Goal: Communication & Community: Answer question/provide support

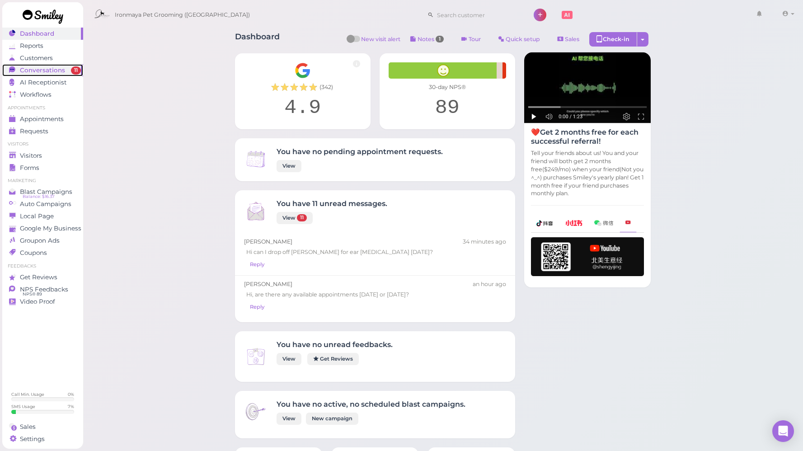
click at [42, 67] on span "Conversations" at bounding box center [42, 70] width 45 height 8
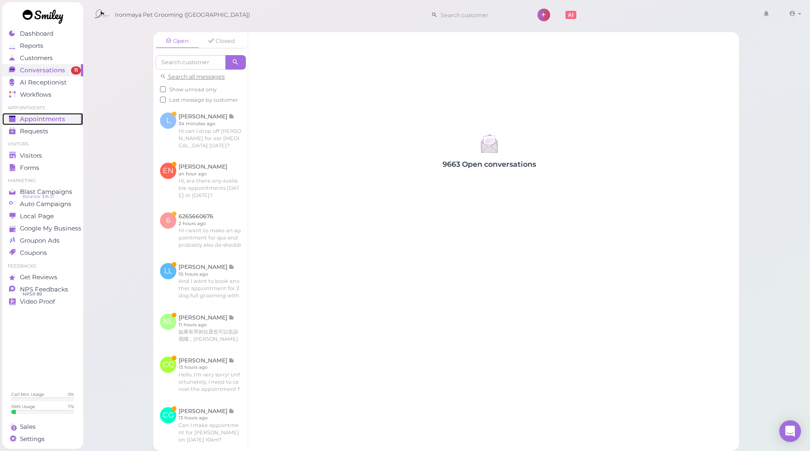
click at [57, 120] on span "Appointments" at bounding box center [42, 119] width 45 height 8
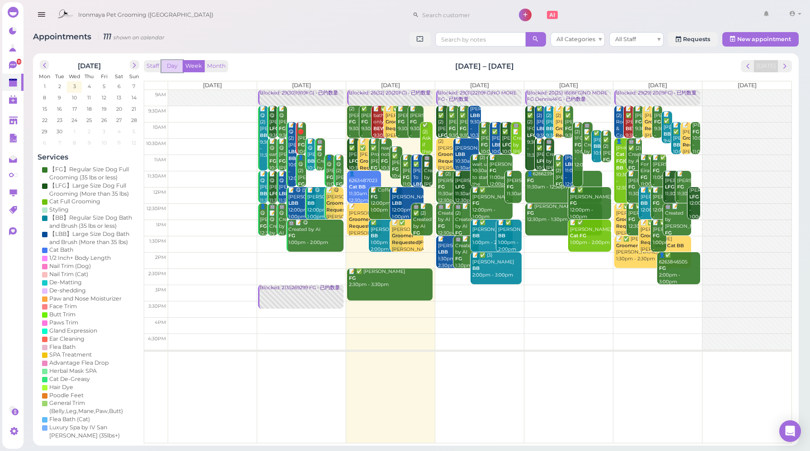
click at [179, 66] on button "Day" at bounding box center [172, 66] width 22 height 12
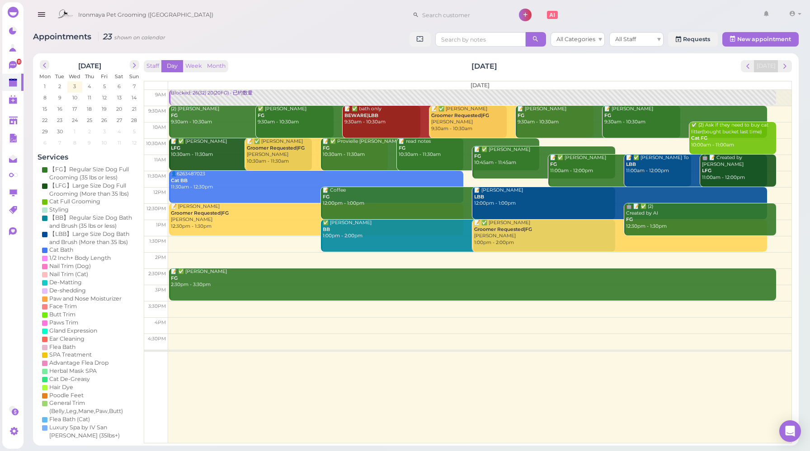
click at [290, 71] on div "Staff Day Week Month [DATE] [DATE]" at bounding box center [468, 66] width 648 height 12
click at [291, 77] on div "Staff Day Week Month [DATE] [DATE] [DATE] 9am 9:30am 10am 10:30am 11am 11:30am …" at bounding box center [468, 251] width 648 height 383
click at [12, 427] on icon at bounding box center [13, 431] width 9 height 9
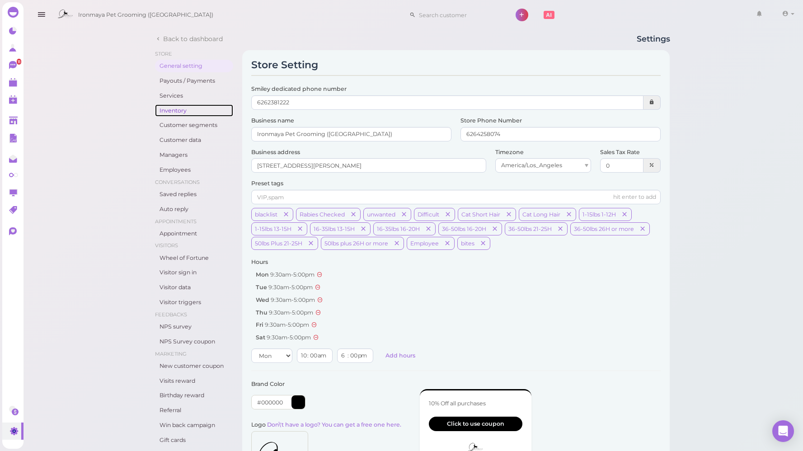
click at [182, 113] on link "Inventory" at bounding box center [194, 110] width 78 height 13
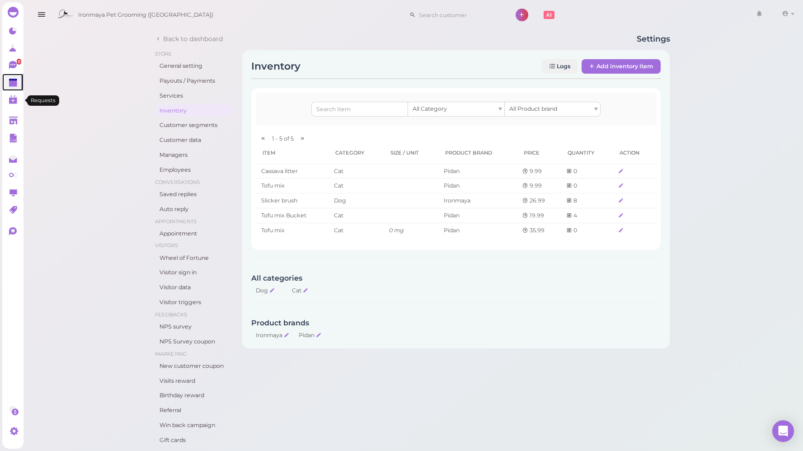
click at [11, 85] on polygon at bounding box center [13, 83] width 8 height 6
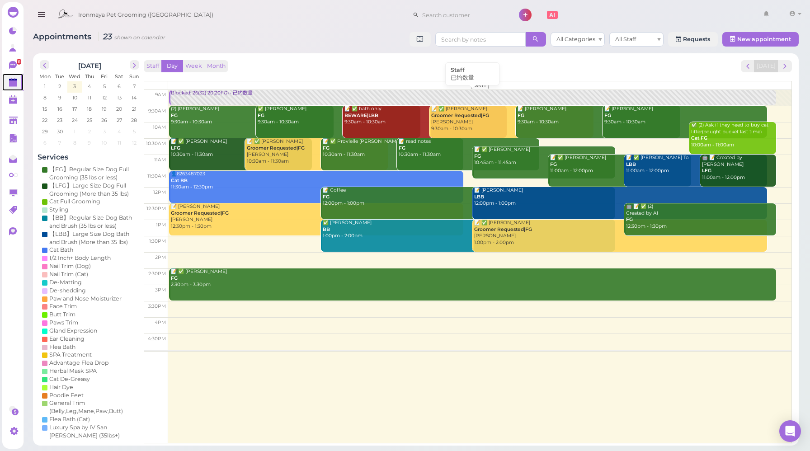
click at [200, 94] on div "Blocked: 26(32) 20(20FG) • 已约数量" at bounding box center [472, 93] width 605 height 7
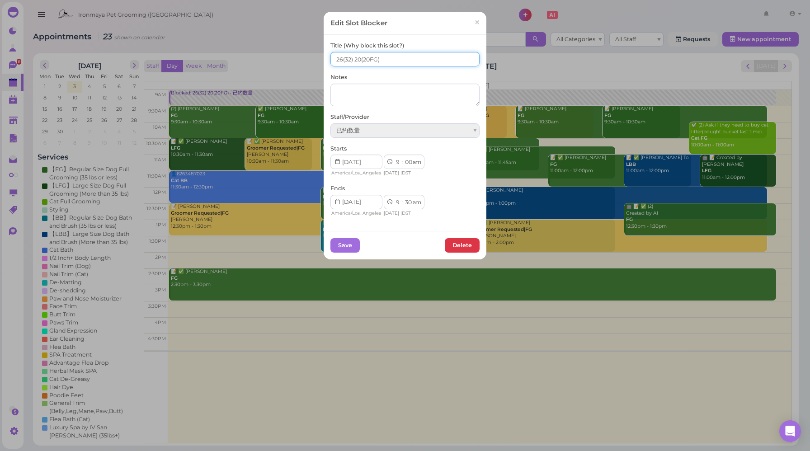
click at [358, 57] on input "26(32) 20(20FG)" at bounding box center [404, 59] width 149 height 14
type input "26(32) 21(20FG)"
click at [347, 245] on button "Save" at bounding box center [344, 245] width 29 height 14
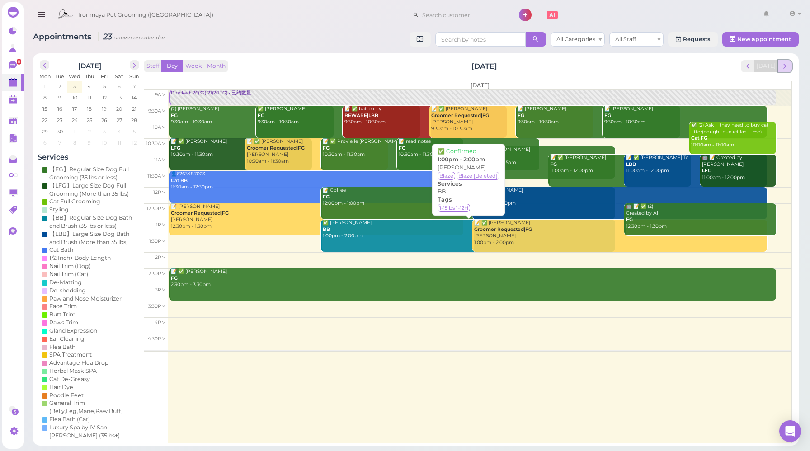
click at [788, 67] on span "next" at bounding box center [785, 66] width 9 height 9
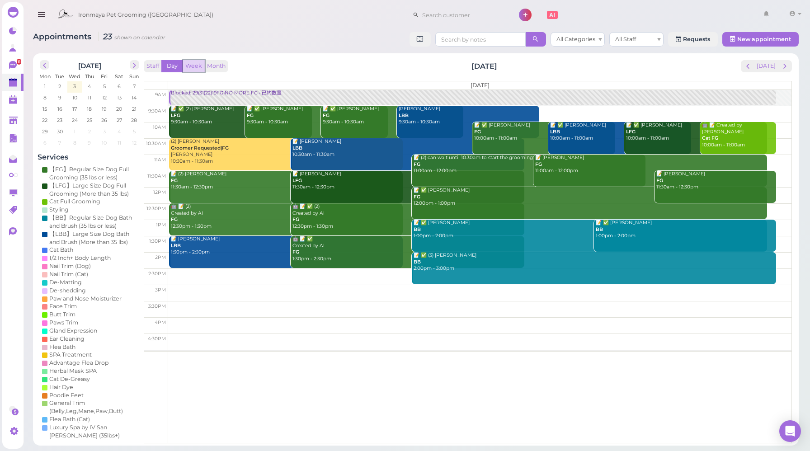
click at [192, 71] on button "Week" at bounding box center [194, 66] width 22 height 12
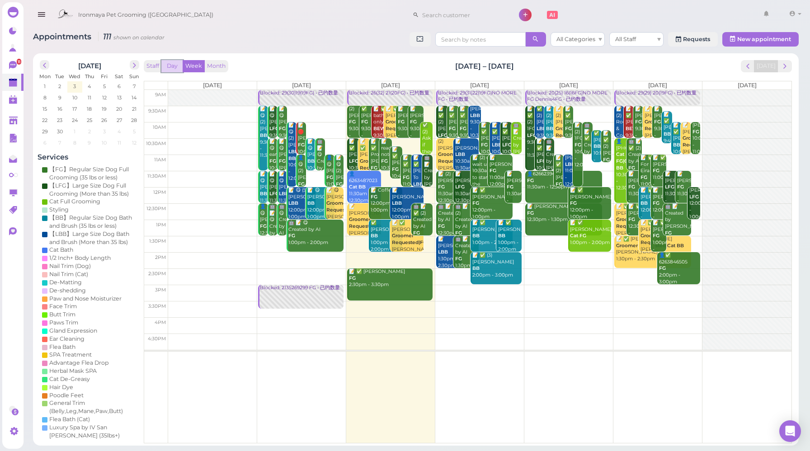
click at [176, 65] on button "Day" at bounding box center [172, 66] width 22 height 12
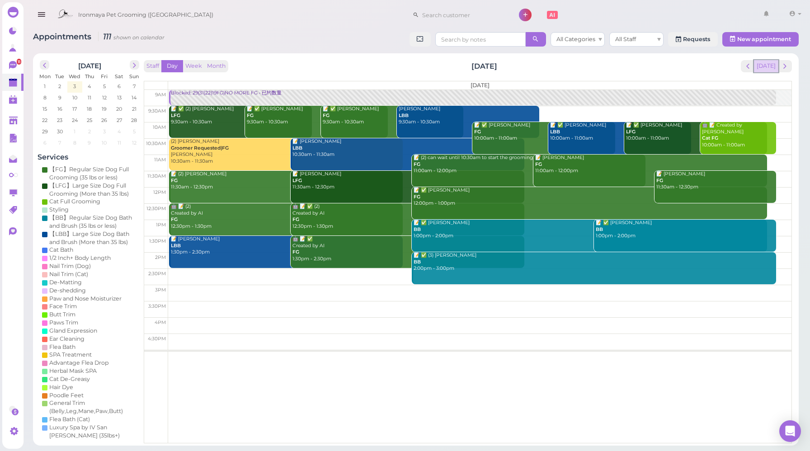
click at [768, 71] on button "[DATE]" at bounding box center [766, 66] width 24 height 12
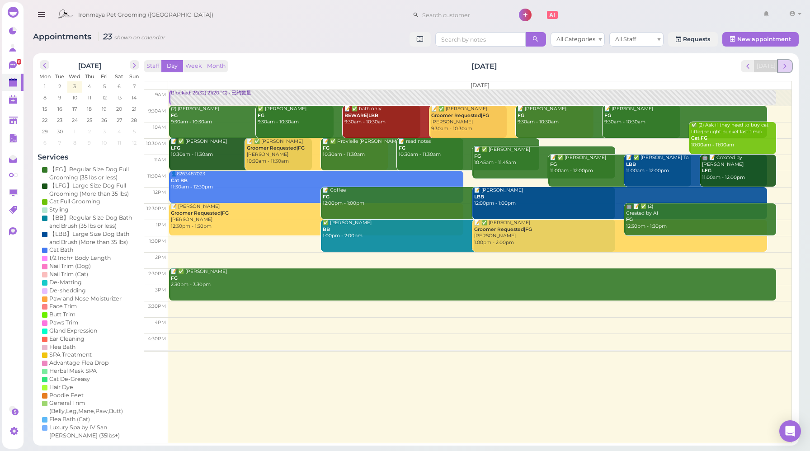
click at [784, 69] on span "next" at bounding box center [785, 66] width 9 height 9
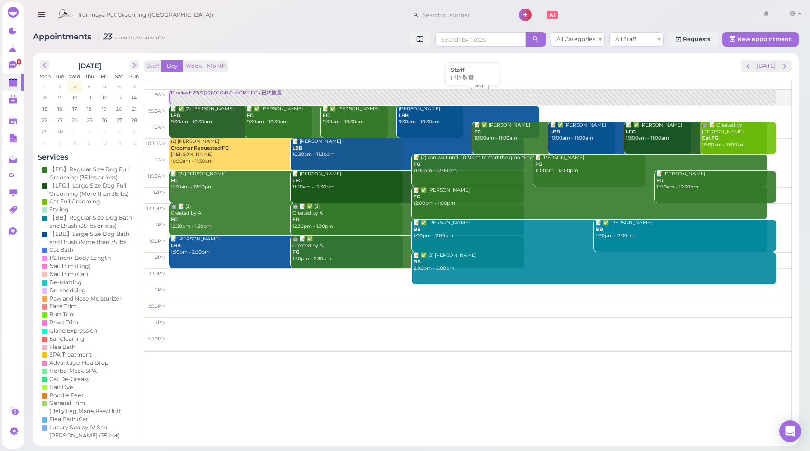
click at [222, 93] on div "Blocked: 29(31)22(19FG)NO MORE FG • 已约数量" at bounding box center [472, 93] width 605 height 7
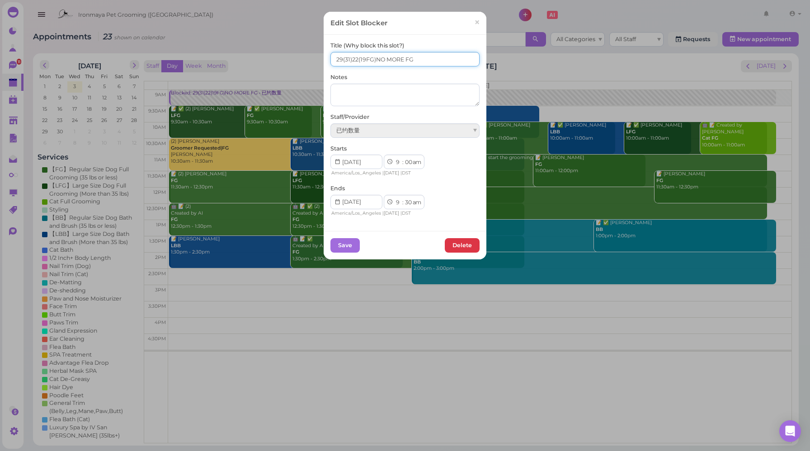
drag, startPoint x: 338, startPoint y: 58, endPoint x: 326, endPoint y: 57, distance: 11.8
click at [326, 57] on div "Title (Why block this slot?) 29(31)22(19FG)NO MORE FG Notes Staff/Provider 已约数量…" at bounding box center [405, 133] width 163 height 196
click at [348, 59] on input "31(31)22(19FG)NO MORE FG" at bounding box center [404, 59] width 149 height 14
type input "31(31) 22(19FG)NO MORE FG"
click at [340, 245] on button "Save" at bounding box center [344, 245] width 29 height 14
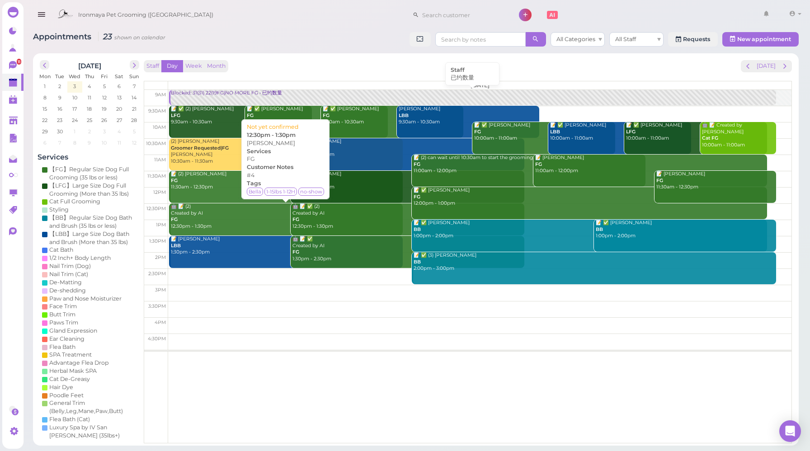
click at [227, 98] on link "Blocked: 31(31) 22(19FG)NO MORE FG • 已约数量" at bounding box center [472, 98] width 607 height 16
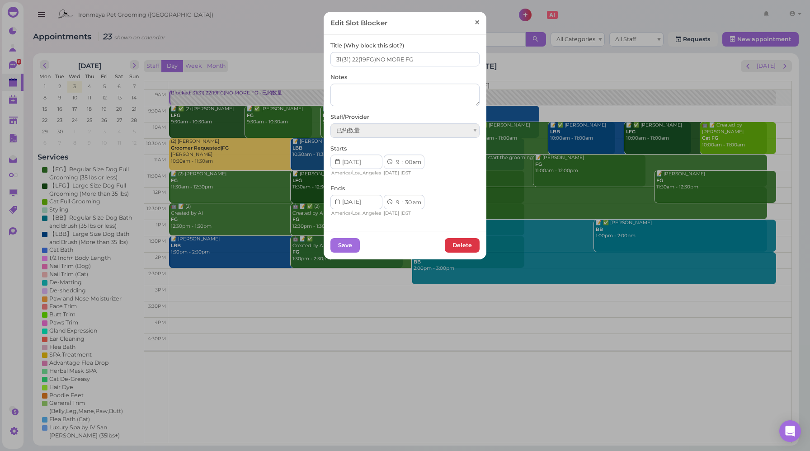
click at [474, 26] on span "×" at bounding box center [477, 22] width 6 height 13
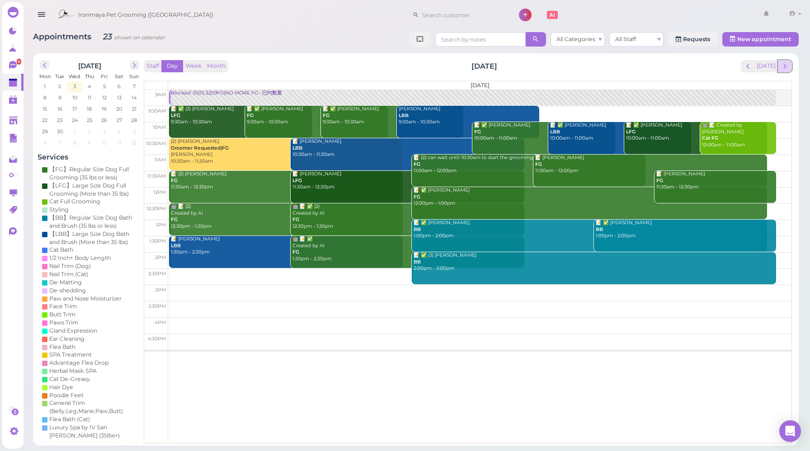
click at [788, 68] on span "next" at bounding box center [785, 66] width 9 height 9
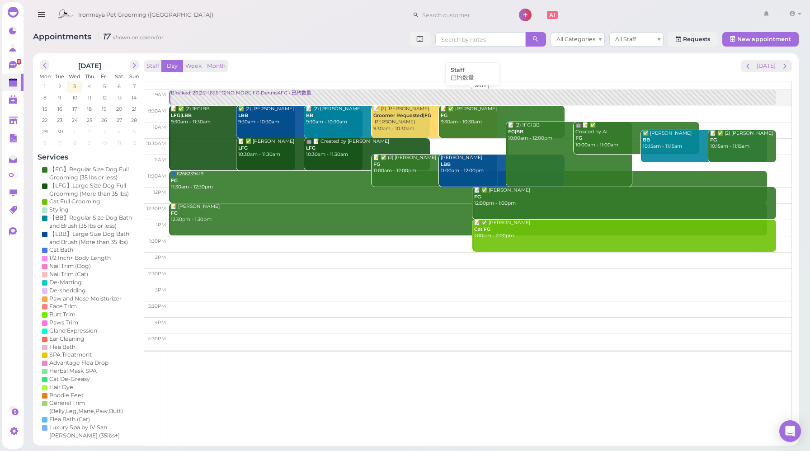
click at [199, 92] on div "Blocked: 20(25) 16(16FG)NO MORE FG Dennis4FG • 已约数量" at bounding box center [472, 93] width 605 height 7
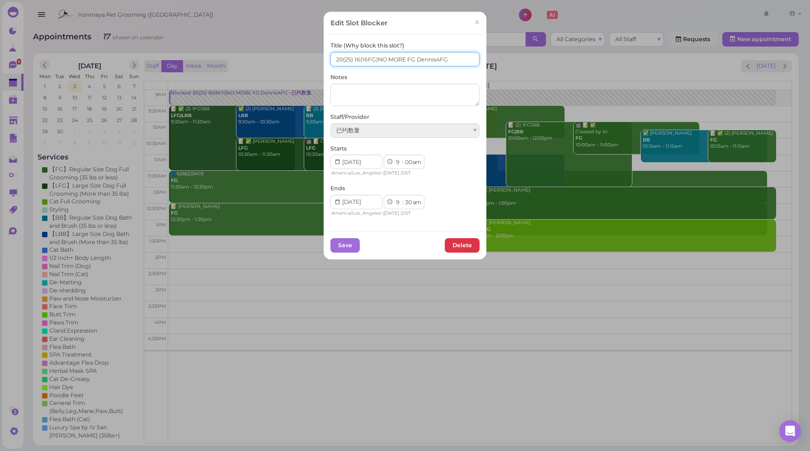
click at [339, 60] on input "20(25) 16(16FG)NO MORE FG Dennis4FG" at bounding box center [404, 59] width 149 height 14
type input "24(25) 16(16FG)NO MORE FG Dennis4FG"
click at [348, 243] on button "Save" at bounding box center [344, 245] width 29 height 14
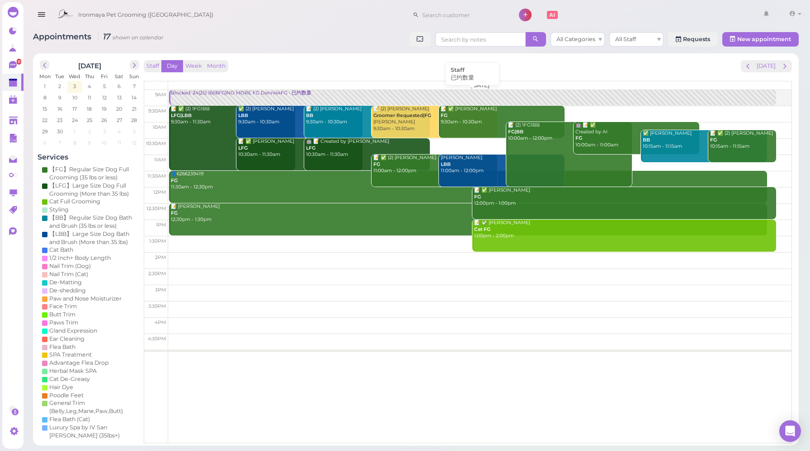
click at [202, 95] on div "Blocked: 24(25) 16(16FG)NO MORE FG Dennis4FG • 已约数量" at bounding box center [472, 93] width 605 height 7
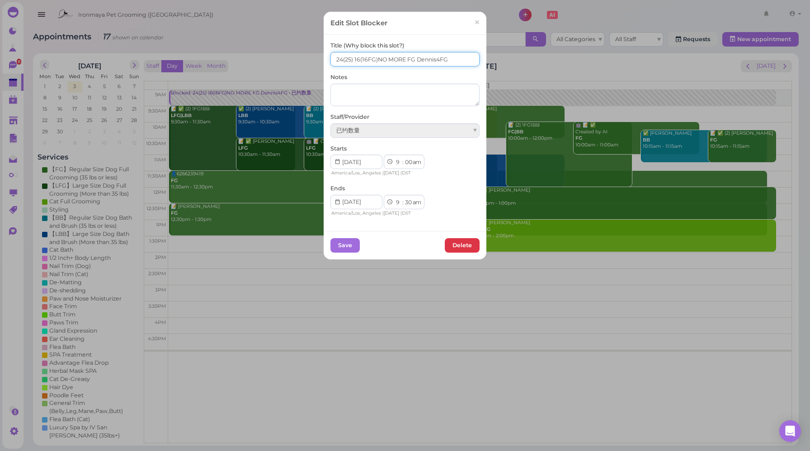
click at [357, 58] on input "24(25) 16(16FG)NO MORE FG Dennis4FG" at bounding box center [404, 59] width 149 height 14
click at [341, 245] on button "Save" at bounding box center [344, 245] width 29 height 14
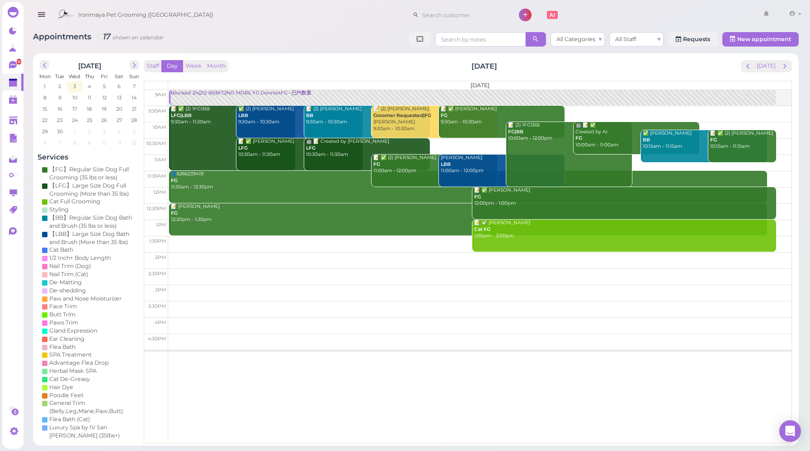
click at [363, 62] on div "Staff Day Week Month [DATE] [DATE]" at bounding box center [468, 66] width 648 height 12
click at [766, 67] on button "[DATE]" at bounding box center [766, 66] width 24 height 12
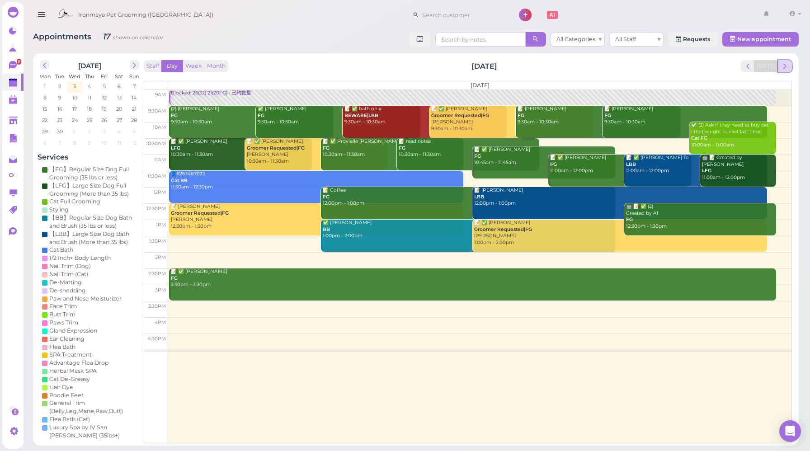
click at [783, 68] on span "next" at bounding box center [785, 66] width 9 height 9
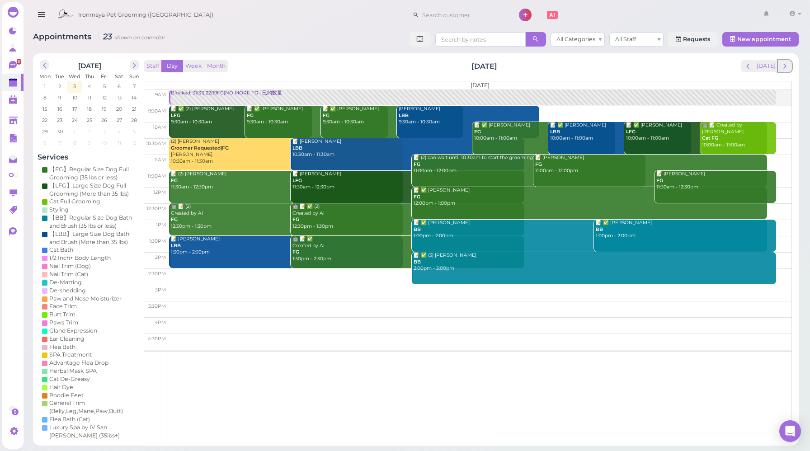
click at [783, 68] on span "next" at bounding box center [785, 66] width 9 height 9
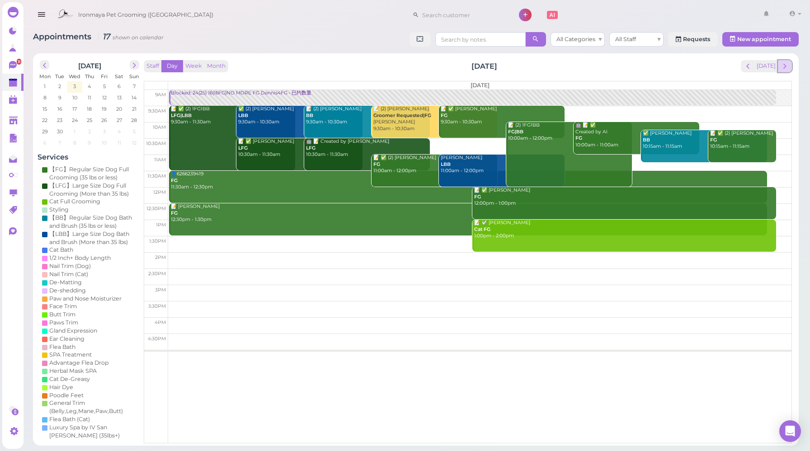
click at [786, 67] on span "next" at bounding box center [785, 66] width 9 height 9
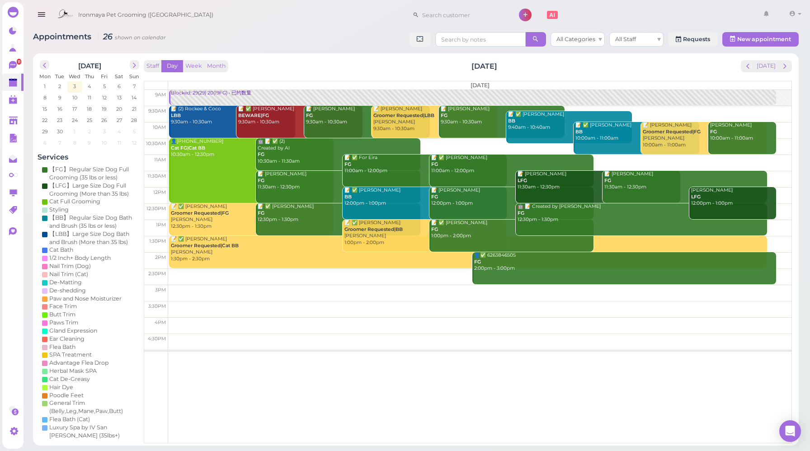
click at [288, 73] on div "Staff Day Week Month [DATE] [DATE] [DATE] 9am 9:30am 10am 10:30am 11am 11:30am …" at bounding box center [468, 251] width 648 height 383
click at [785, 71] on span "next" at bounding box center [785, 66] width 9 height 9
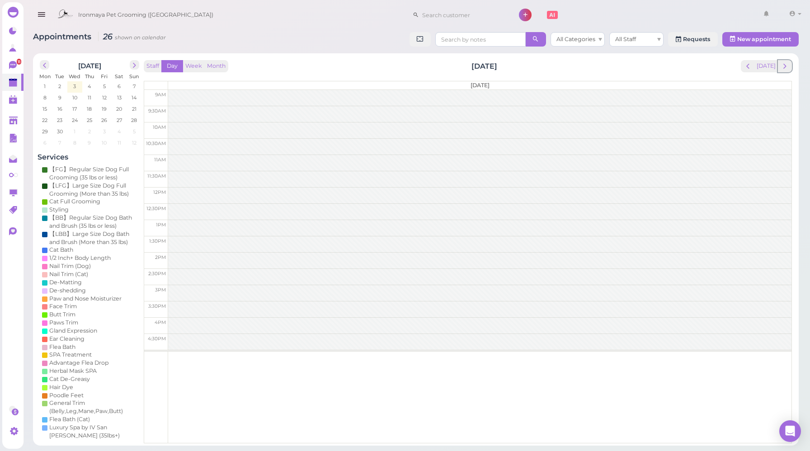
click at [785, 71] on span "next" at bounding box center [785, 66] width 9 height 9
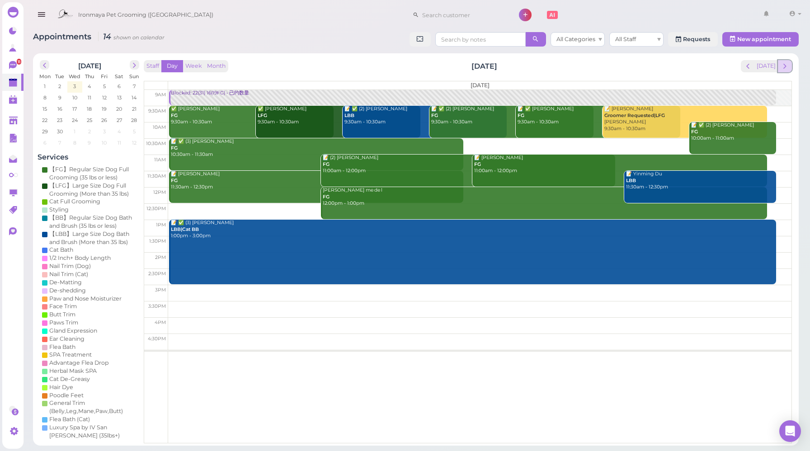
click at [785, 68] on span "next" at bounding box center [785, 66] width 9 height 9
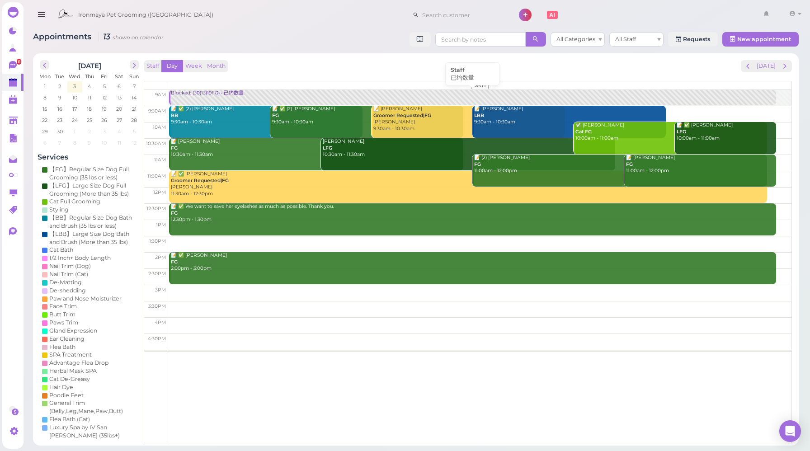
click at [219, 93] on div "Blocked: (30)13(19FG) • 已约数量" at bounding box center [472, 93] width 605 height 7
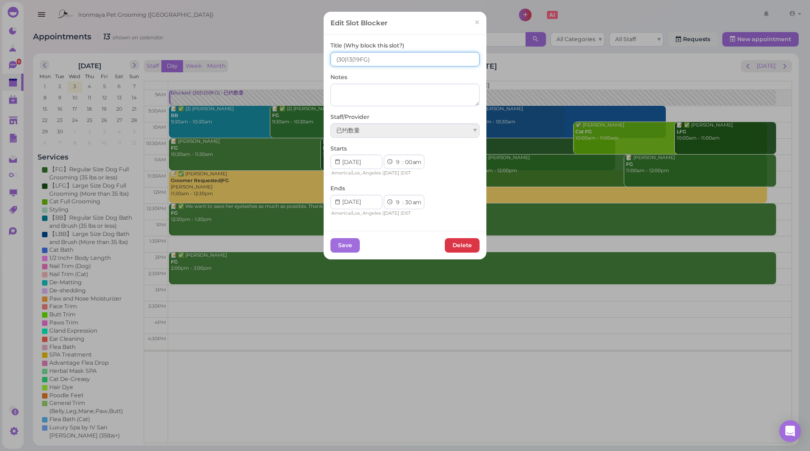
click at [332, 58] on input "(30)13(19FG)" at bounding box center [404, 59] width 149 height 14
click at [349, 58] on input "17(30)13(19FG)" at bounding box center [404, 59] width 149 height 14
type input "17(30) 13(19FG)"
click at [348, 247] on button "Save" at bounding box center [344, 245] width 29 height 14
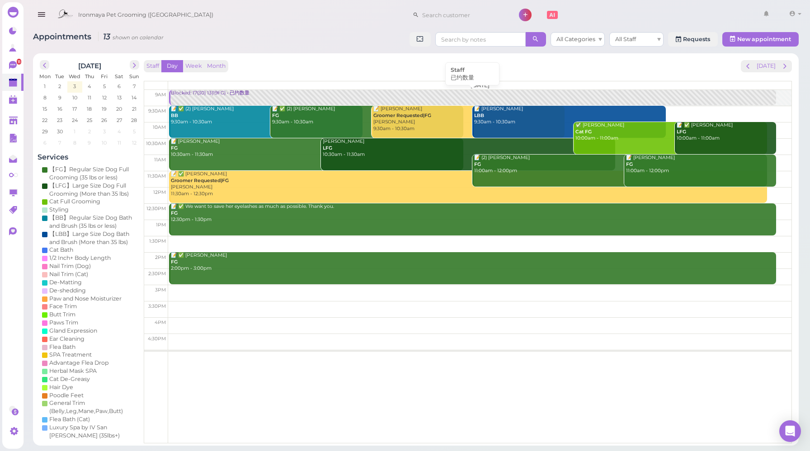
click at [217, 95] on div "Blocked: 17(30) 13(19FG) • 已约数量" at bounding box center [472, 93] width 605 height 7
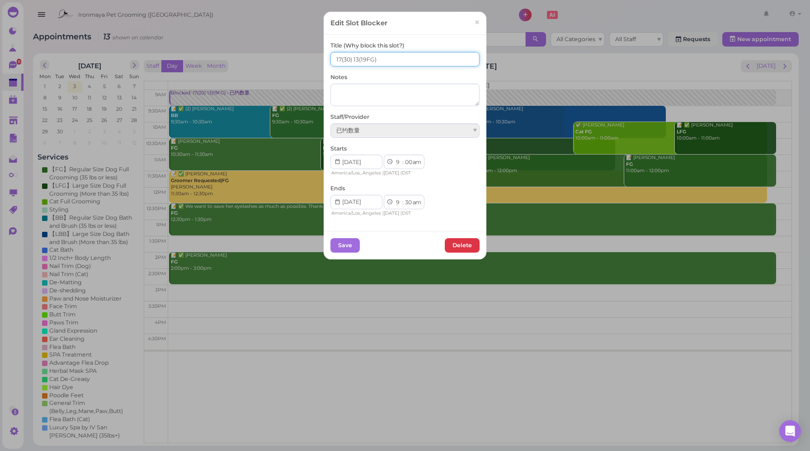
click at [354, 59] on input "17(30) 13(19FG)" at bounding box center [404, 59] width 149 height 14
type input "17(30) 14(19FG)"
click at [352, 243] on button "Save" at bounding box center [344, 245] width 29 height 14
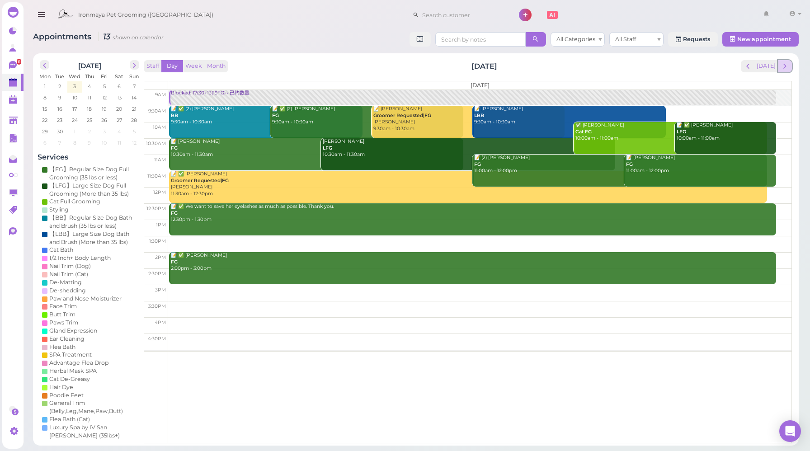
click at [791, 71] on button "next" at bounding box center [785, 66] width 14 height 12
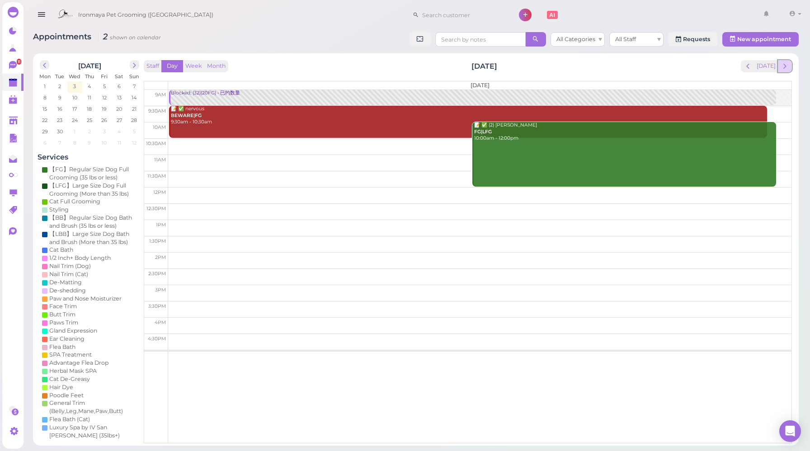
click at [788, 68] on span "next" at bounding box center [785, 66] width 9 height 9
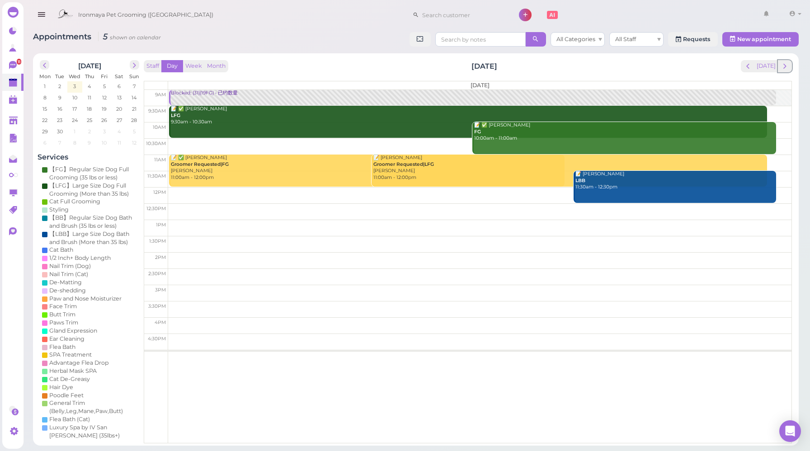
click at [788, 69] on span "next" at bounding box center [785, 66] width 9 height 9
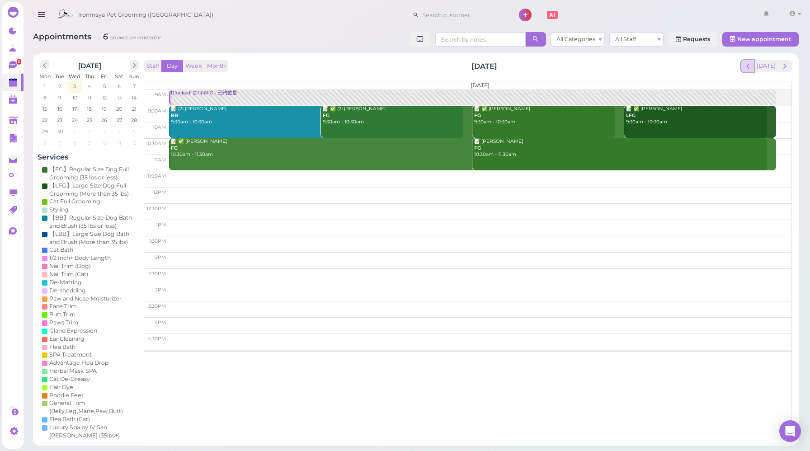
click at [752, 68] on span "prev" at bounding box center [748, 66] width 9 height 9
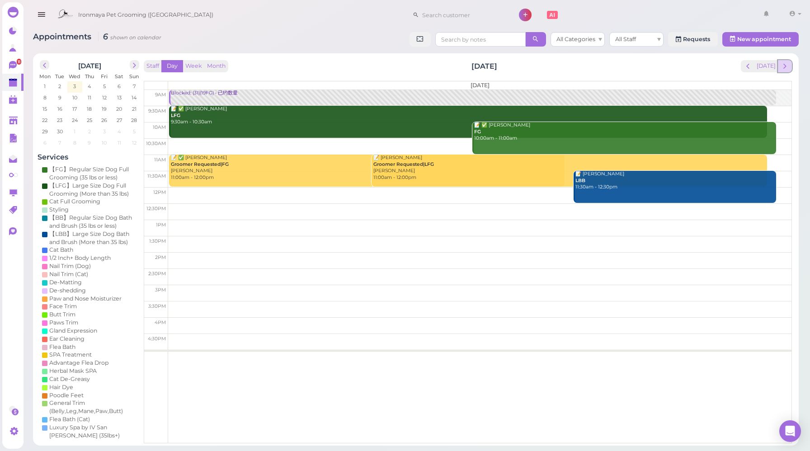
click at [783, 68] on span "next" at bounding box center [785, 66] width 9 height 9
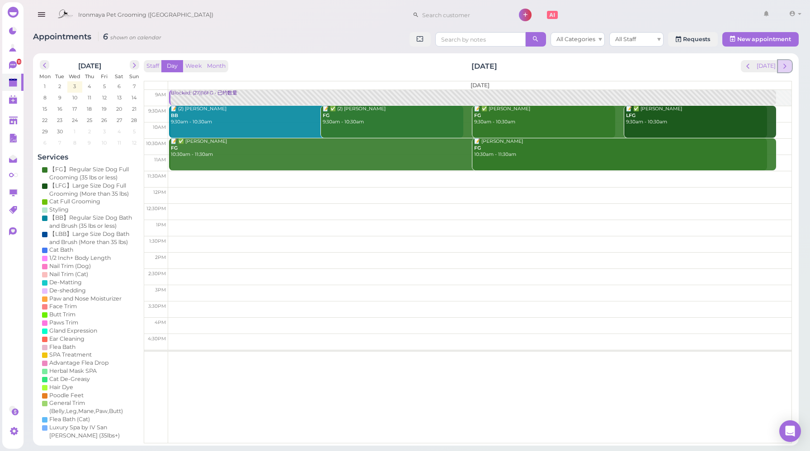
click at [783, 69] on span "next" at bounding box center [785, 66] width 9 height 9
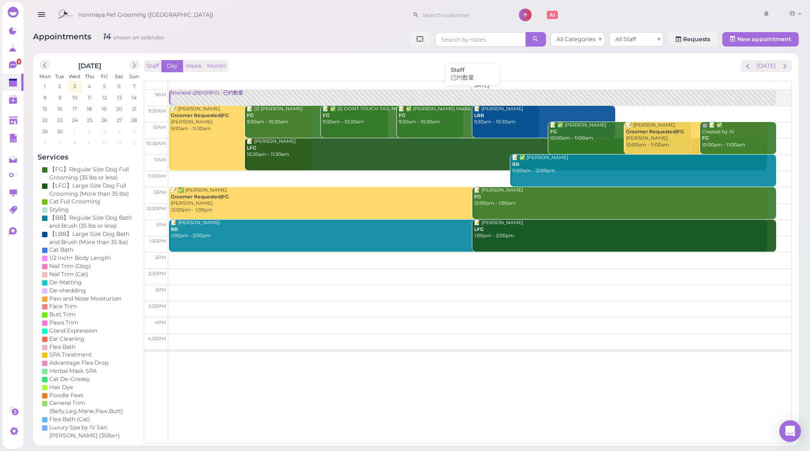
click at [193, 93] on div "Blocked: (29)13(19FG) • 已约数量" at bounding box center [472, 93] width 605 height 7
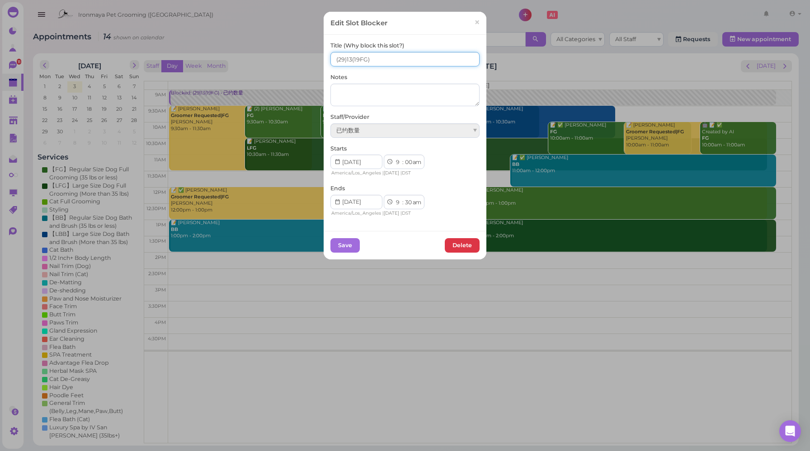
click at [333, 60] on input "(29)13(19FG)" at bounding box center [404, 59] width 149 height 14
click at [349, 58] on input "15(29)13(19FG)" at bounding box center [404, 59] width 149 height 14
type input "15(29) 13(19FG)"
click at [344, 249] on button "Save" at bounding box center [344, 245] width 29 height 14
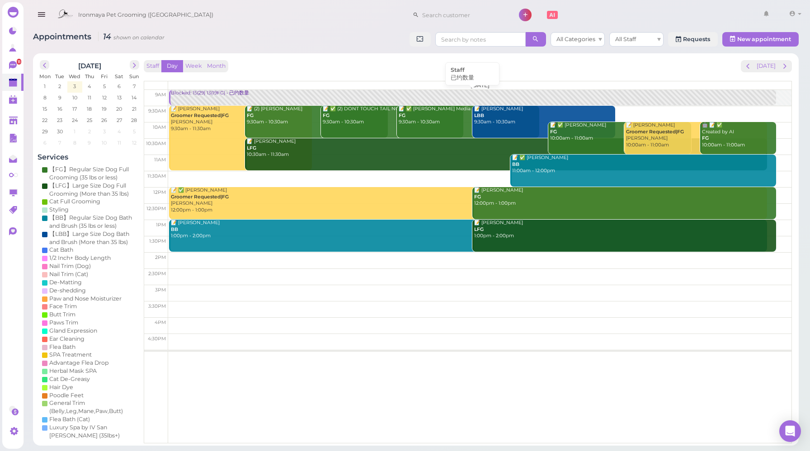
click at [220, 96] on div "Blocked: 15(29) 13(19FG) • 已约数量" at bounding box center [472, 93] width 605 height 7
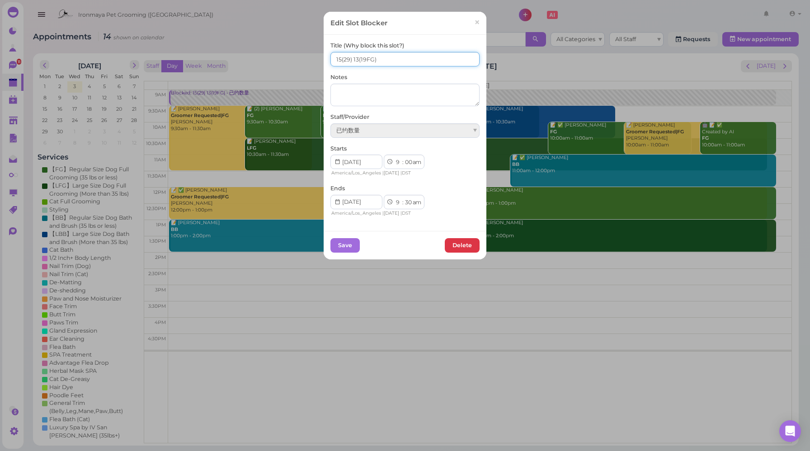
click at [355, 56] on input "15(29) 13(19FG)" at bounding box center [404, 59] width 149 height 14
type input "15(29) 12(19FG)"
click at [343, 248] on button "Save" at bounding box center [344, 245] width 29 height 14
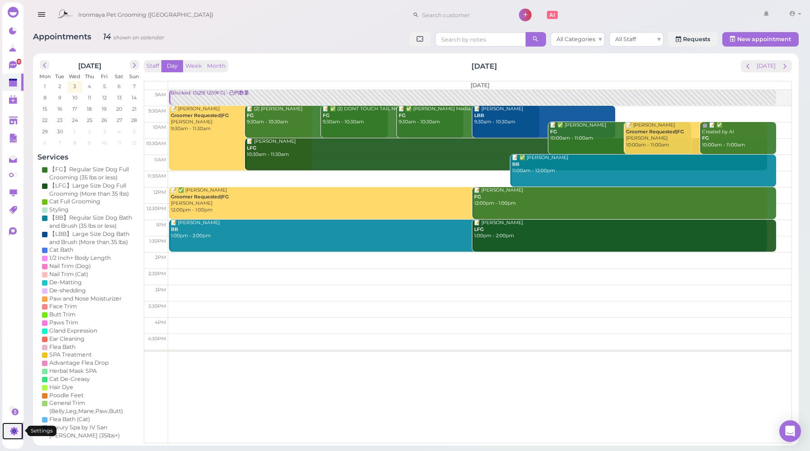
click at [17, 433] on icon at bounding box center [13, 431] width 9 height 9
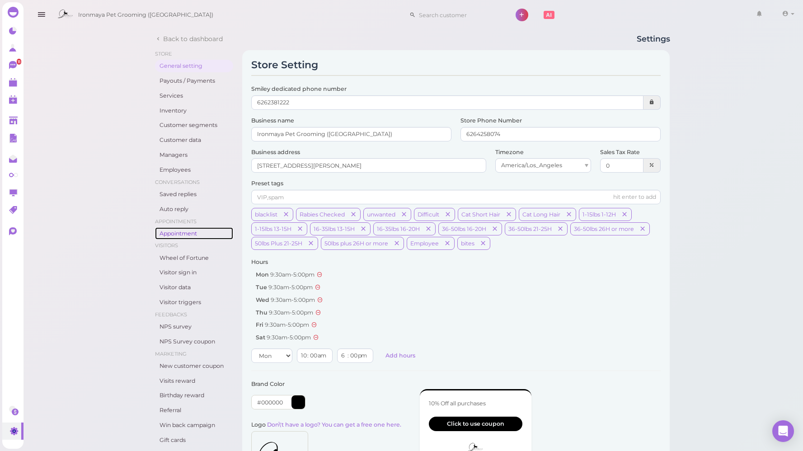
click at [176, 234] on link "Appointment" at bounding box center [194, 233] width 78 height 13
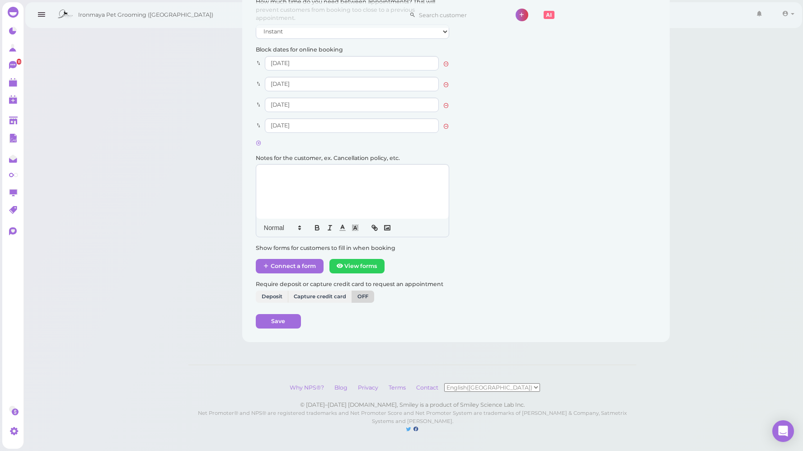
scroll to position [1200, 0]
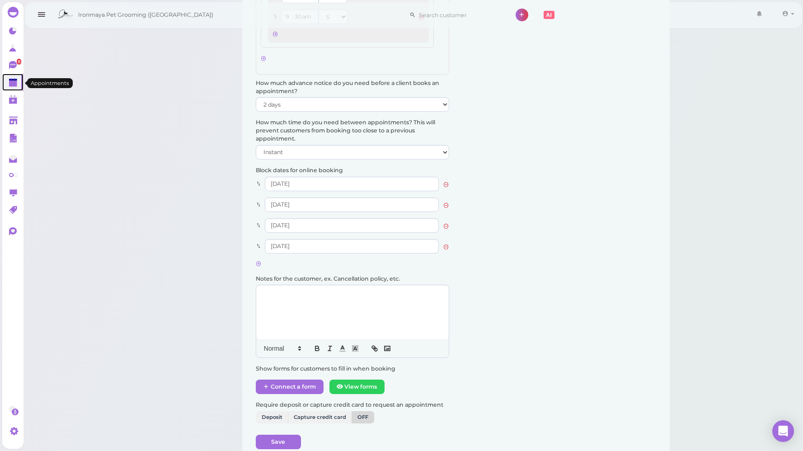
click at [15, 85] on polygon at bounding box center [13, 83] width 8 height 6
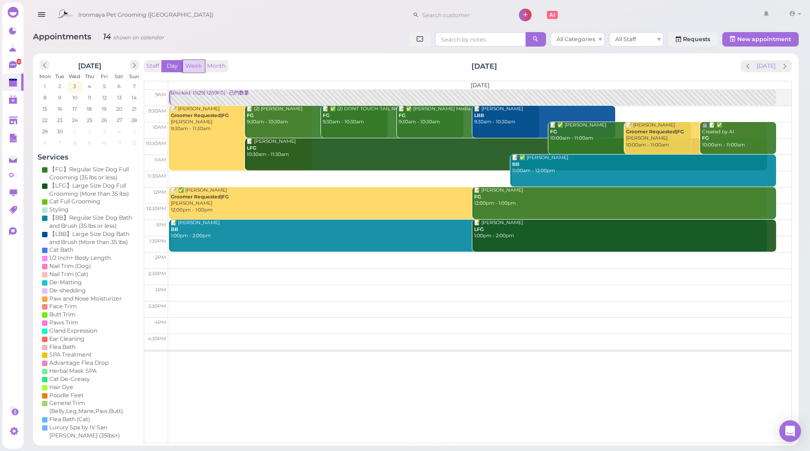
click at [194, 68] on button "Week" at bounding box center [194, 66] width 22 height 12
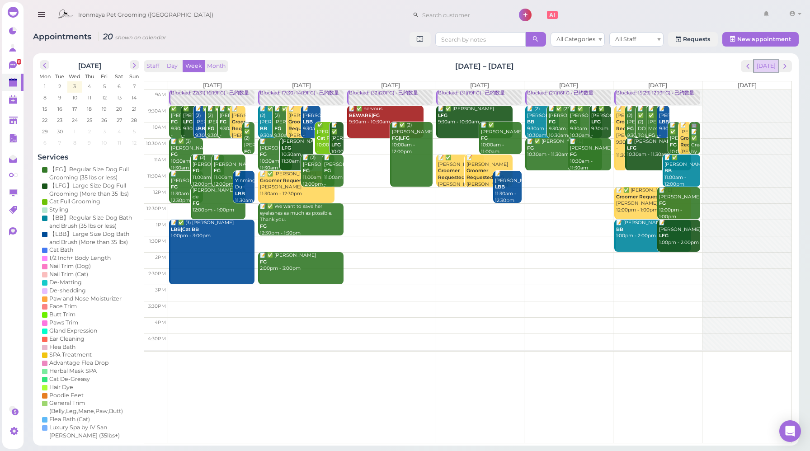
click at [764, 68] on button "[DATE]" at bounding box center [766, 66] width 24 height 12
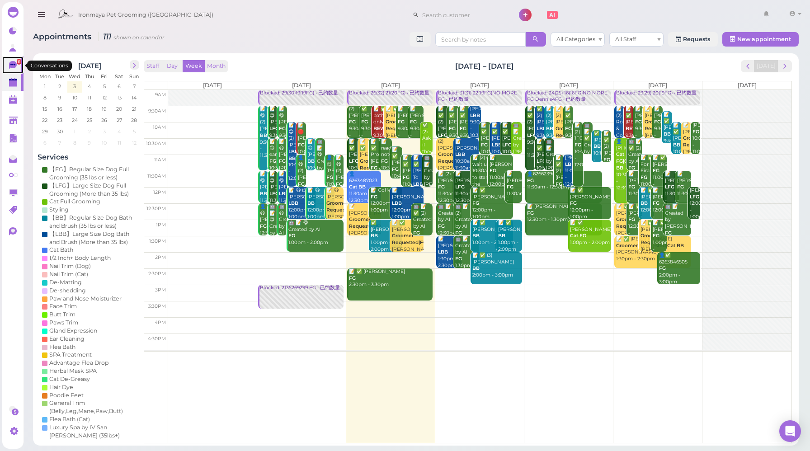
click at [14, 67] on icon at bounding box center [13, 65] width 8 height 8
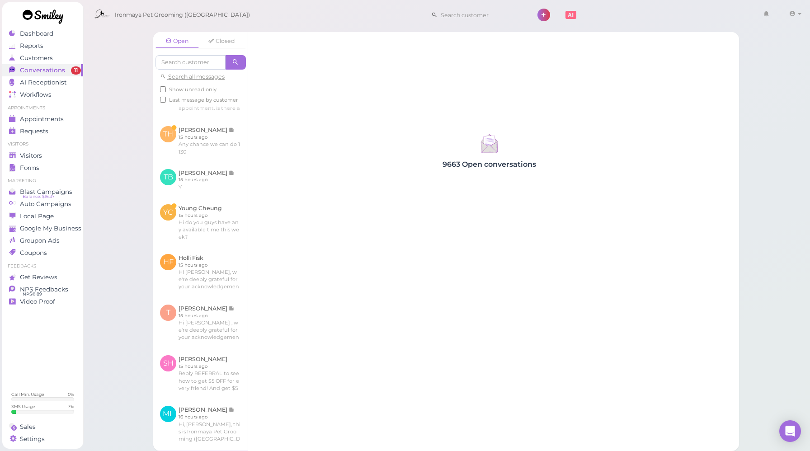
scroll to position [420, 0]
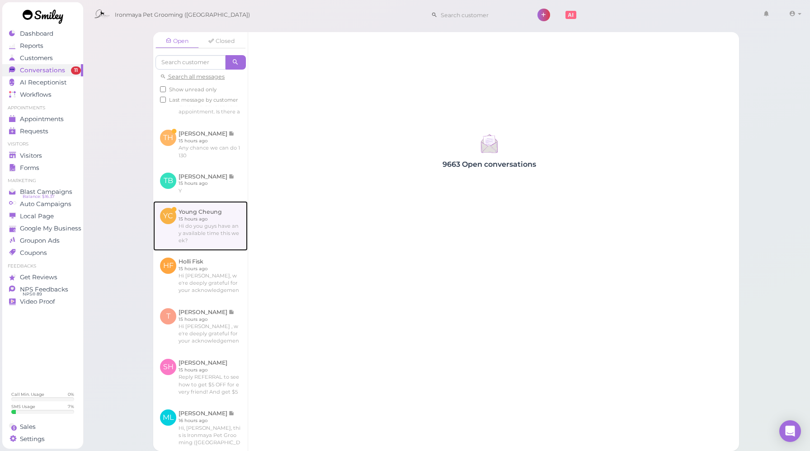
click at [205, 251] on link at bounding box center [200, 226] width 94 height 50
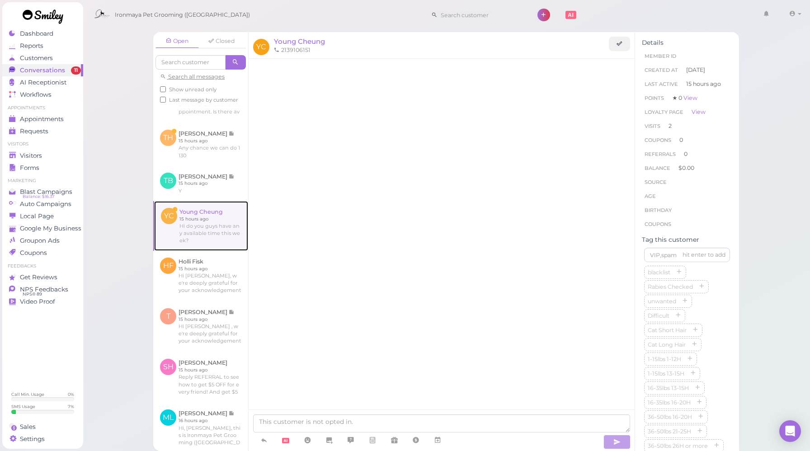
scroll to position [1072, 0]
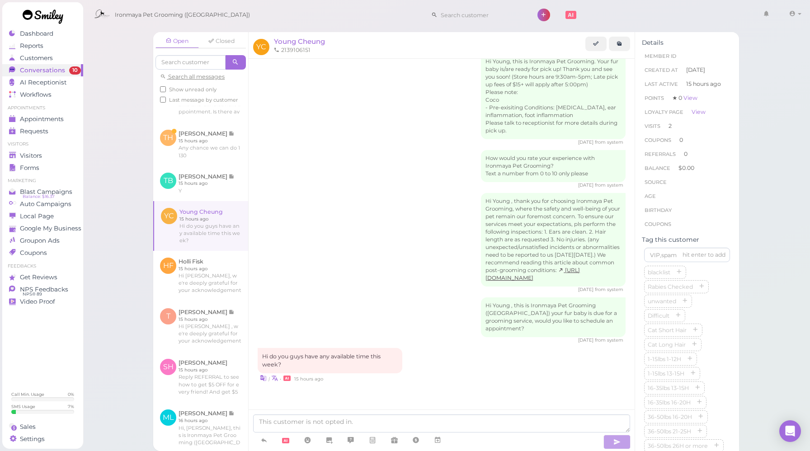
click at [398, 319] on div "Hi Young , this is Ironmaya Pet Grooming ([GEOGRAPHIC_DATA]) your fur baby is d…" at bounding box center [442, 320] width 368 height 46
click at [302, 42] on span "Young Cheung" at bounding box center [299, 41] width 51 height 9
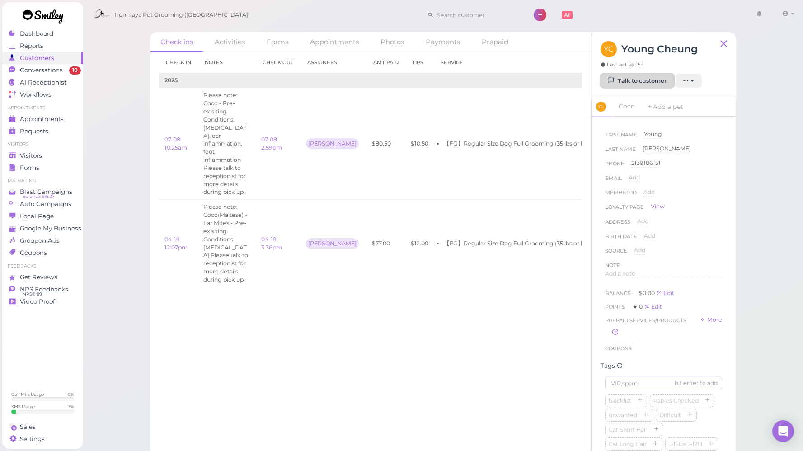
click at [620, 82] on link "Talk to customer" at bounding box center [638, 81] width 74 height 14
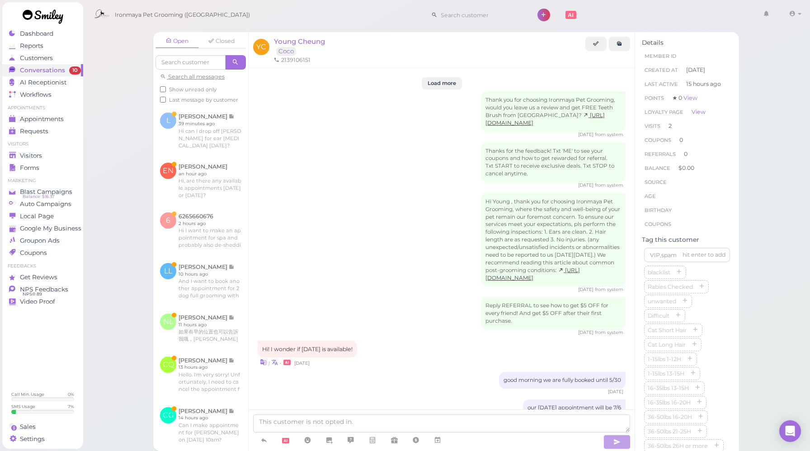
scroll to position [1072, 0]
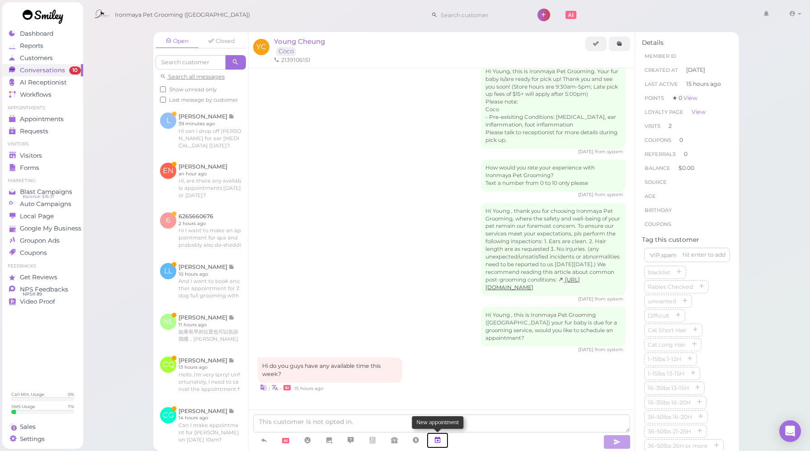
click at [443, 441] on link at bounding box center [438, 441] width 22 height 16
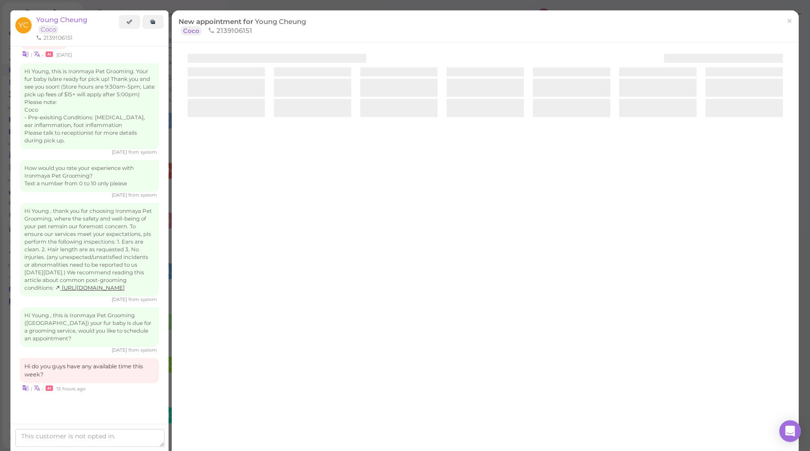
scroll to position [1103, 0]
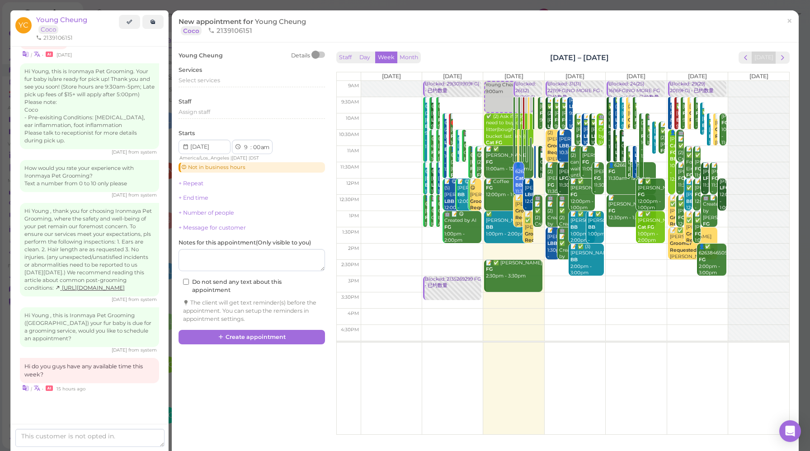
click at [396, 104] on td at bounding box center [575, 105] width 429 height 16
type input "[DATE]"
select select "30"
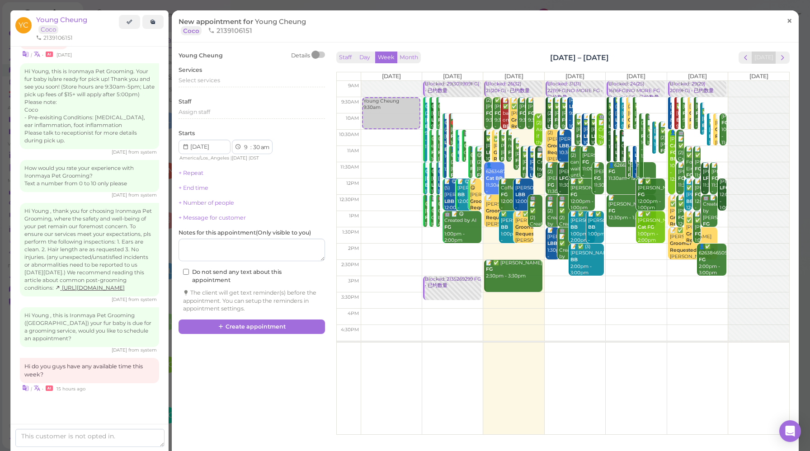
click at [786, 21] on link "×" at bounding box center [789, 21] width 17 height 21
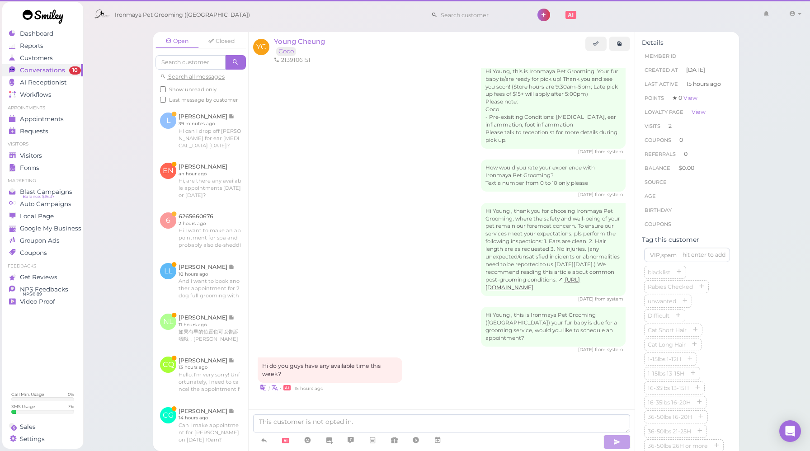
scroll to position [1072, 0]
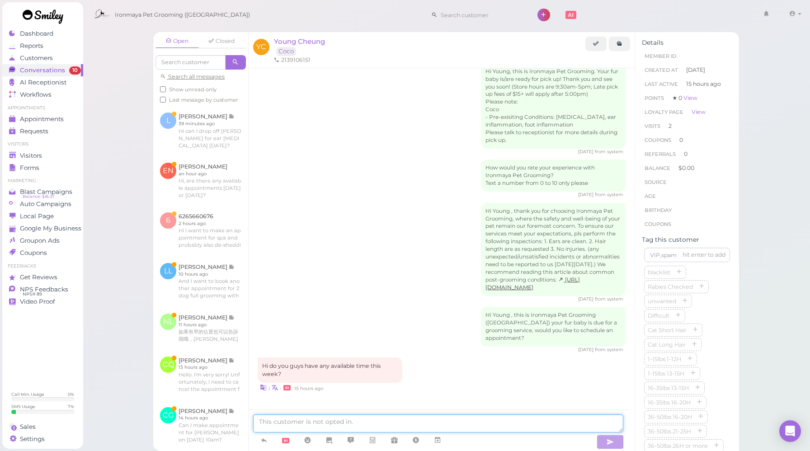
click at [336, 422] on textarea at bounding box center [438, 424] width 370 height 18
click at [354, 420] on textarea "Unfortunately this week is fullt booked" at bounding box center [438, 424] width 370 height 18
click at [401, 425] on textarea "Unfortunately this week is fully booked" at bounding box center [438, 424] width 370 height 18
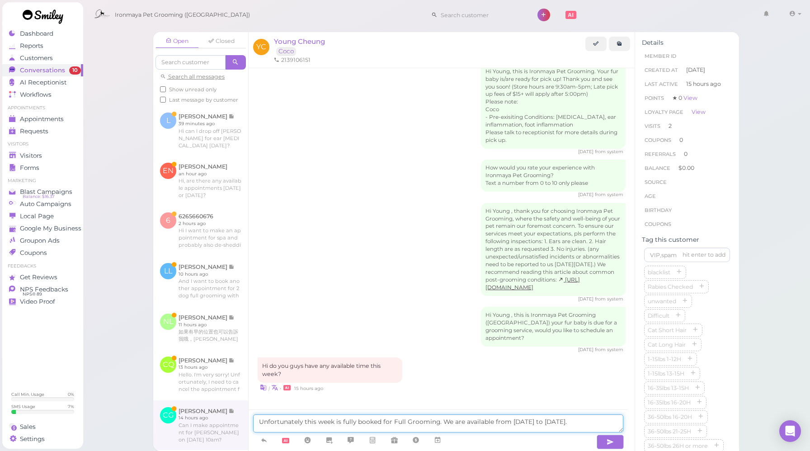
drag, startPoint x: 472, startPoint y: 426, endPoint x: 241, endPoint y: 432, distance: 231.1
click at [241, 432] on div "Open Closed Search all messages Show unread only Last message by customer L [PE…" at bounding box center [446, 241] width 586 height 419
drag, startPoint x: 599, startPoint y: 423, endPoint x: 256, endPoint y: 423, distance: 343.1
click at [256, 423] on textarea "Unfortunately this week is fully booked for Full Grooming. We are available fro…" at bounding box center [438, 424] width 370 height 18
type textarea "Unfortunately this week is fully booked for Full Grooming. We are available fro…"
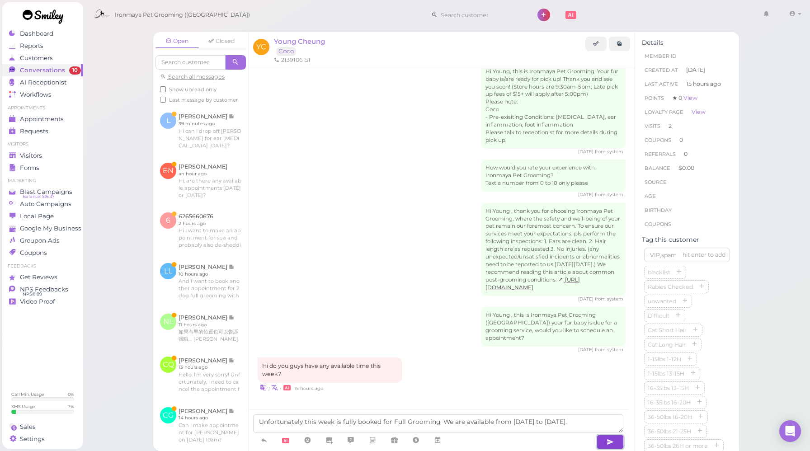
click at [601, 443] on button "button" at bounding box center [610, 442] width 27 height 14
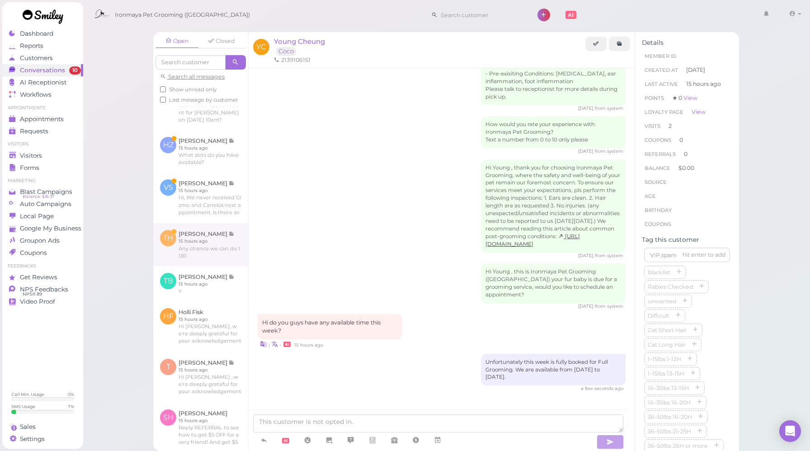
scroll to position [374, 0]
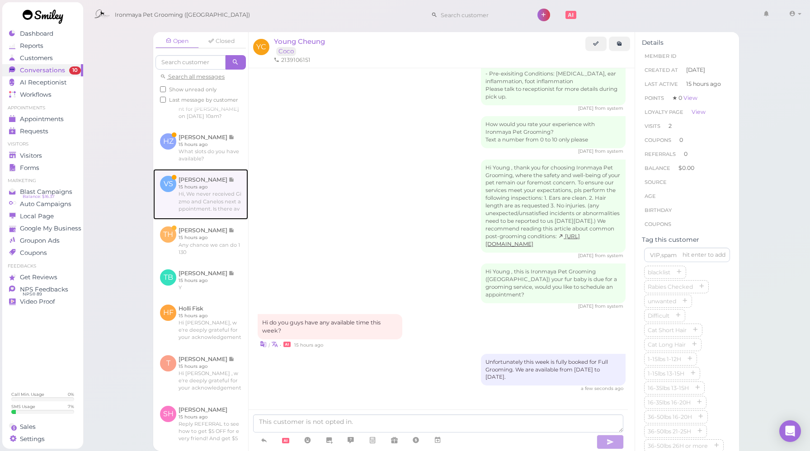
click at [209, 220] on link at bounding box center [200, 194] width 95 height 51
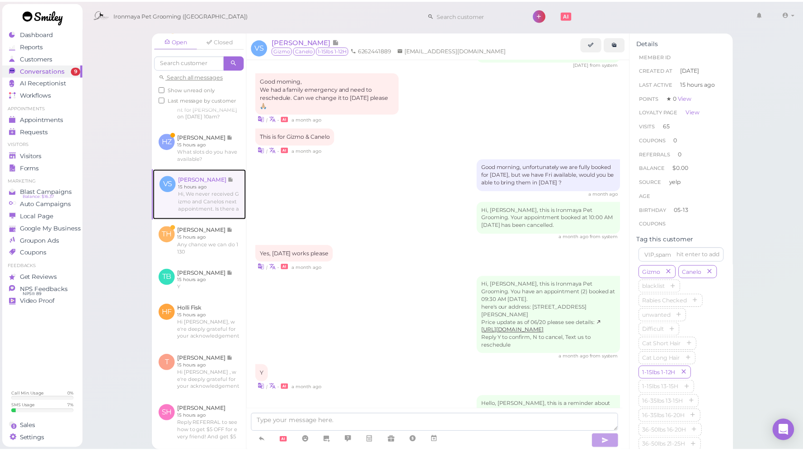
scroll to position [1475, 0]
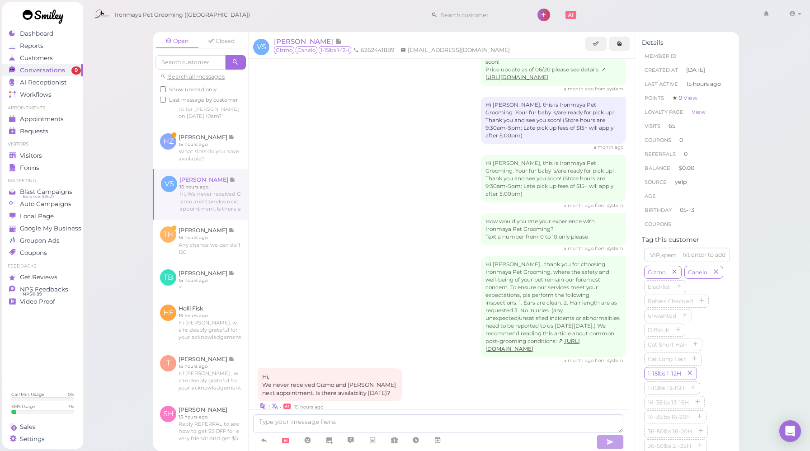
click at [362, 281] on div "Hi [PERSON_NAME] , thank you for choosing Ironmaya Pet Grooming, where the safe…" at bounding box center [442, 310] width 368 height 108
click at [426, 317] on div "Hi [PERSON_NAME] , thank you for choosing Ironmaya Pet Grooming, where the safe…" at bounding box center [442, 310] width 368 height 108
click at [429, 401] on div "| • 15 hours ago" at bounding box center [442, 405] width 368 height 9
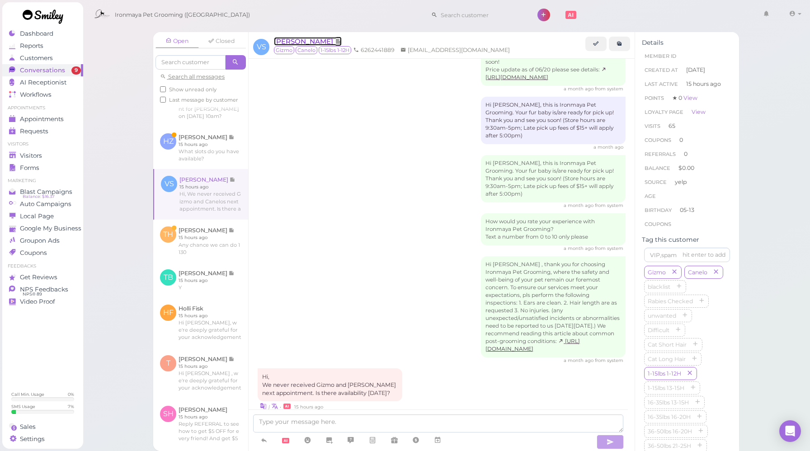
click at [320, 41] on span "[PERSON_NAME]" at bounding box center [304, 41] width 61 height 9
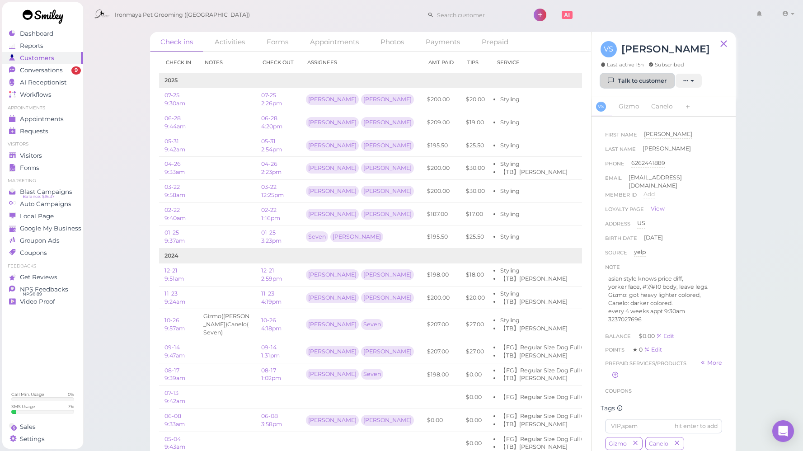
click at [643, 83] on link "Talk to customer" at bounding box center [638, 81] width 74 height 14
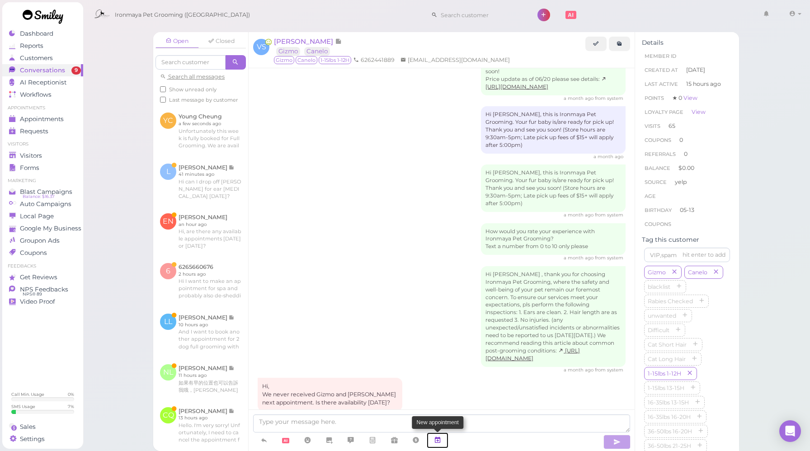
click at [437, 437] on icon at bounding box center [437, 440] width 7 height 9
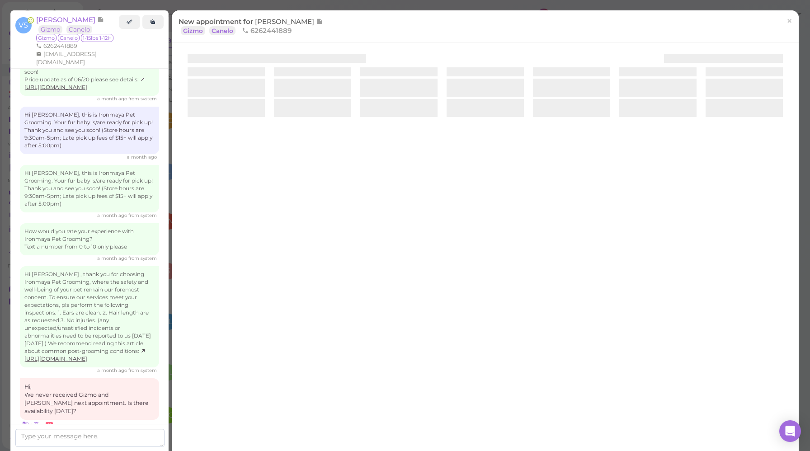
scroll to position [1543, 0]
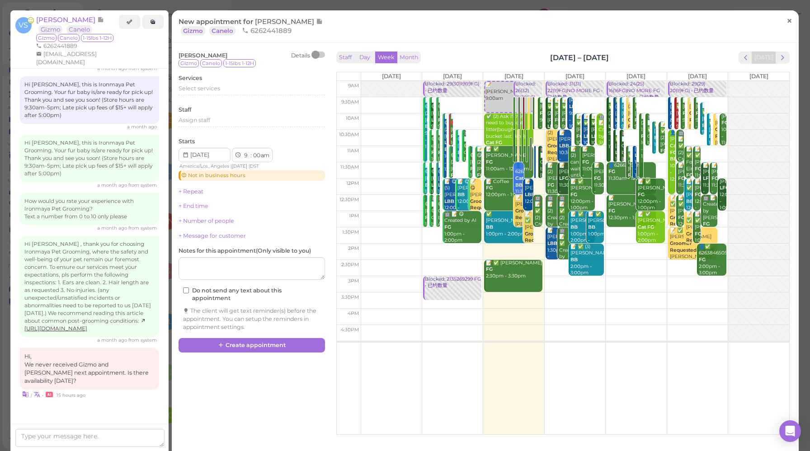
click at [787, 23] on span "×" at bounding box center [790, 20] width 6 height 13
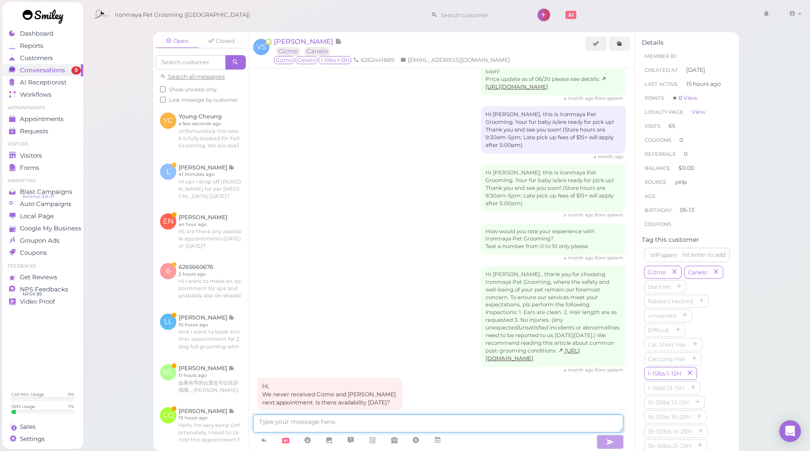
click at [295, 420] on textarea at bounding box center [438, 424] width 370 height 18
paste textarea "Unfortunately this week is fully booked for Full Grooming. We are available fro…"
type textarea "Unfortunately this week is fully booked for Full Grooming. We are available fro…"
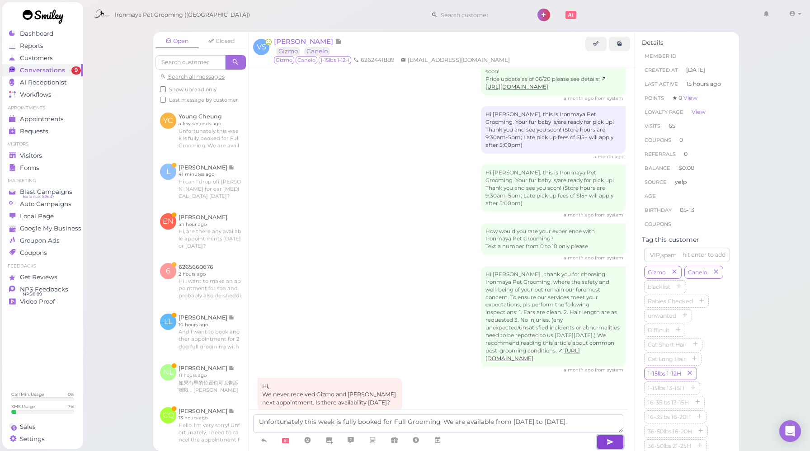
click at [615, 448] on button "button" at bounding box center [610, 442] width 27 height 14
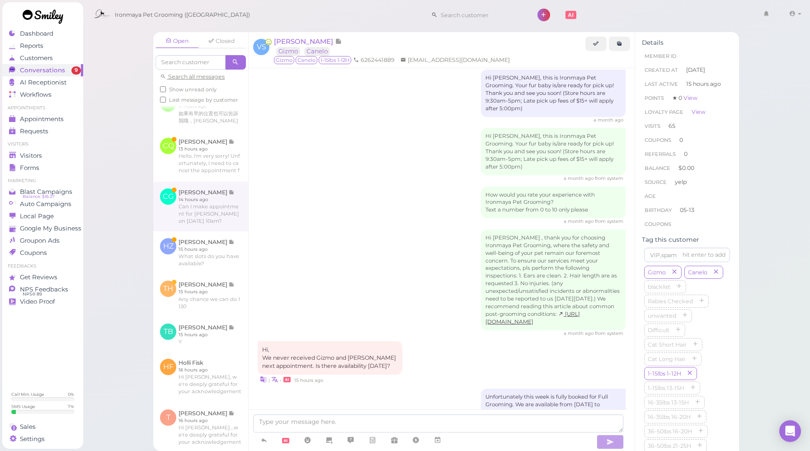
scroll to position [425, 0]
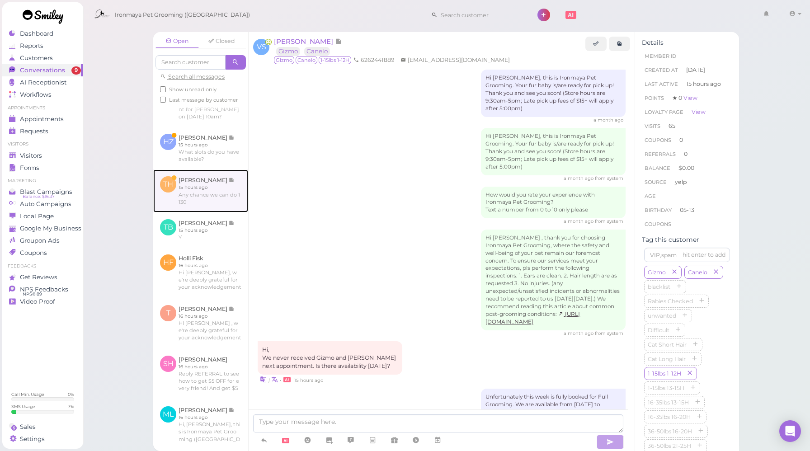
click at [193, 212] on link at bounding box center [200, 191] width 95 height 42
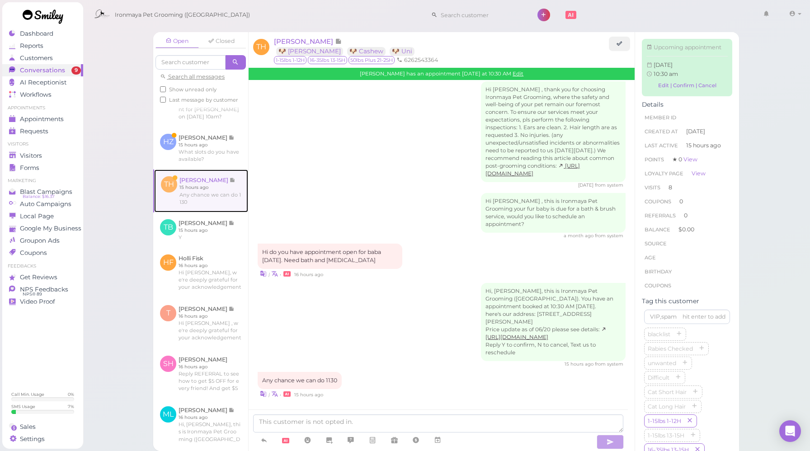
scroll to position [1062, 0]
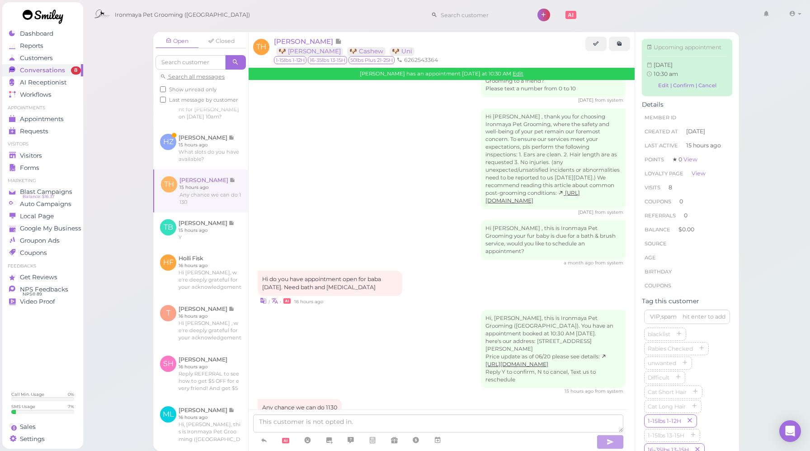
click at [423, 323] on div "Hi, [PERSON_NAME], this is Ironmaya Pet Grooming ([GEOGRAPHIC_DATA]). You have …" at bounding box center [442, 352] width 368 height 85
click at [513, 76] on link "Edit" at bounding box center [518, 74] width 11 height 6
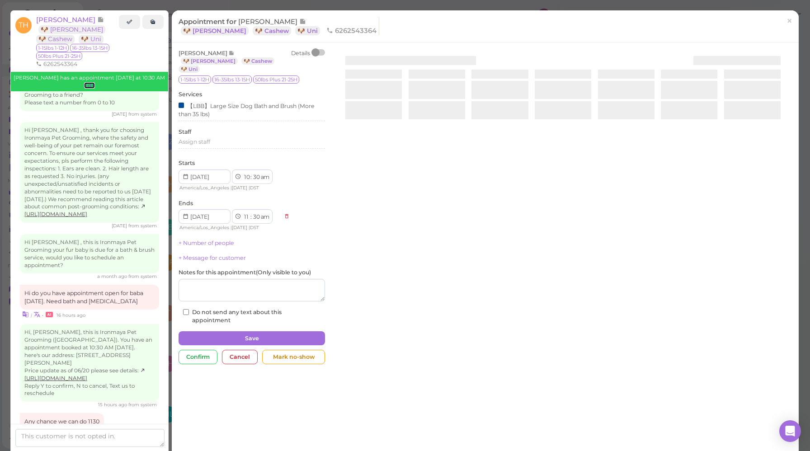
scroll to position [1116, 0]
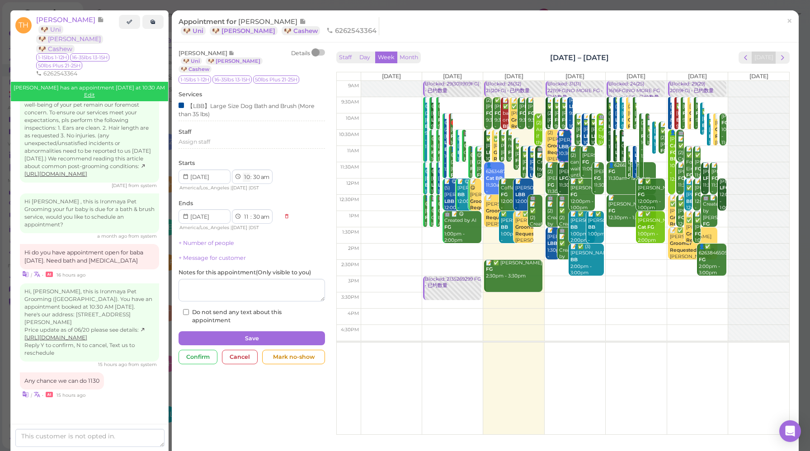
click at [247, 173] on select "1 2 3 4 5 6 7 8 9 10 11 12" at bounding box center [247, 177] width 8 height 9
select select "11"
click at [243, 173] on select "1 2 3 4 5 6 7 8 9 10 11 12" at bounding box center [247, 177] width 8 height 9
select select "12"
select select "pm"
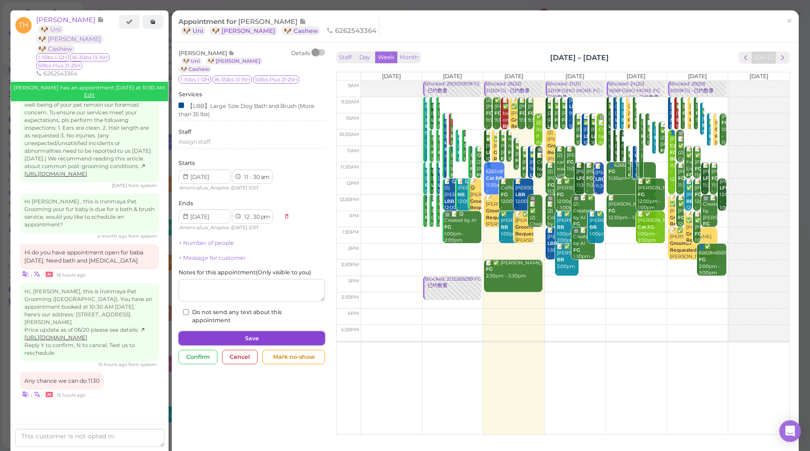
click at [249, 331] on button "Save" at bounding box center [252, 338] width 146 height 14
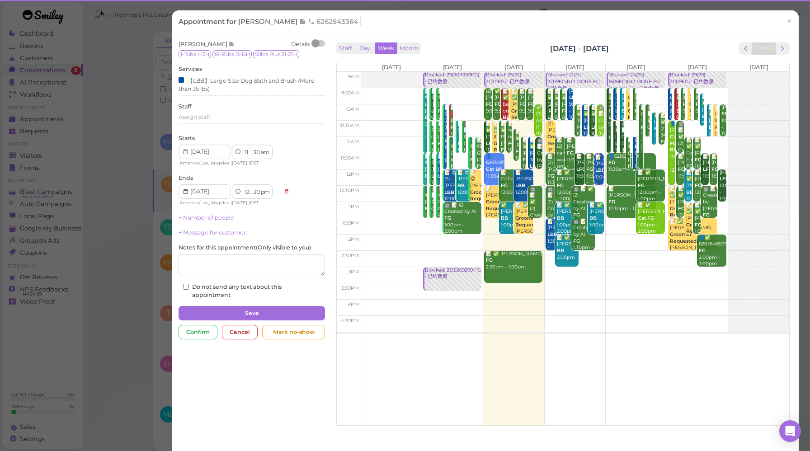
scroll to position [1146, 0]
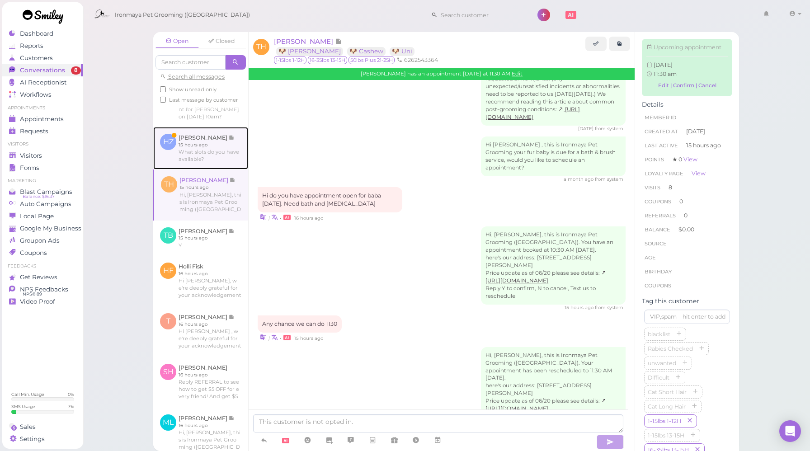
click at [211, 170] on link at bounding box center [200, 148] width 95 height 42
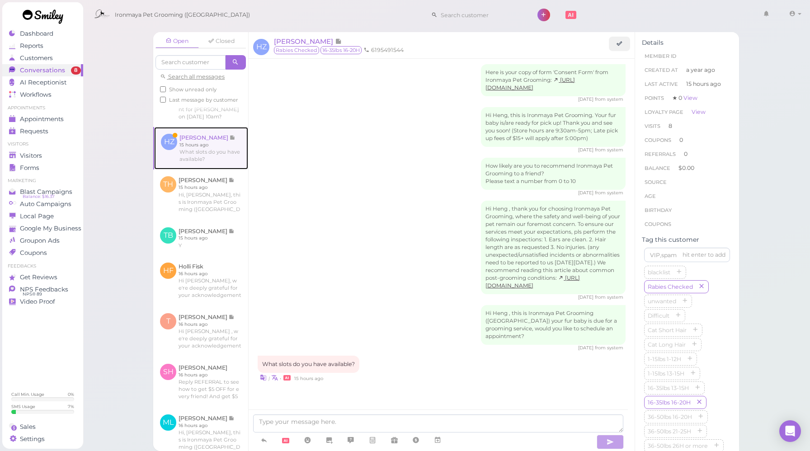
scroll to position [1107, 0]
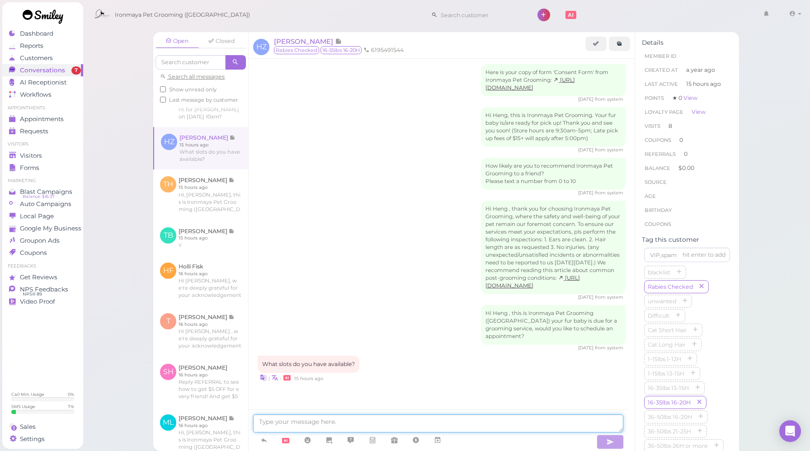
click at [341, 427] on textarea at bounding box center [438, 424] width 370 height 18
paste textarea "Unfortunately this week is fully booked for Full Grooming. We are available fro…"
drag, startPoint x: 307, startPoint y: 420, endPoint x: 246, endPoint y: 422, distance: 60.6
click at [246, 422] on div "Open Closed Search all messages Show unread only Last message by customer VS [P…" at bounding box center [446, 241] width 586 height 419
click at [561, 421] on textarea "This week is fully booked for Full Grooming. We are available from [DATE] to [D…" at bounding box center [438, 424] width 370 height 18
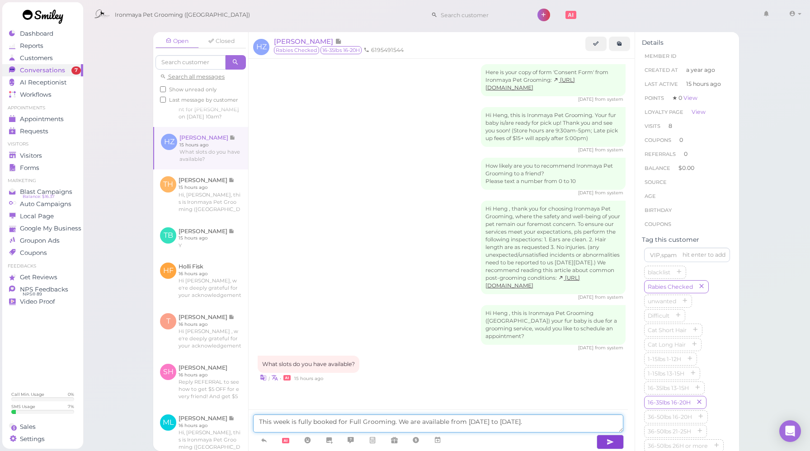
type textarea "This week is fully booked for Full Grooming. We are available from [DATE] to [D…"
click at [611, 441] on icon "button" at bounding box center [610, 442] width 7 height 9
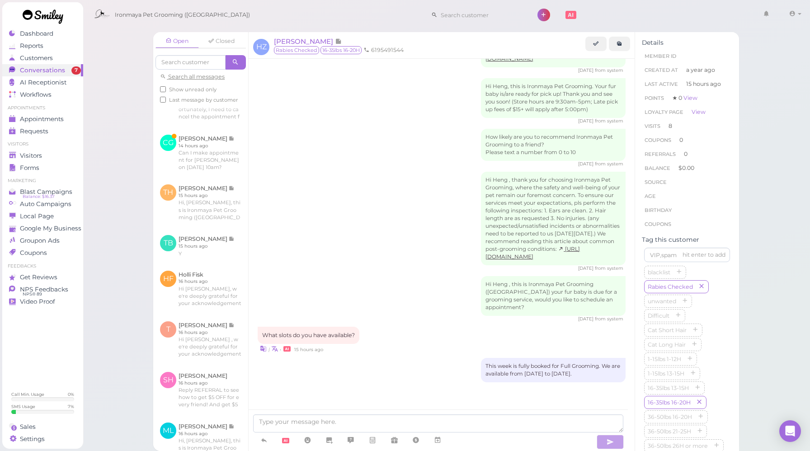
scroll to position [1136, 0]
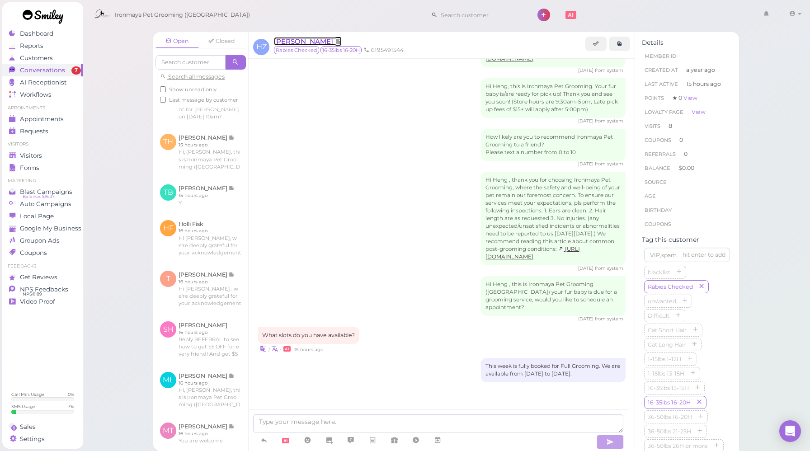
click at [307, 44] on span "[PERSON_NAME]" at bounding box center [304, 41] width 61 height 9
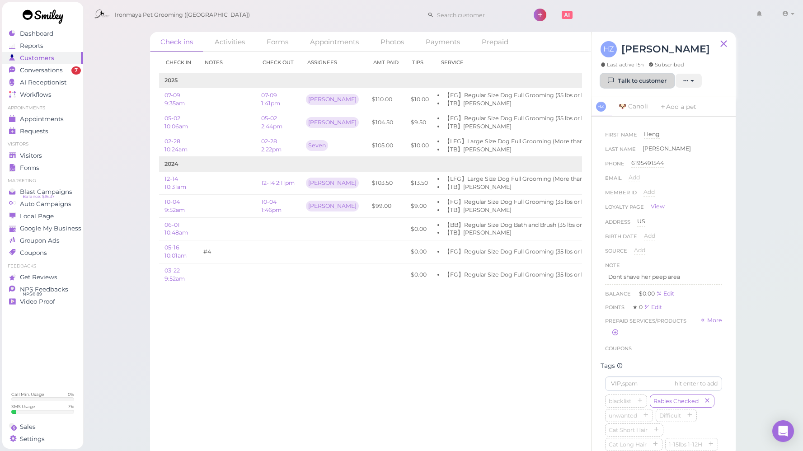
click at [651, 81] on link "Talk to customer" at bounding box center [638, 81] width 74 height 14
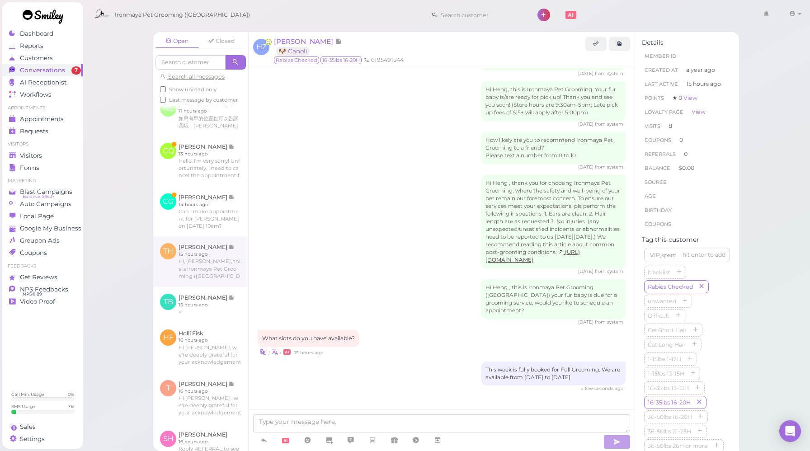
scroll to position [362, 0]
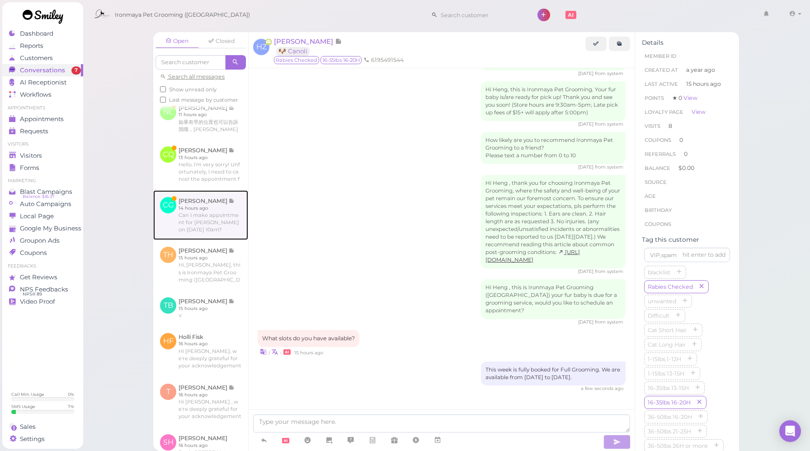
click at [208, 240] on link at bounding box center [200, 215] width 95 height 50
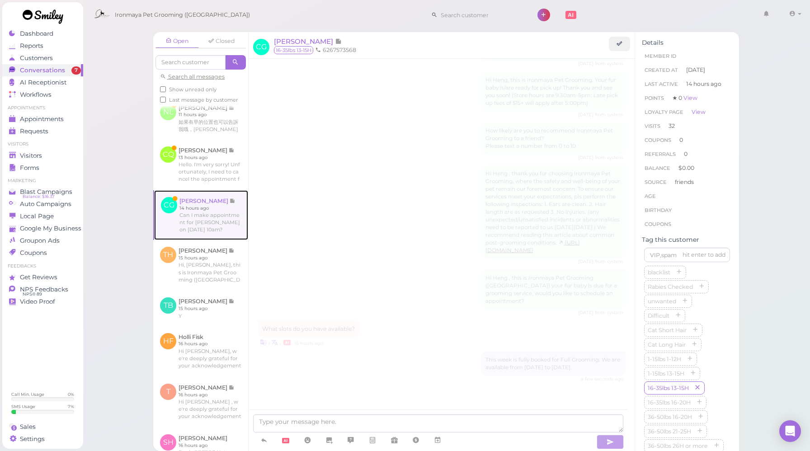
scroll to position [1202, 0]
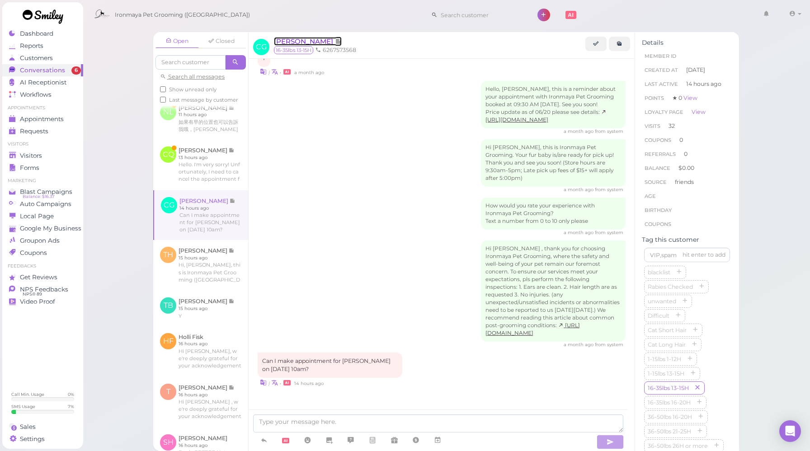
click at [302, 41] on span "[PERSON_NAME]" at bounding box center [304, 41] width 61 height 9
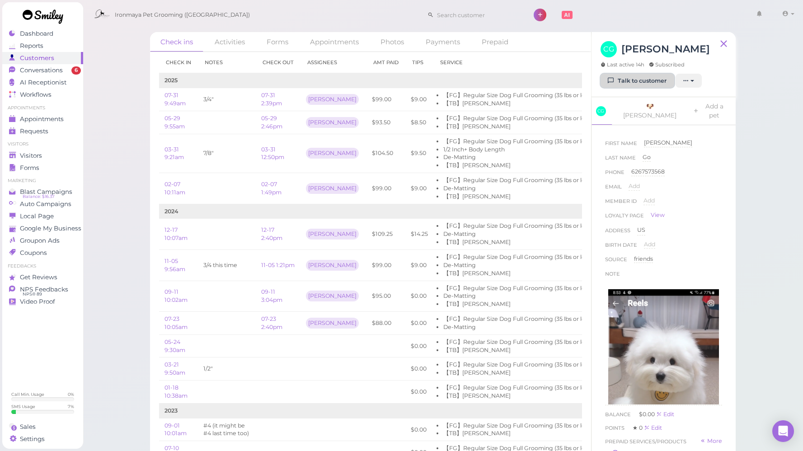
click at [618, 80] on link "Talk to customer" at bounding box center [638, 81] width 74 height 14
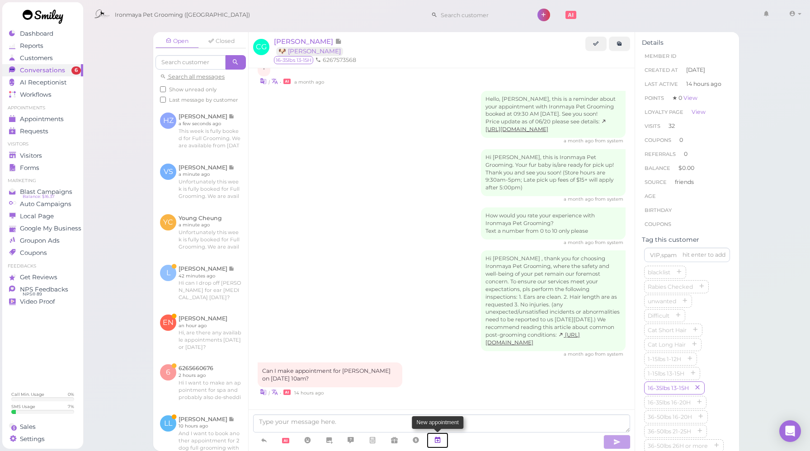
click at [437, 441] on icon at bounding box center [437, 440] width 7 height 9
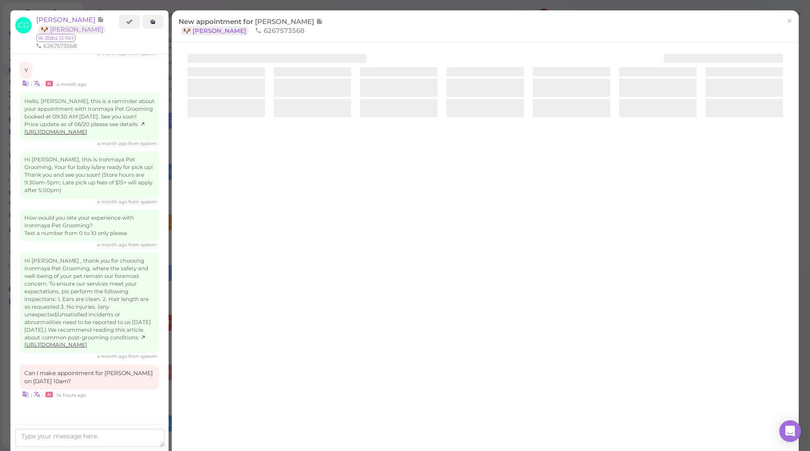
scroll to position [1255, 0]
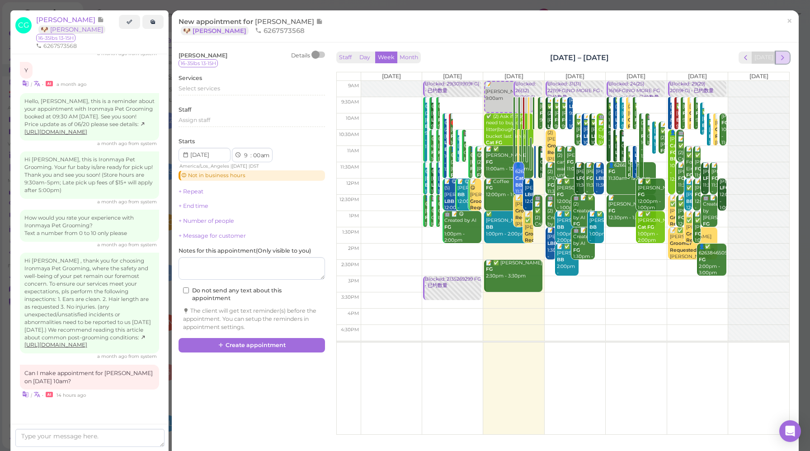
click at [778, 61] on span "next" at bounding box center [782, 57] width 9 height 9
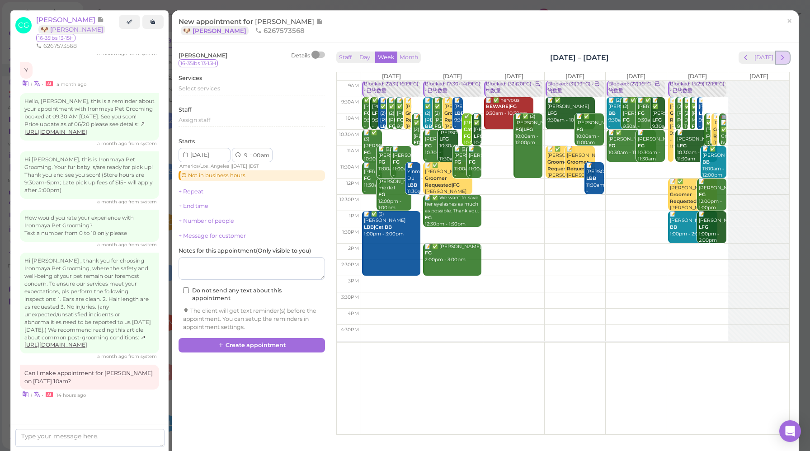
click at [778, 61] on span "next" at bounding box center [782, 57] width 9 height 9
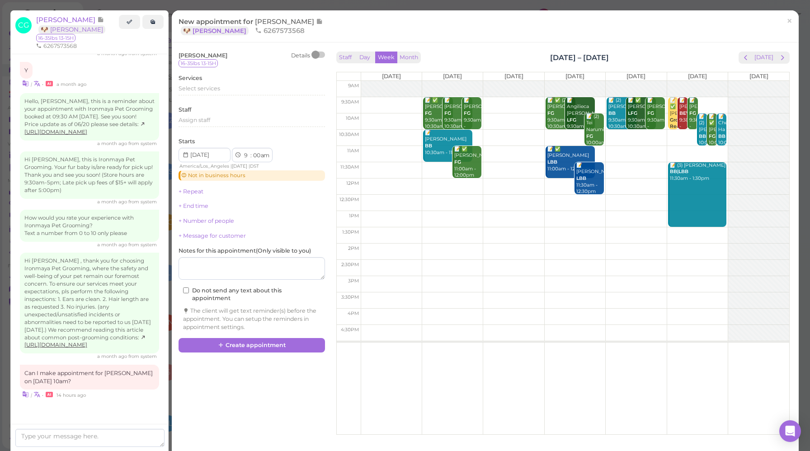
click at [661, 117] on td at bounding box center [575, 121] width 429 height 16
type input "[DATE]"
select select "10"
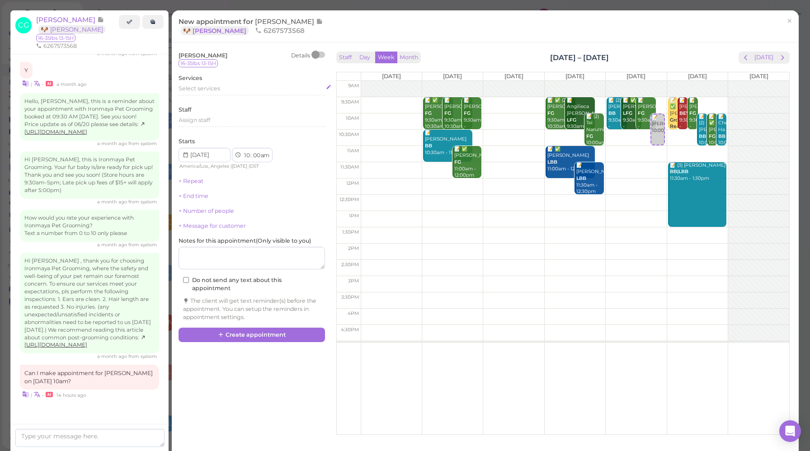
click at [197, 93] on div "Select services" at bounding box center [252, 89] width 146 height 8
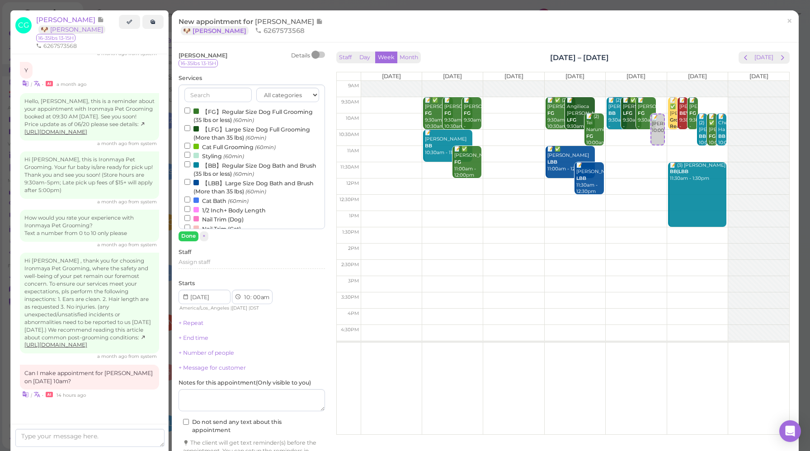
drag, startPoint x: 224, startPoint y: 103, endPoint x: 225, endPoint y: 111, distance: 8.2
click at [224, 103] on div "All categories FULL GROOMING BATH & BRUSH Add-ons DENTAL CARE Special Requests …" at bounding box center [252, 157] width 146 height 145
click at [225, 111] on label "【FG】Regular Size Dog Full Grooming (35 lbs or less) (60min)" at bounding box center [251, 116] width 135 height 18
click at [190, 111] on input "【FG】Regular Size Dog Full Grooming (35 lbs or less) (60min)" at bounding box center [187, 111] width 6 height 6
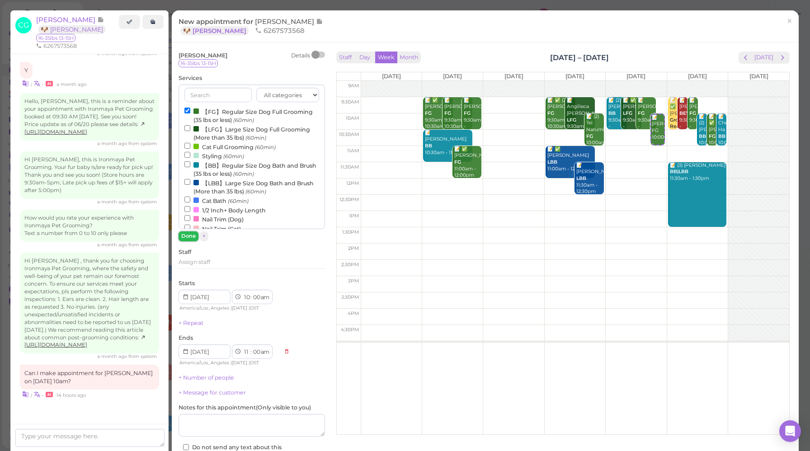
click at [194, 238] on button "Done" at bounding box center [189, 235] width 20 height 9
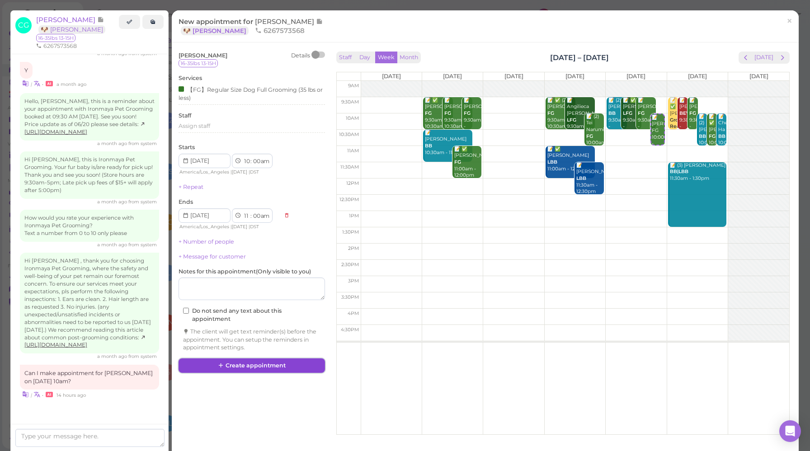
click at [248, 368] on button "Create appointment" at bounding box center [252, 366] width 146 height 14
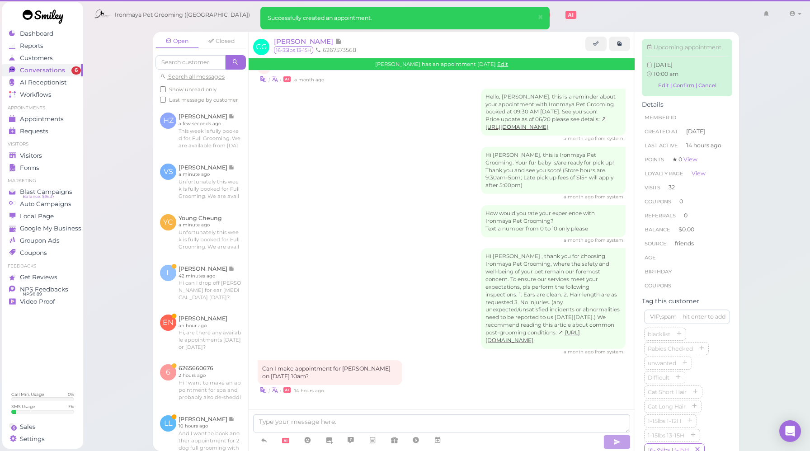
scroll to position [1202, 0]
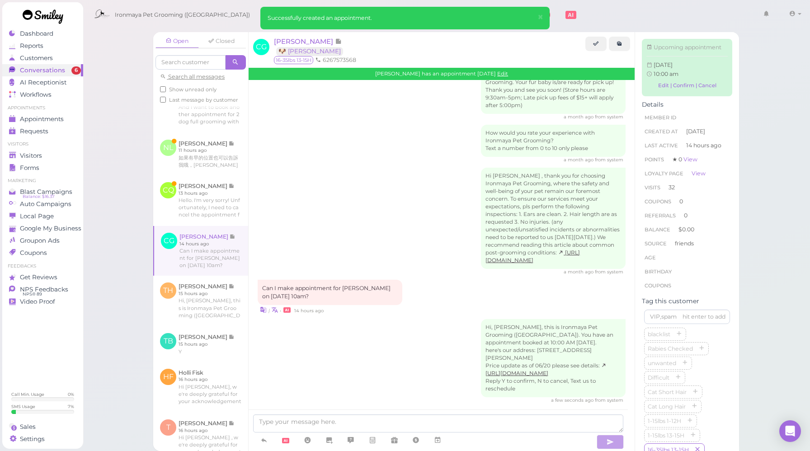
scroll to position [327, 0]
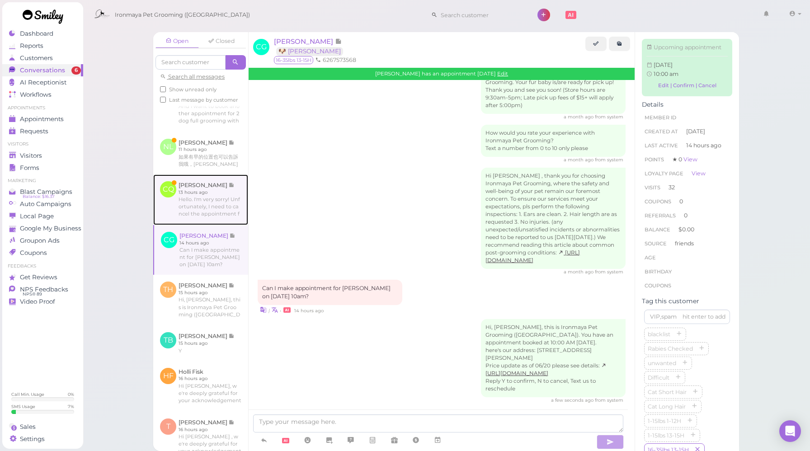
click at [200, 225] on link at bounding box center [200, 200] width 95 height 51
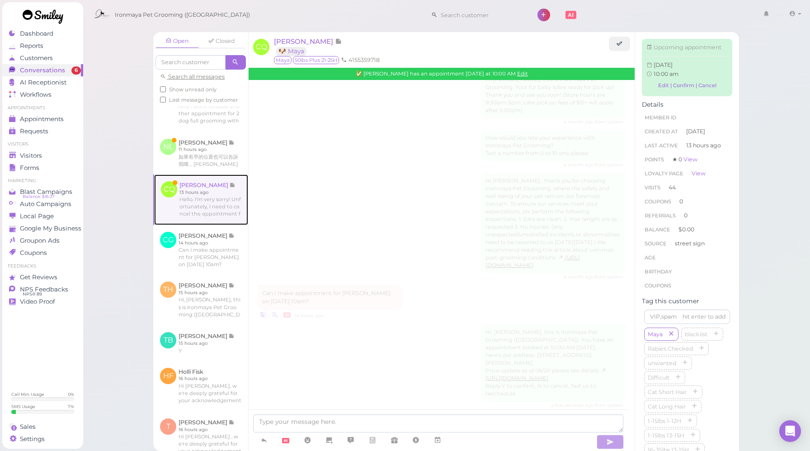
scroll to position [1136, 0]
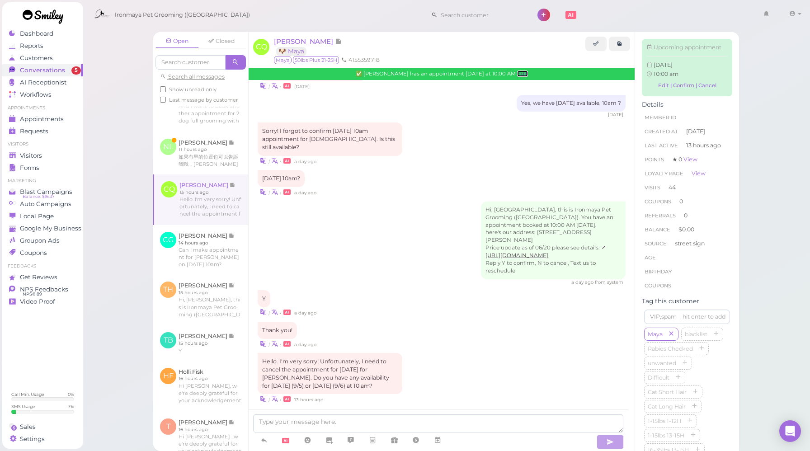
click at [522, 75] on link "Edit" at bounding box center [522, 74] width 11 height 6
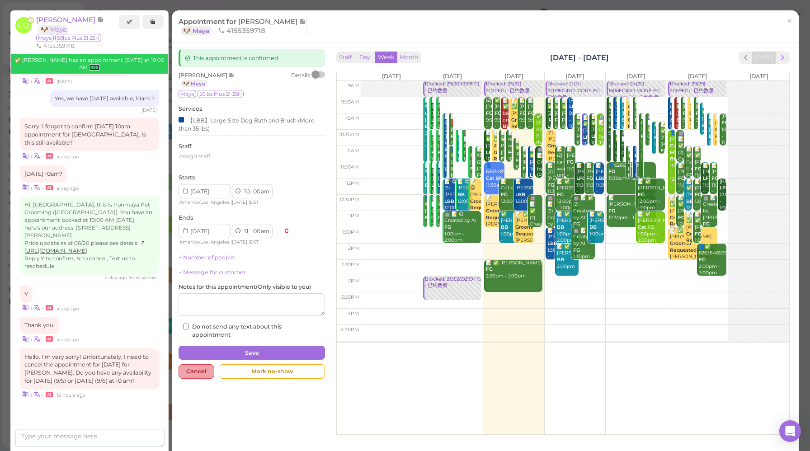
scroll to position [363, 0]
click at [787, 26] on span "×" at bounding box center [790, 20] width 6 height 13
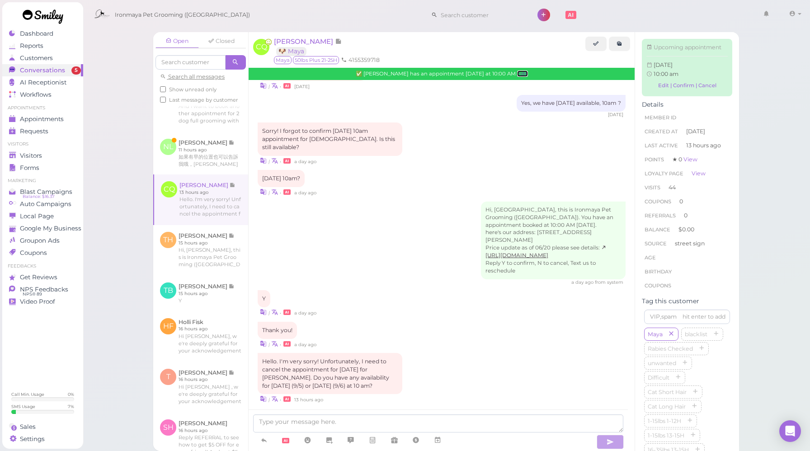
click at [524, 76] on link "Edit" at bounding box center [522, 74] width 11 height 6
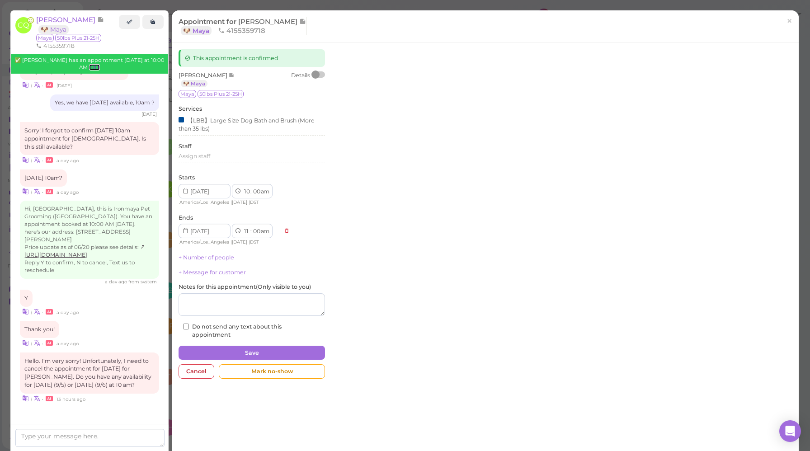
scroll to position [1205, 0]
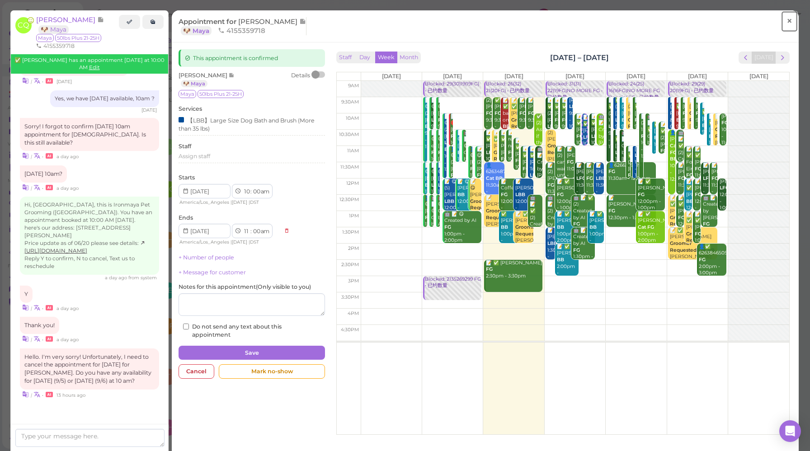
click at [787, 23] on span "×" at bounding box center [790, 20] width 6 height 13
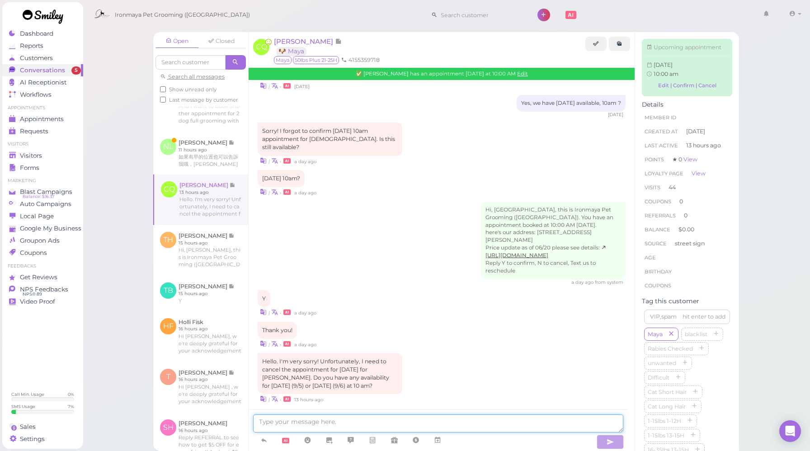
click at [288, 424] on textarea at bounding box center [438, 424] width 370 height 18
type textarea "Yes. How about same time [DATE]?"
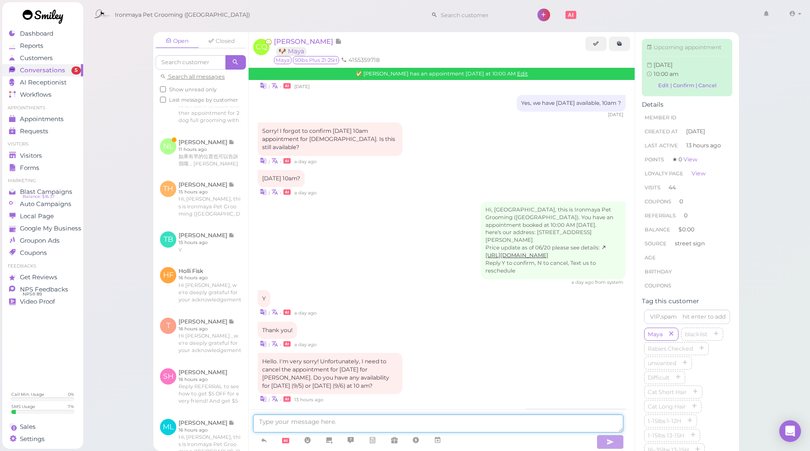
scroll to position [1157, 0]
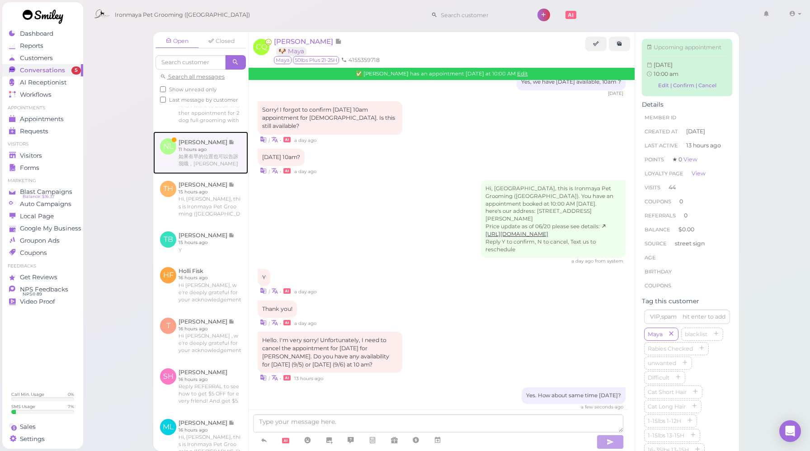
click at [222, 174] on link at bounding box center [200, 153] width 95 height 42
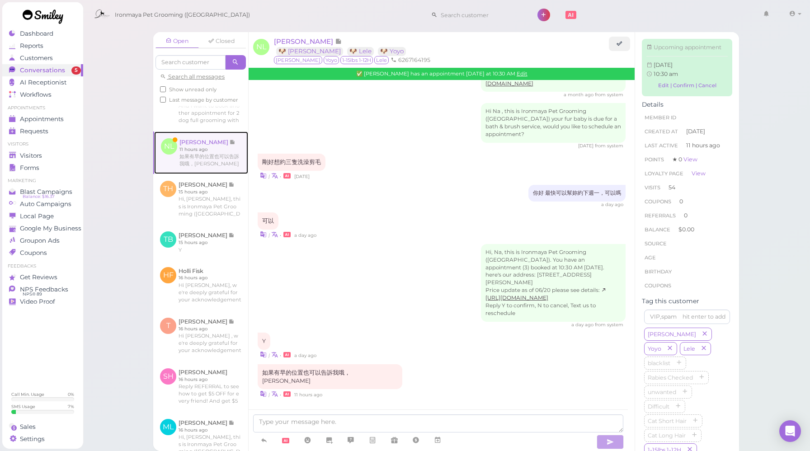
scroll to position [1041, 0]
click at [397, 265] on div "Hi, Na, this is Ironmaya Pet Grooming ([GEOGRAPHIC_DATA]). You have an appointm…" at bounding box center [442, 286] width 368 height 85
click at [517, 75] on link "Edit" at bounding box center [522, 74] width 11 height 6
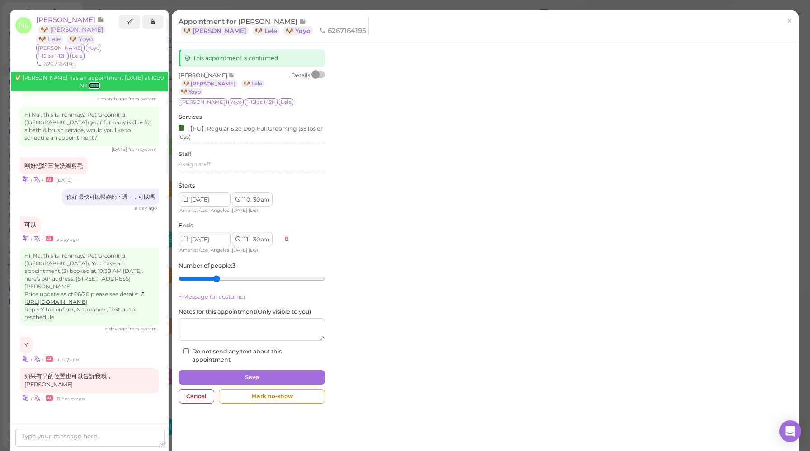
scroll to position [1065, 0]
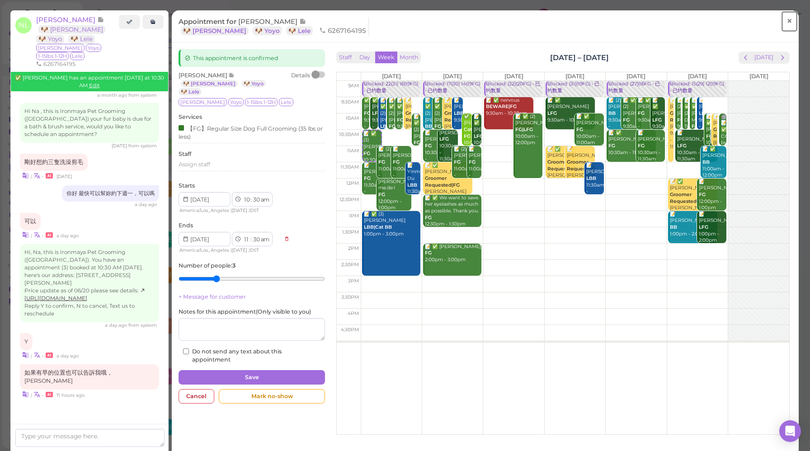
click at [787, 25] on span "×" at bounding box center [790, 20] width 6 height 13
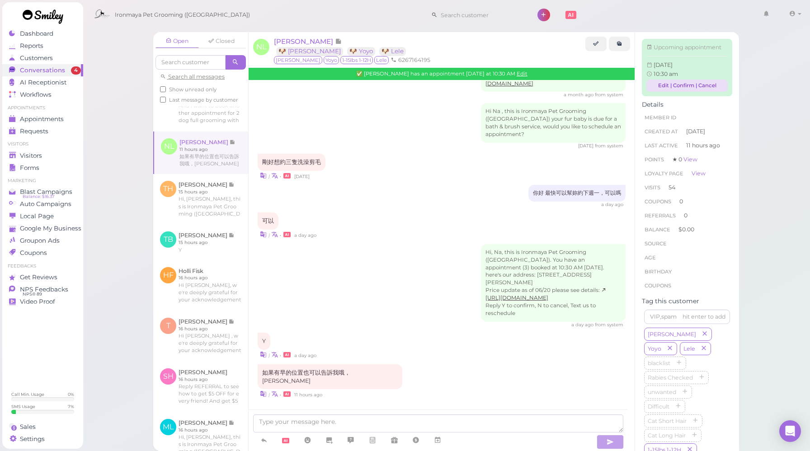
scroll to position [1041, 0]
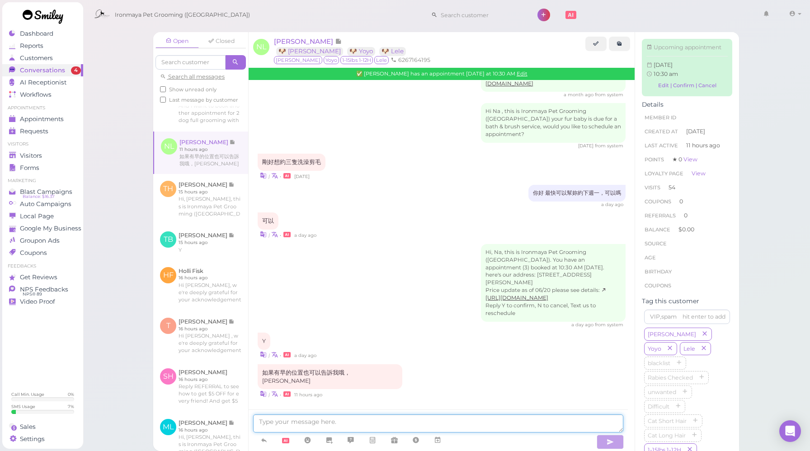
click at [433, 425] on textarea at bounding box center [438, 424] width 370 height 18
type textarea "[PERSON_NAME] that."
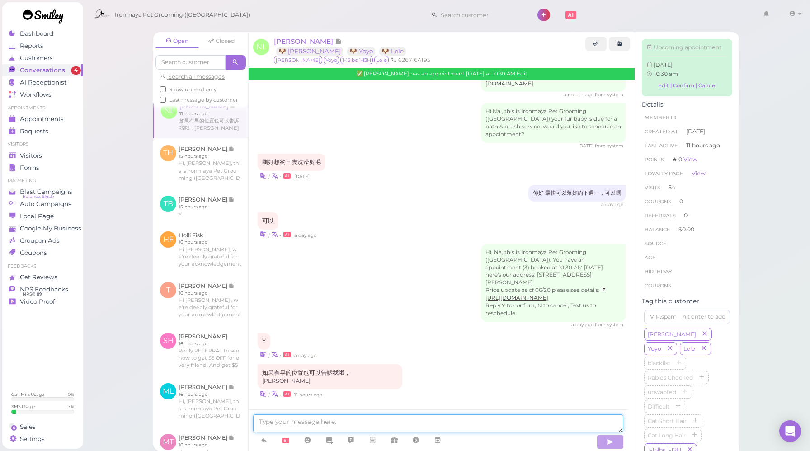
scroll to position [1062, 0]
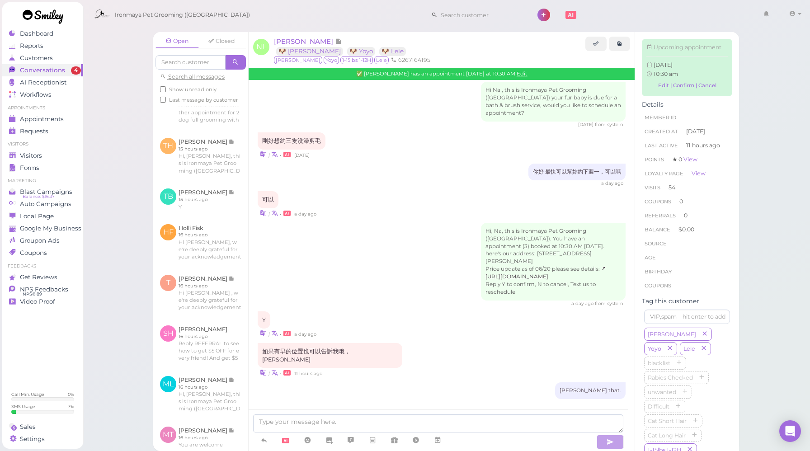
click at [437, 372] on div "| • 11 hours ago" at bounding box center [442, 372] width 368 height 9
click at [429, 211] on div "可以 | • a day ago" at bounding box center [442, 204] width 368 height 27
click at [317, 423] on textarea at bounding box center [438, 424] width 370 height 18
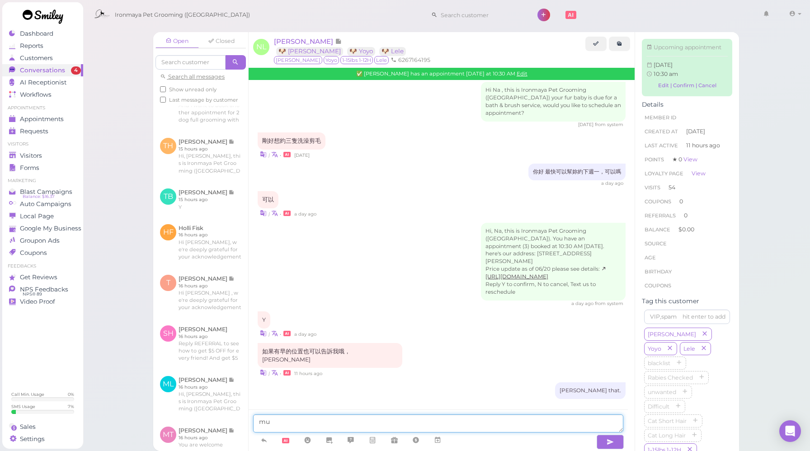
type textarea "m"
type textarea "目前本周还是没位置"
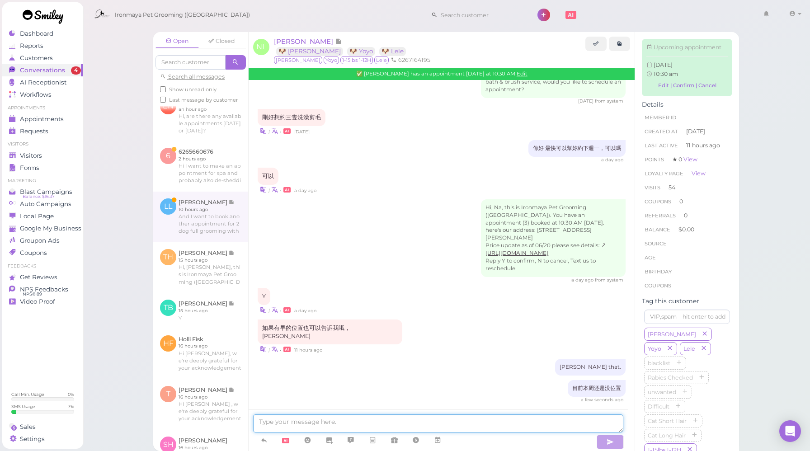
scroll to position [347, 0]
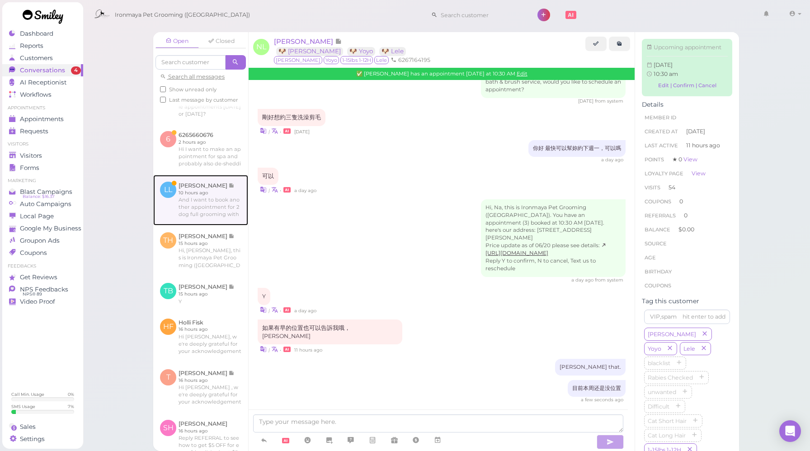
click at [226, 215] on link at bounding box center [200, 200] width 95 height 51
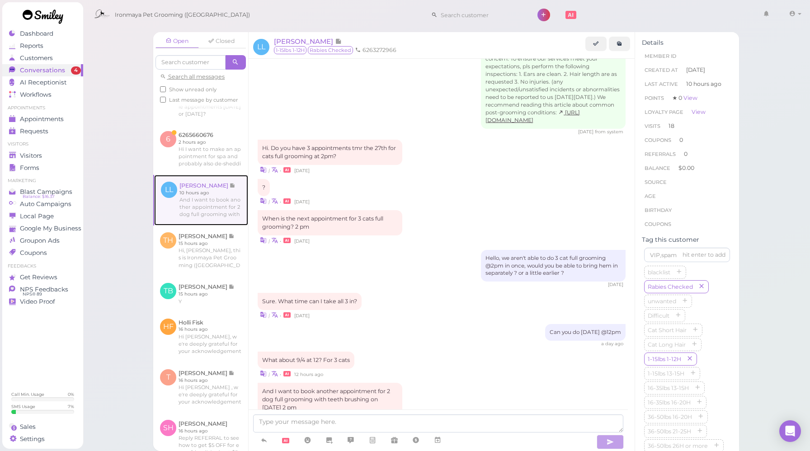
scroll to position [1101, 0]
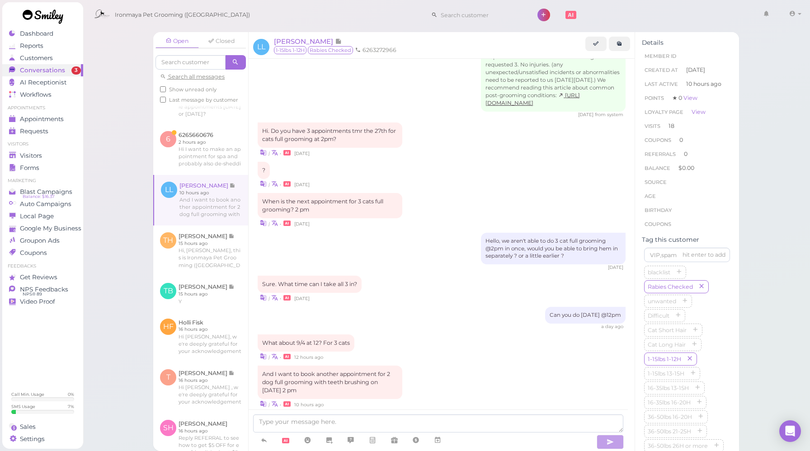
click at [422, 352] on div "| • 12 hours ago" at bounding box center [442, 356] width 368 height 9
click at [438, 441] on icon at bounding box center [437, 440] width 7 height 9
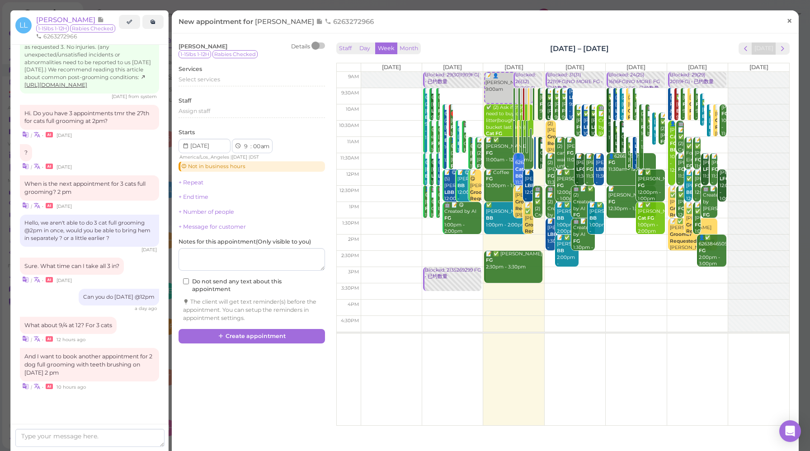
click at [786, 23] on link "×" at bounding box center [789, 21] width 17 height 21
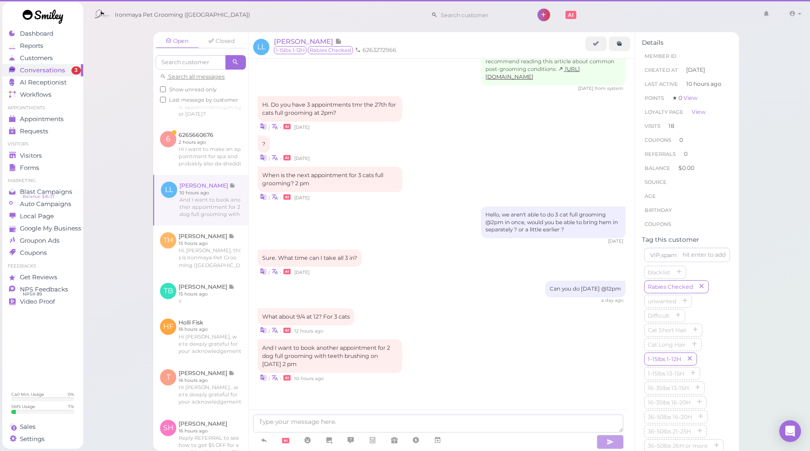
scroll to position [1101, 0]
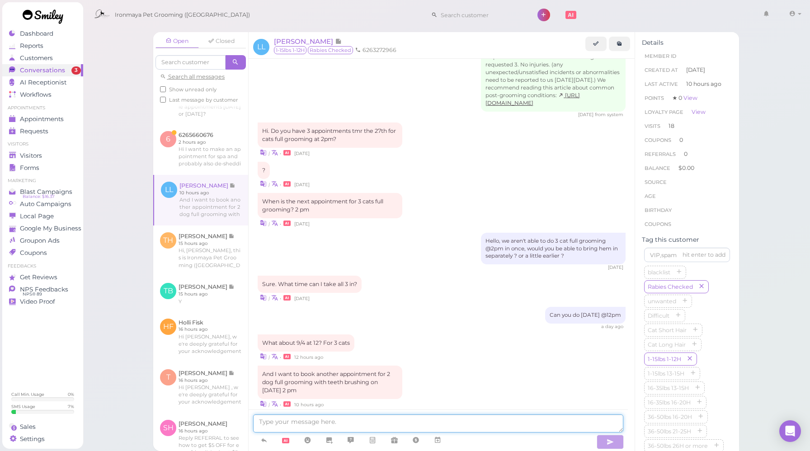
click at [313, 426] on textarea at bounding box center [438, 424] width 370 height 18
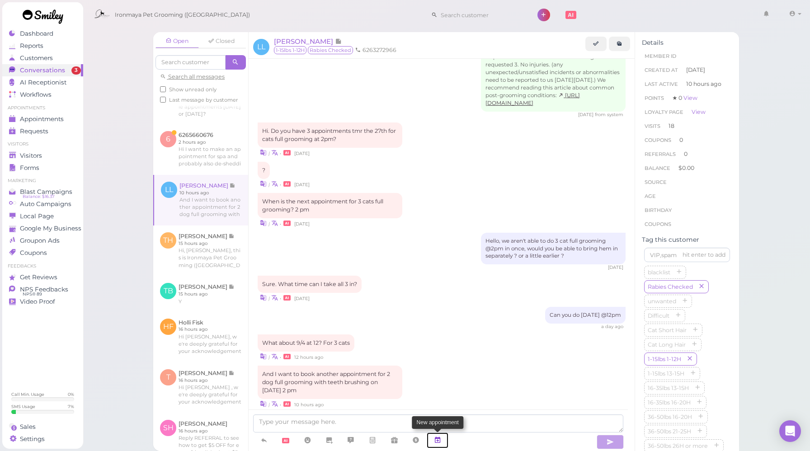
click at [438, 436] on icon at bounding box center [437, 440] width 7 height 9
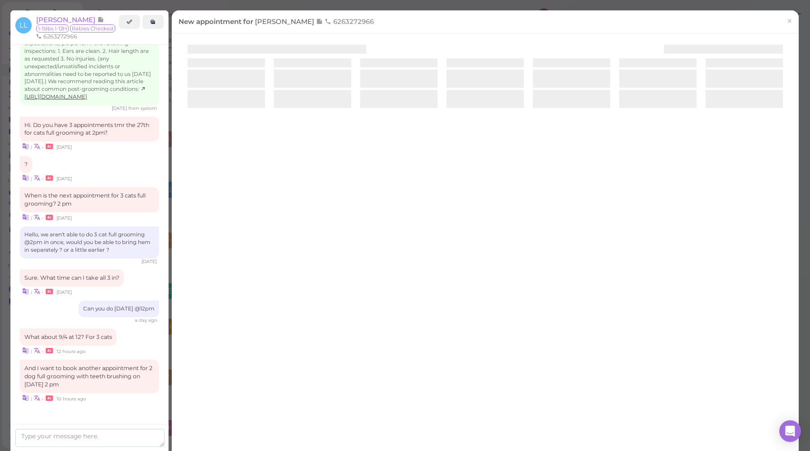
scroll to position [1156, 0]
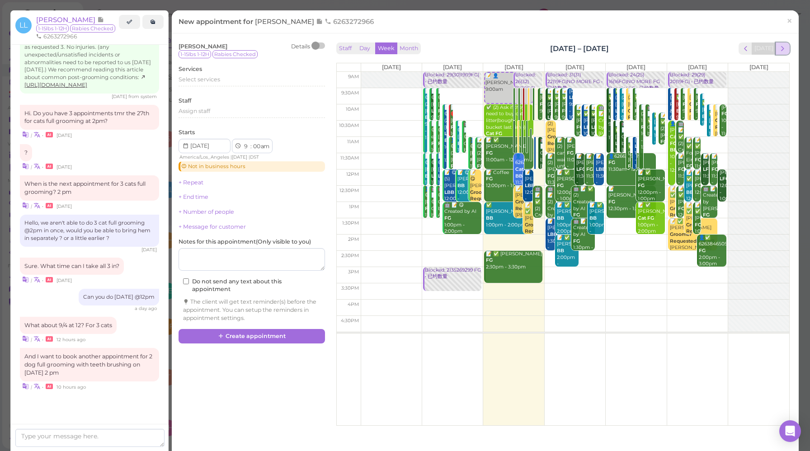
click at [779, 47] on span "next" at bounding box center [782, 48] width 9 height 9
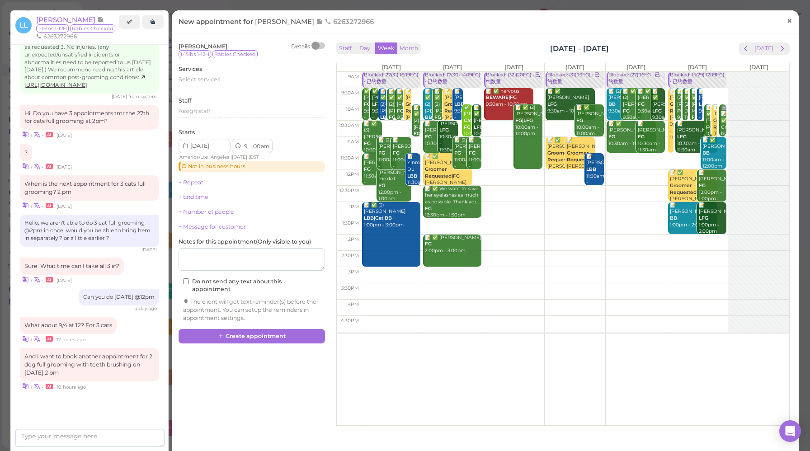
click at [787, 24] on span "×" at bounding box center [790, 20] width 6 height 13
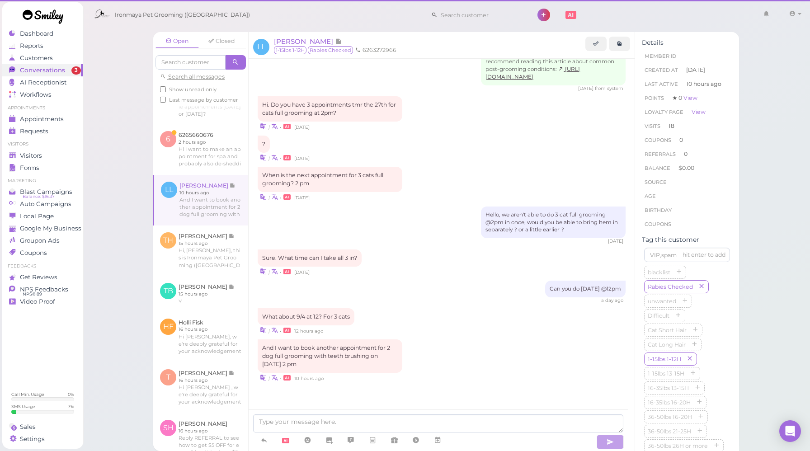
scroll to position [1101, 0]
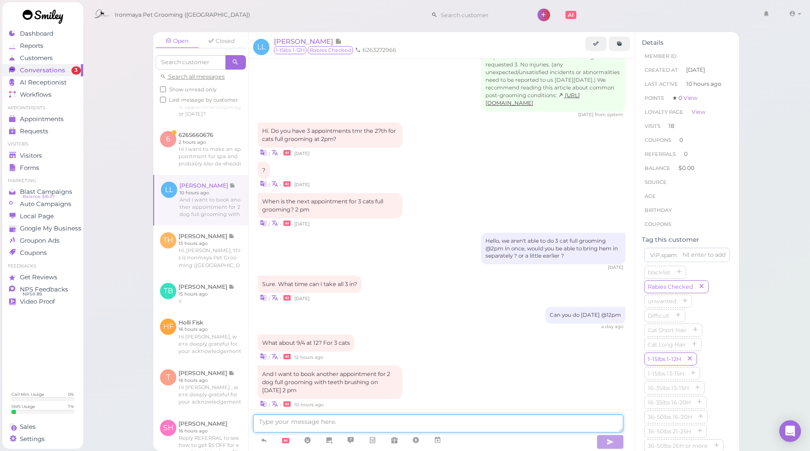
click at [386, 427] on textarea at bounding box center [438, 424] width 370 height 18
paste textarea "Unfortunately this week is fully booked for Full Grooming. We are available fro…"
click at [393, 422] on textarea "Unfortunately this week is fully booked for Full Grooming. We are available fro…" at bounding box center [438, 424] width 370 height 18
type textarea "Unfortunately this week is fully booked for Cat Full Grooming. We are available…"
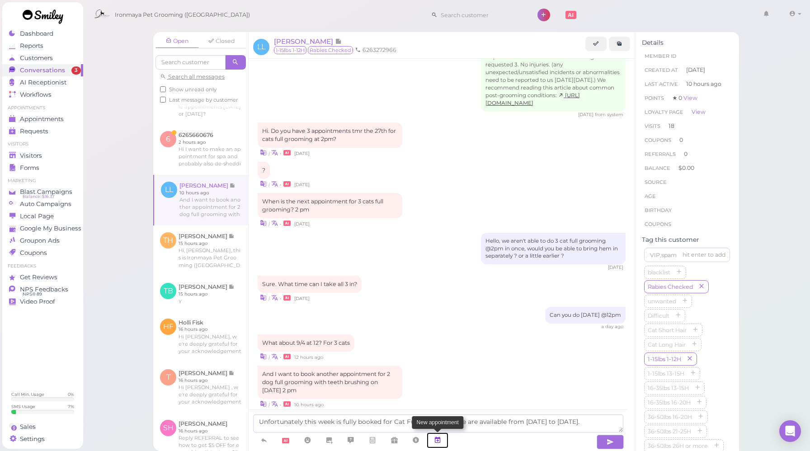
click at [441, 444] on icon at bounding box center [437, 440] width 7 height 9
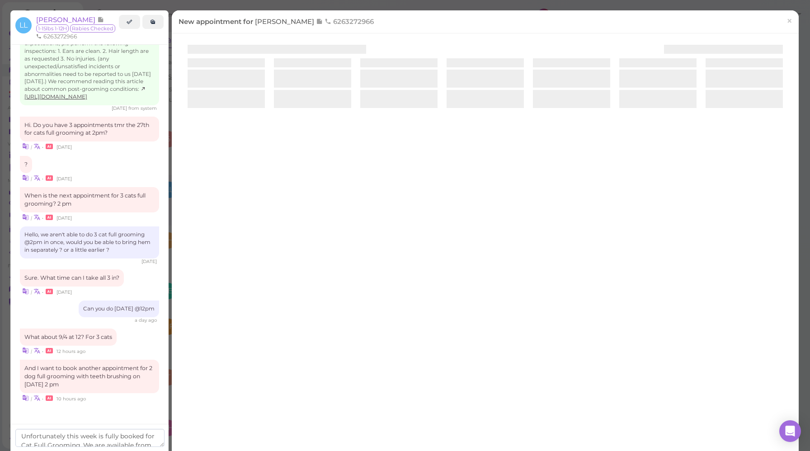
scroll to position [1156, 0]
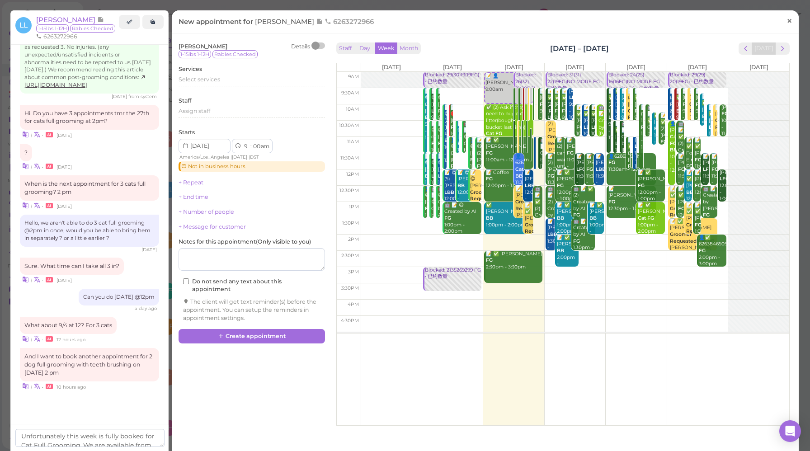
click at [786, 23] on link "×" at bounding box center [789, 21] width 17 height 21
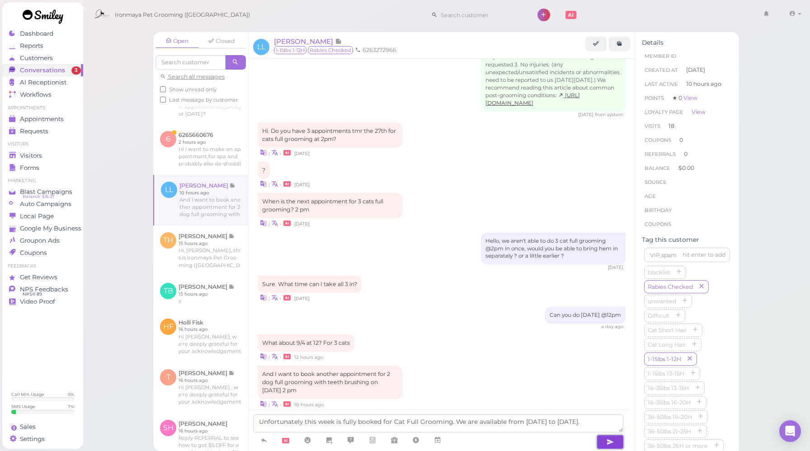
click at [609, 443] on icon "button" at bounding box center [610, 442] width 7 height 9
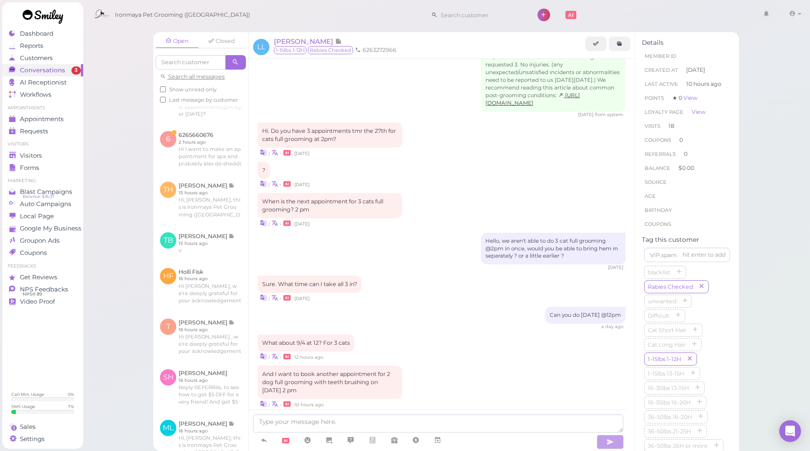
scroll to position [1137, 0]
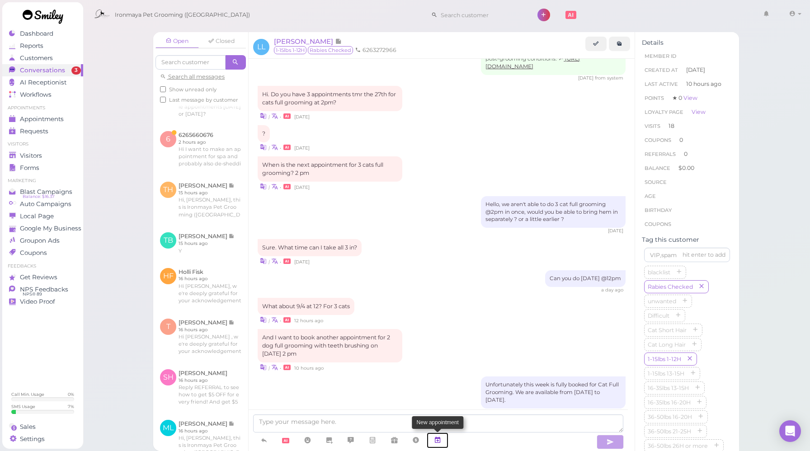
click at [443, 441] on link at bounding box center [438, 441] width 22 height 16
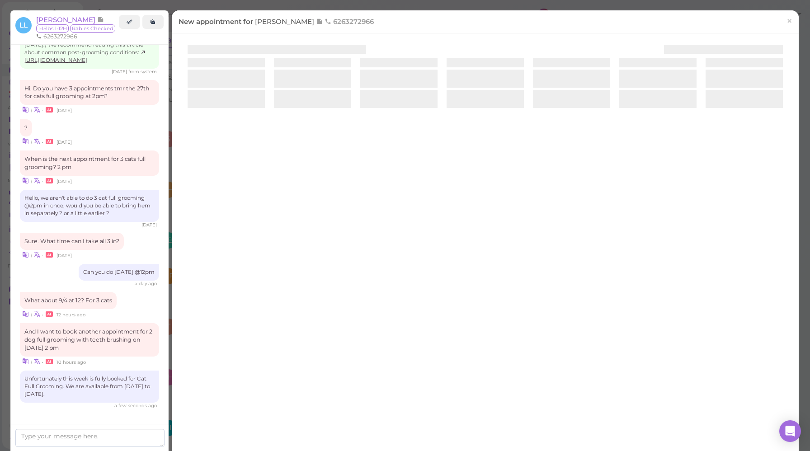
scroll to position [1199, 0]
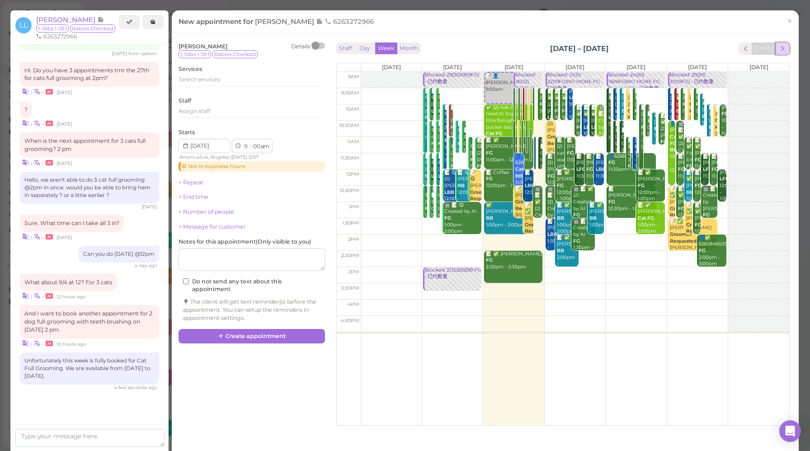
click at [778, 47] on span "next" at bounding box center [782, 48] width 9 height 9
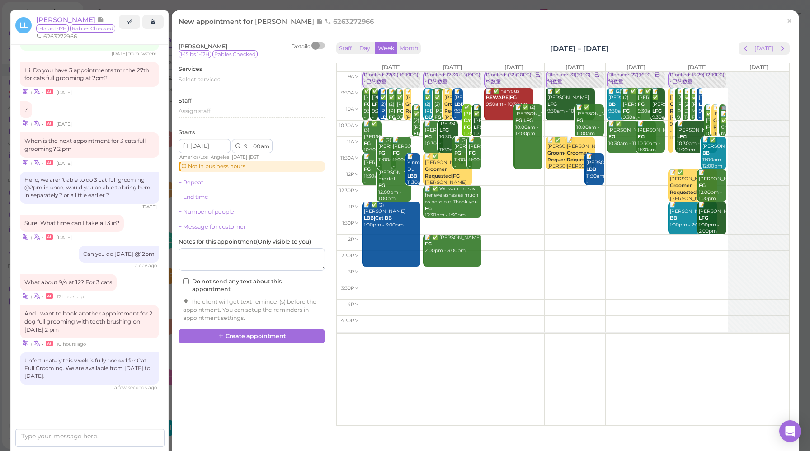
click at [420, 236] on td at bounding box center [575, 243] width 429 height 16
type input "[DATE]"
select select "2"
select select "pm"
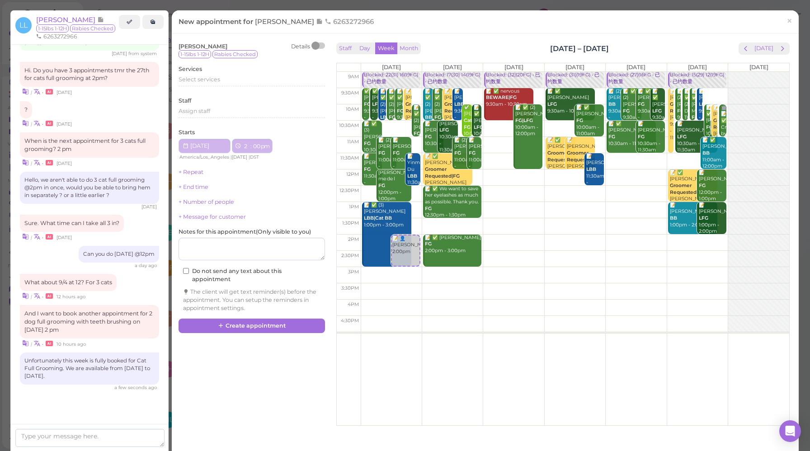
scroll to position [389, 0]
click at [199, 202] on link "+ Number of people" at bounding box center [207, 201] width 56 height 7
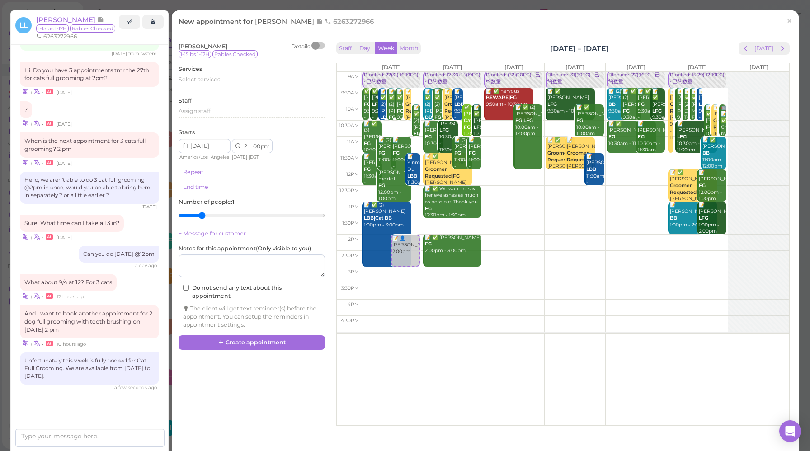
drag, startPoint x: 189, startPoint y: 216, endPoint x: 197, endPoint y: 215, distance: 8.6
type input "2"
click at [197, 215] on input "range" at bounding box center [252, 215] width 146 height 14
click at [193, 82] on span "Select services" at bounding box center [200, 79] width 42 height 7
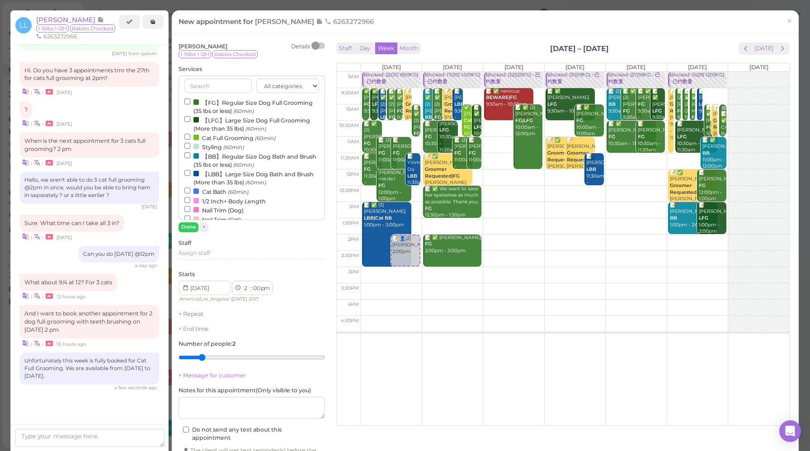
click at [214, 106] on label "【FG】Regular Size Dog Full Grooming (35 lbs or less) (60min)" at bounding box center [251, 107] width 135 height 18
click at [190, 104] on input "【FG】Regular Size Dog Full Grooming (35 lbs or less) (60min)" at bounding box center [187, 102] width 6 height 6
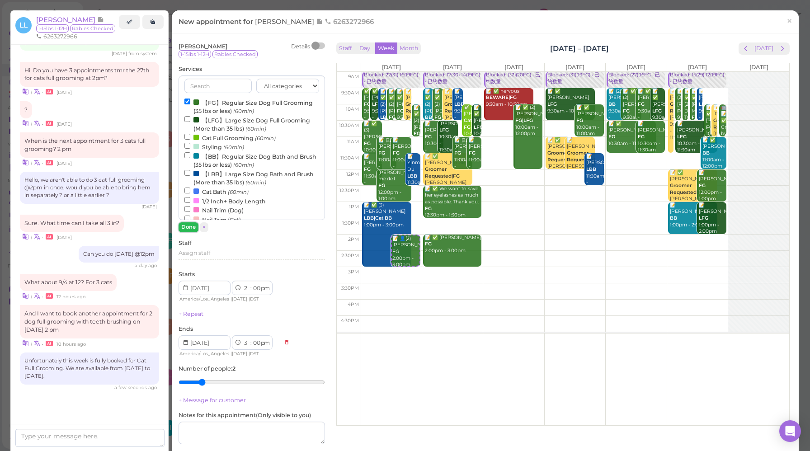
click at [187, 228] on button "Done" at bounding box center [189, 226] width 20 height 9
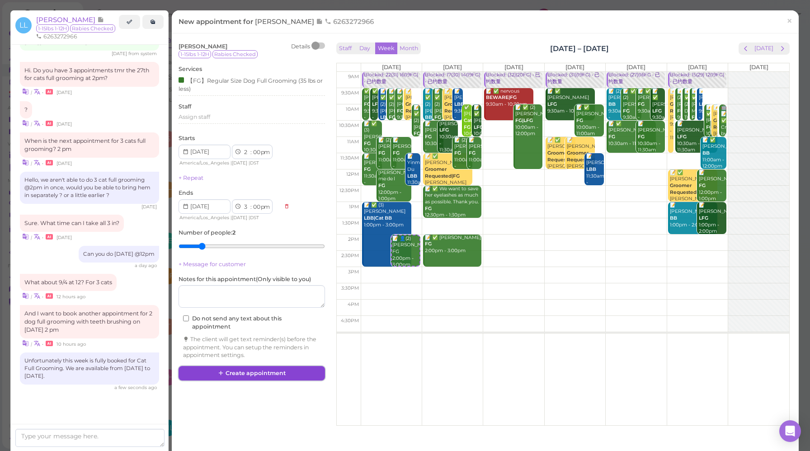
click at [255, 374] on button "Create appointment" at bounding box center [252, 373] width 146 height 14
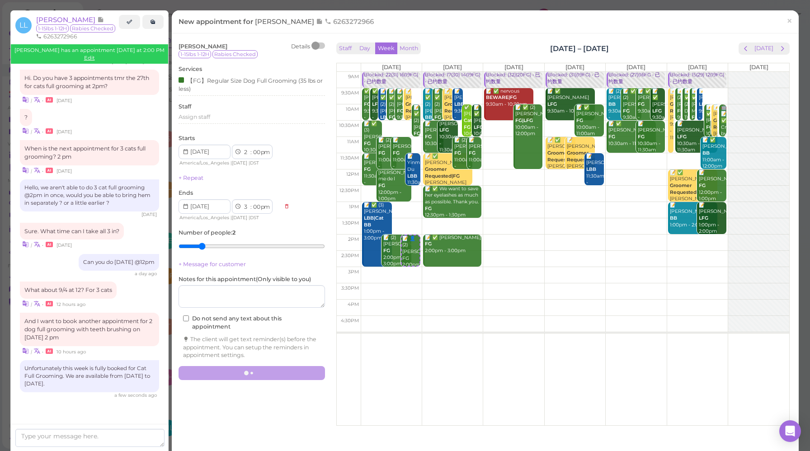
scroll to position [1137, 0]
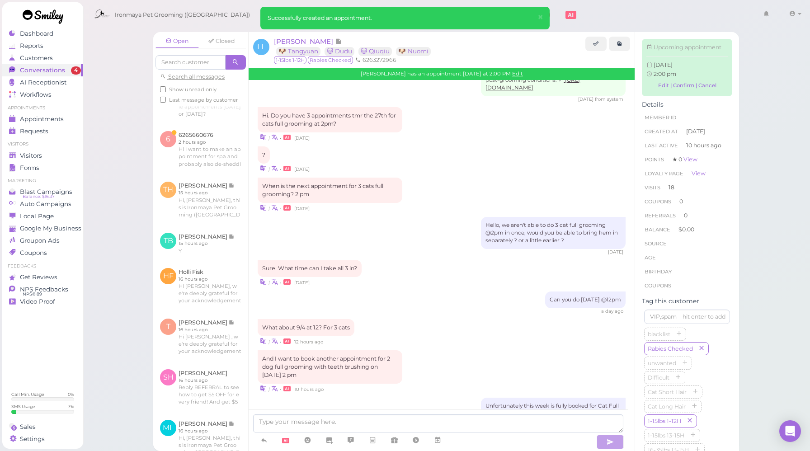
scroll to position [1238, 0]
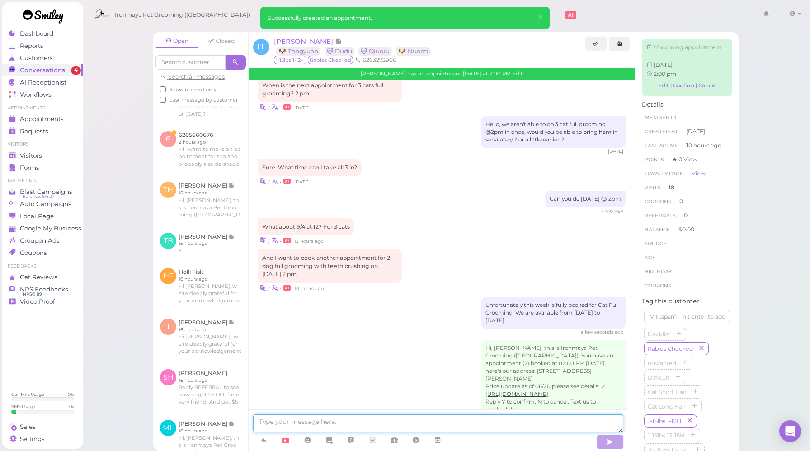
click at [380, 421] on textarea at bounding box center [438, 424] width 370 height 18
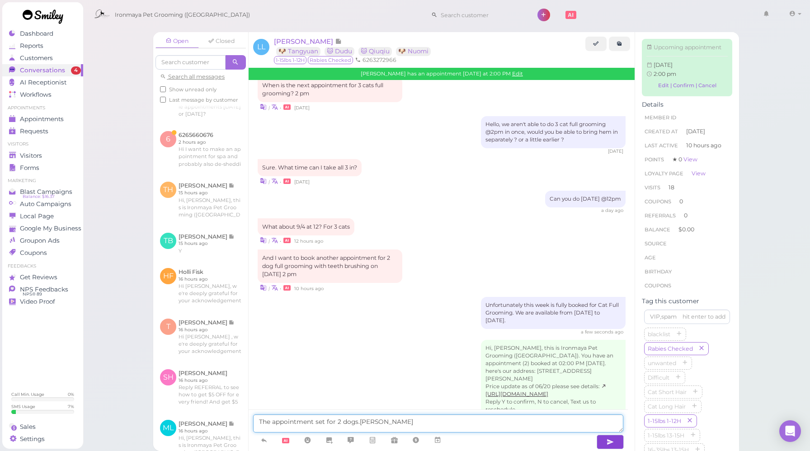
type textarea "The appointment set for 2 dogs.👆"
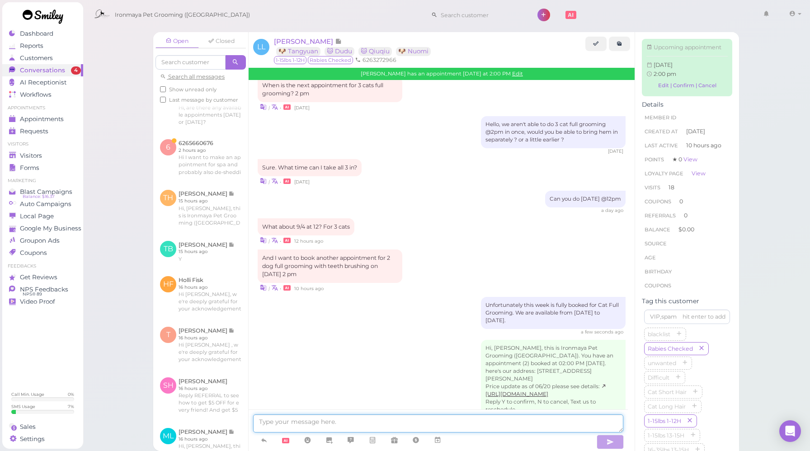
scroll to position [1260, 0]
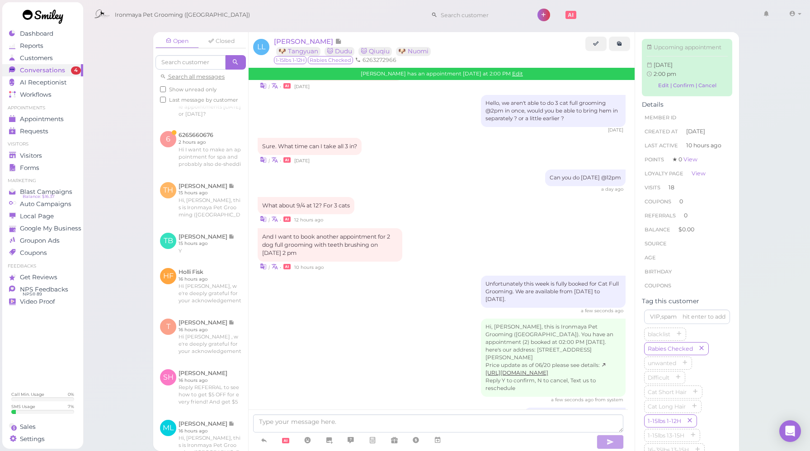
click at [362, 319] on div "Hi, [PERSON_NAME], this is Ironmaya Pet Grooming ([GEOGRAPHIC_DATA]). You have …" at bounding box center [442, 361] width 368 height 85
click at [54, 119] on span "Appointments" at bounding box center [42, 119] width 45 height 8
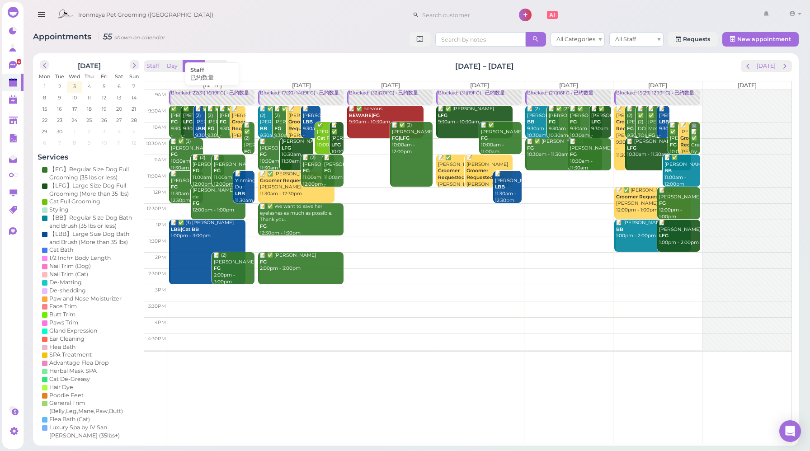
click at [195, 97] on link "Blocked: 22(31) 16(19FG) • 已约数量" at bounding box center [211, 98] width 85 height 16
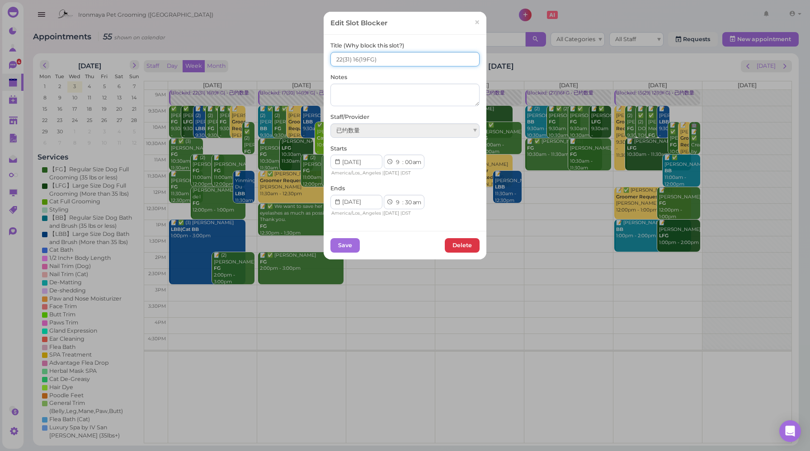
click at [340, 58] on input "22(31) 16(19FG)" at bounding box center [404, 59] width 149 height 14
click at [354, 58] on input "24(31) 16(19FG)" at bounding box center [404, 59] width 149 height 14
type input "24(31) 18(19FG)"
click at [342, 244] on button "Save" at bounding box center [344, 245] width 29 height 14
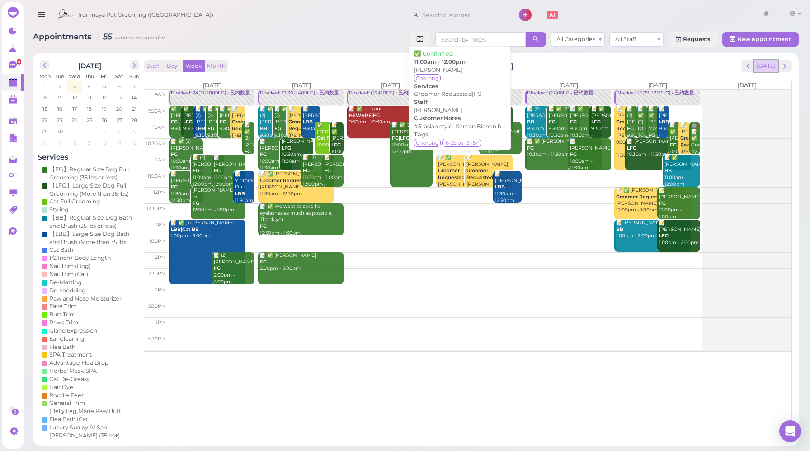
click at [768, 63] on button "[DATE]" at bounding box center [766, 66] width 24 height 12
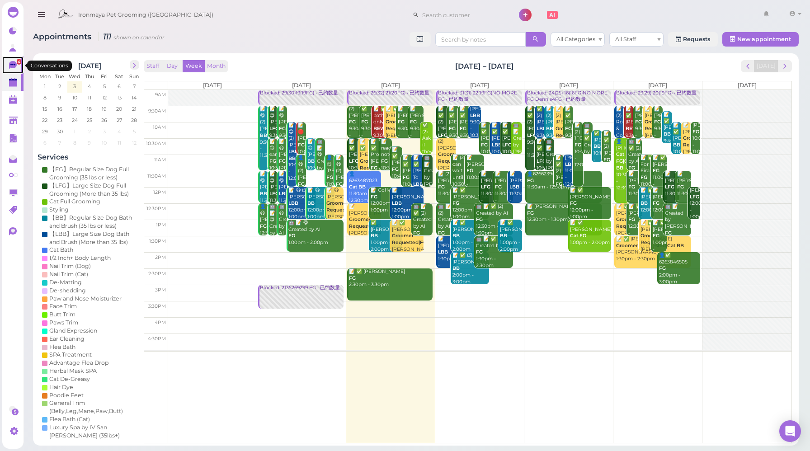
click at [11, 69] on icon at bounding box center [13, 65] width 9 height 9
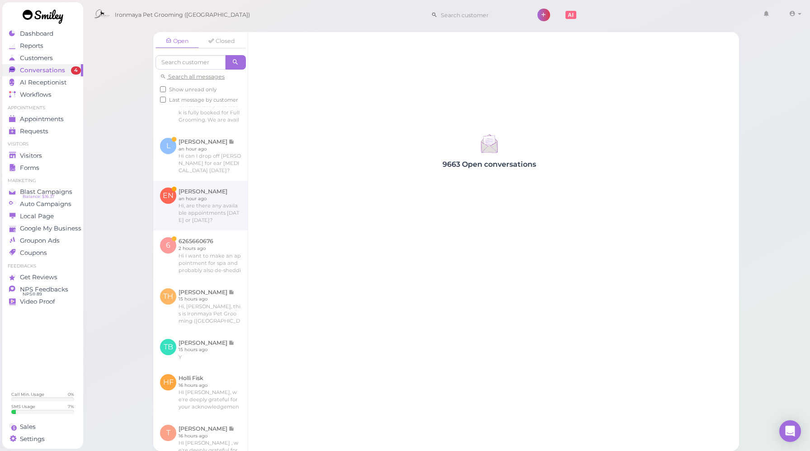
scroll to position [351, 0]
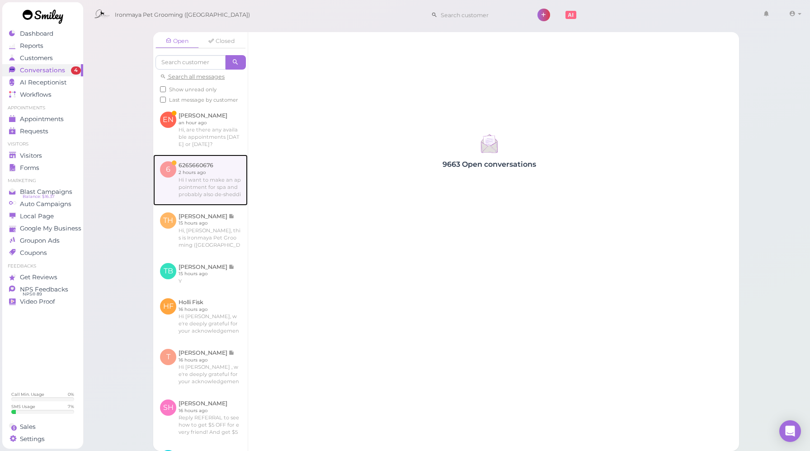
click at [220, 205] on link at bounding box center [200, 180] width 94 height 51
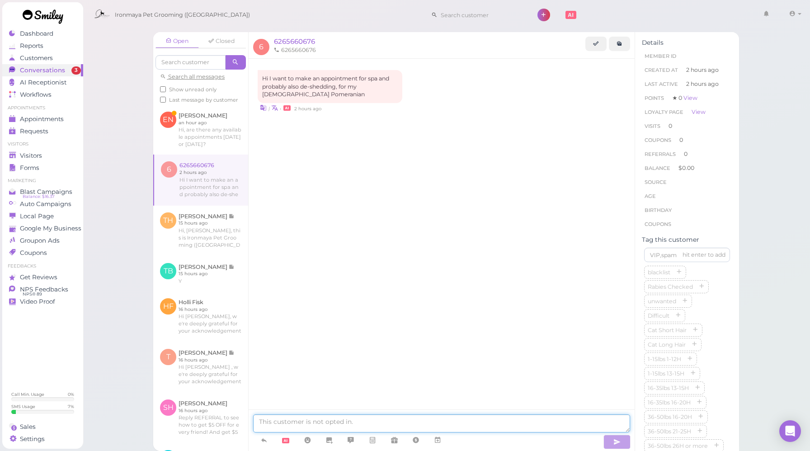
click at [376, 425] on textarea at bounding box center [441, 424] width 377 height 18
paste textarea "Unfortunately this week is fully booked for Full Grooming. We are available fro…"
click at [600, 424] on textarea "Unfortunately this week is fully booked for Full Grooming. We are available fro…" at bounding box center [441, 424] width 377 height 18
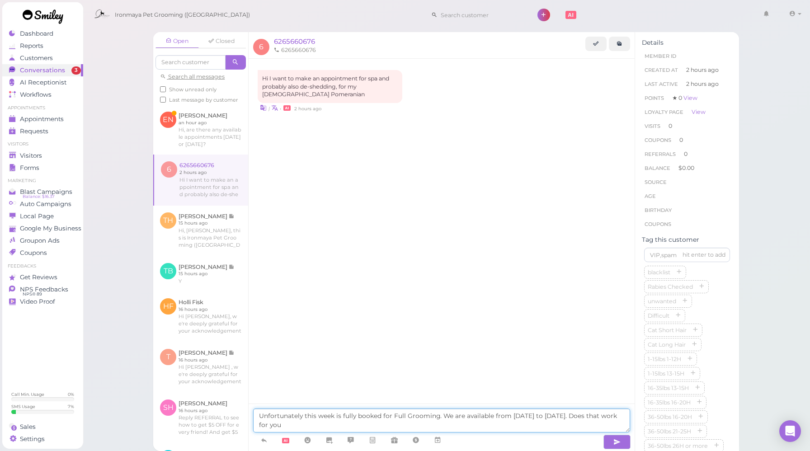
type textarea "Unfortunately this week is fully booked for Full Grooming. We are available fro…"
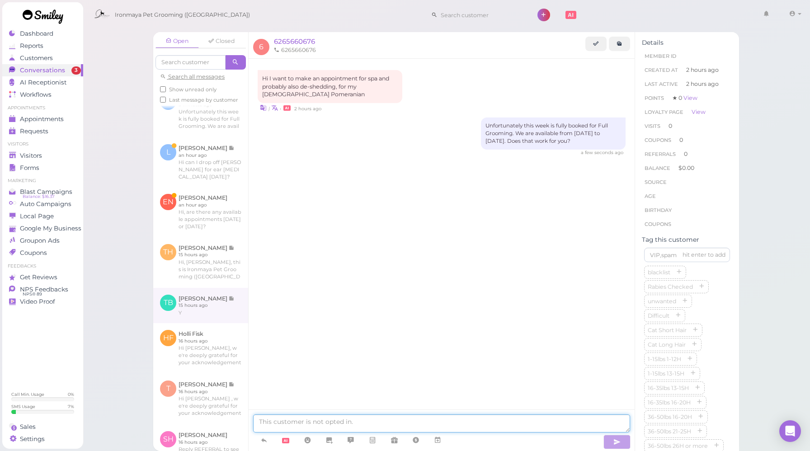
scroll to position [320, 0]
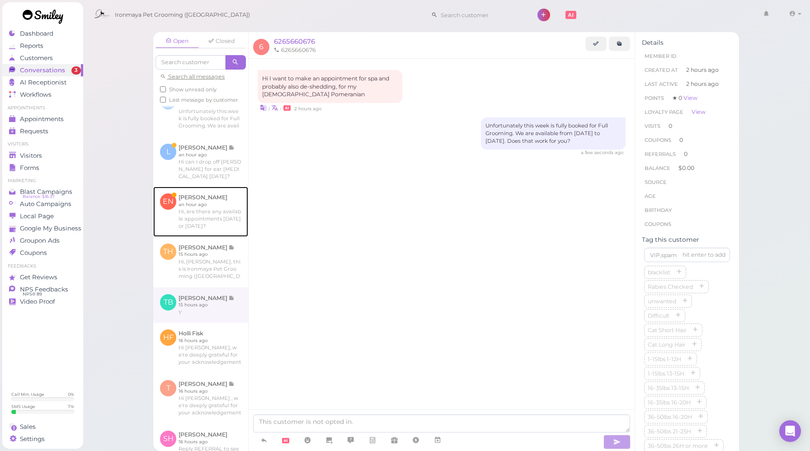
click at [217, 225] on link at bounding box center [200, 212] width 95 height 50
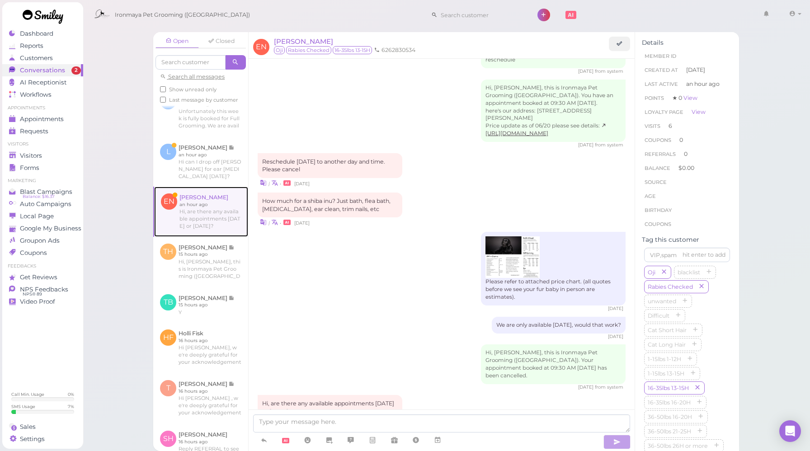
scroll to position [1115, 0]
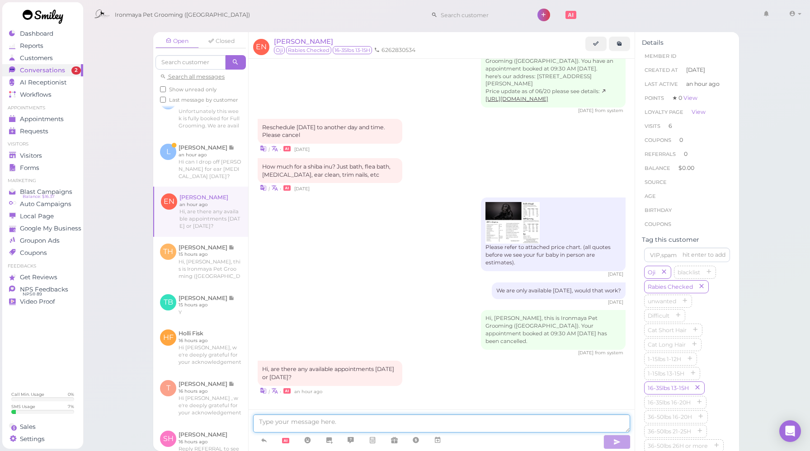
click at [384, 425] on textarea at bounding box center [441, 424] width 377 height 18
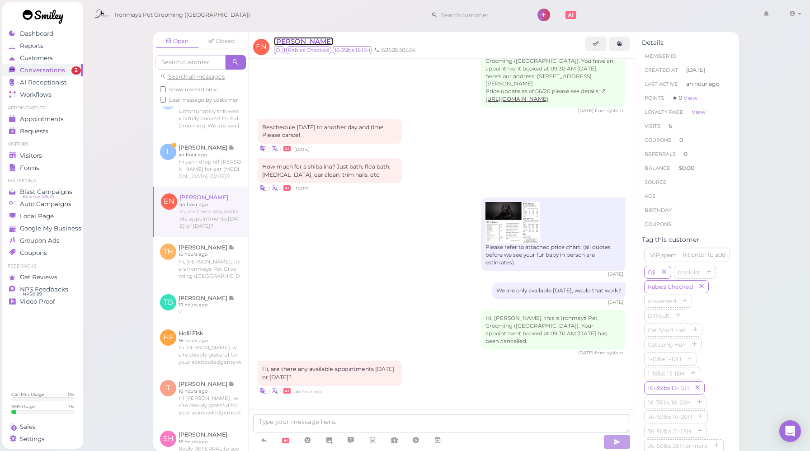
click at [295, 42] on span "[PERSON_NAME]" at bounding box center [303, 41] width 59 height 9
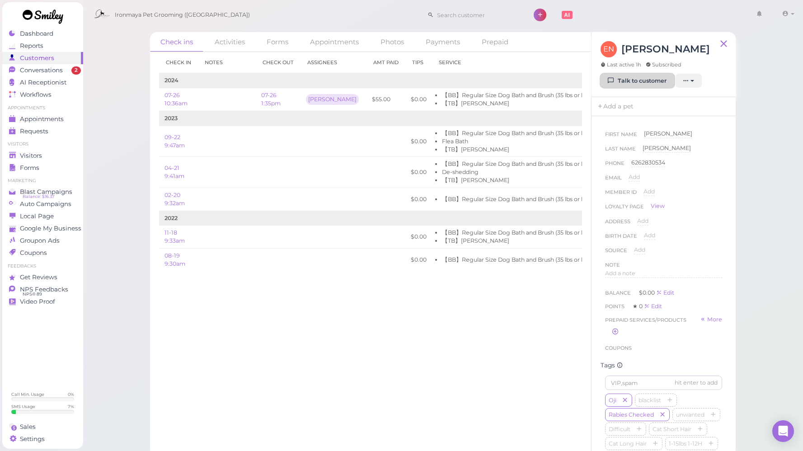
click at [625, 81] on link "Talk to customer" at bounding box center [638, 81] width 74 height 14
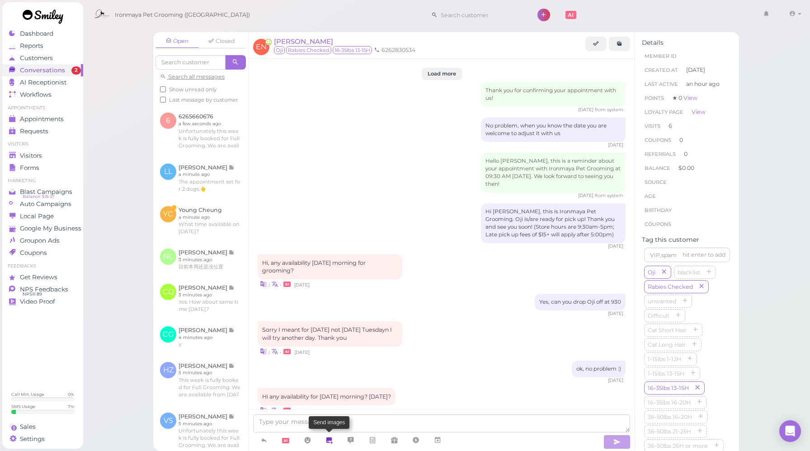
scroll to position [1115, 0]
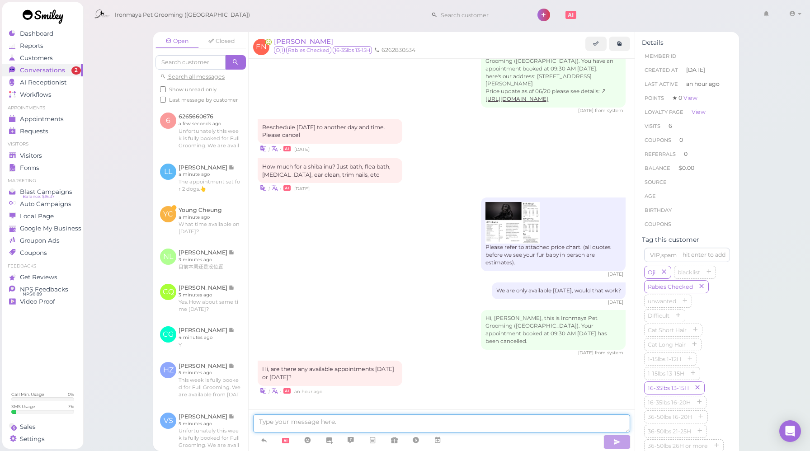
click at [341, 425] on textarea at bounding box center [441, 424] width 377 height 18
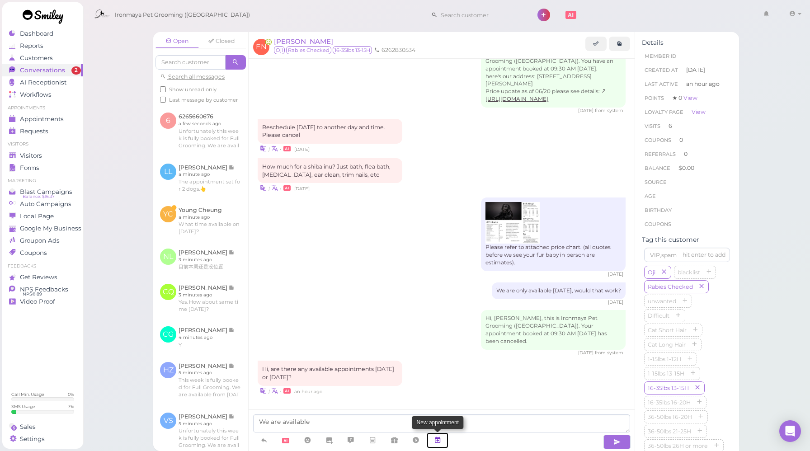
click at [437, 440] on icon at bounding box center [437, 440] width 7 height 9
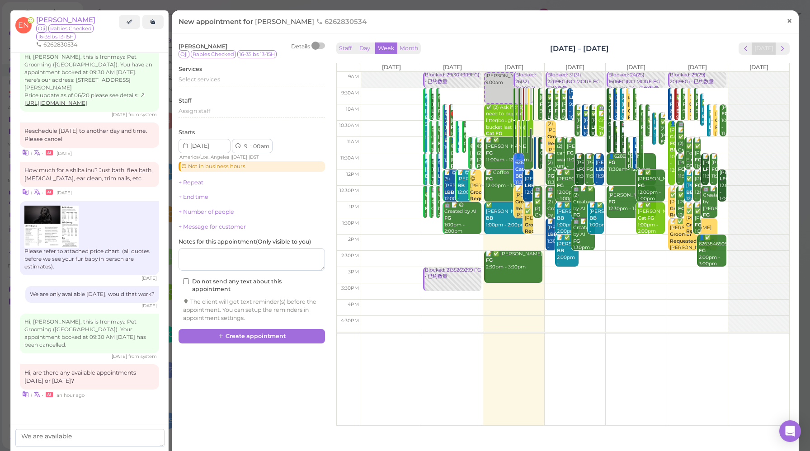
click at [787, 21] on span "×" at bounding box center [790, 20] width 6 height 13
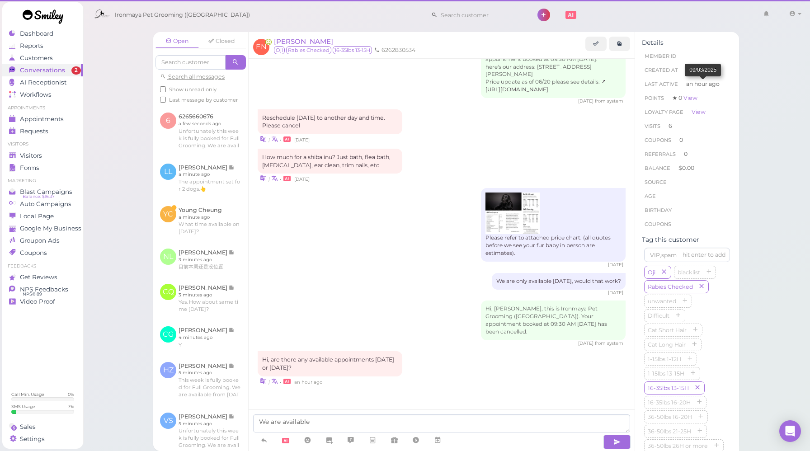
scroll to position [1115, 0]
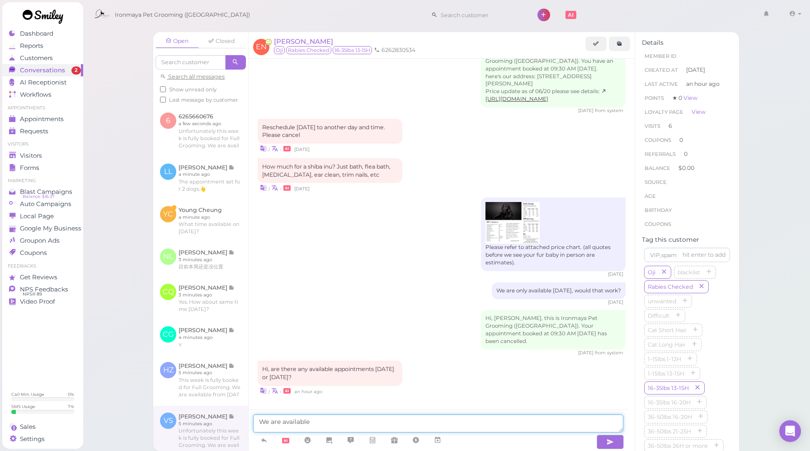
drag, startPoint x: 326, startPoint y: 422, endPoint x: 236, endPoint y: 420, distance: 90.5
click at [239, 419] on div "Open Closed Search all messages Show unread only Last message by customer 6 626…" at bounding box center [446, 241] width 586 height 419
paste textarea "Unfortunately this week is fully booked for Full Grooming. We are available fro…"
drag, startPoint x: 386, startPoint y: 421, endPoint x: 435, endPoint y: 419, distance: 48.9
click at [435, 419] on textarea "Unfortunately this week is fully booked for Full Grooming. We are available fro…" at bounding box center [438, 424] width 370 height 18
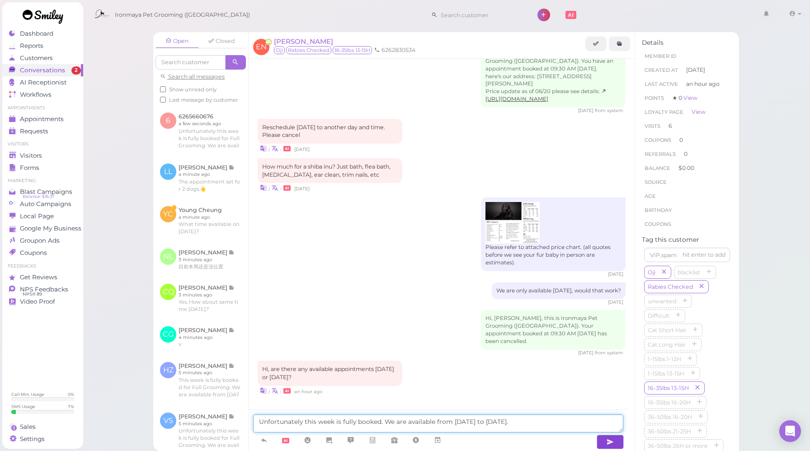
type textarea "Unfortunately this week is fully booked. We are available from [DATE] to [DATE]."
click at [605, 442] on button "button" at bounding box center [610, 442] width 27 height 14
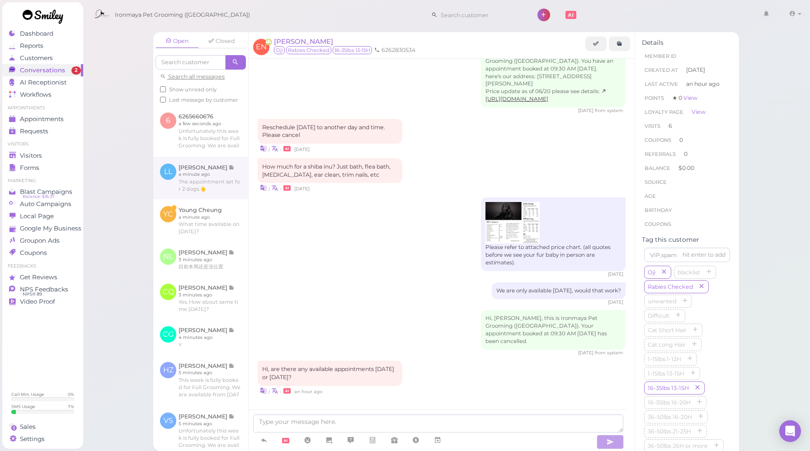
scroll to position [1144, 0]
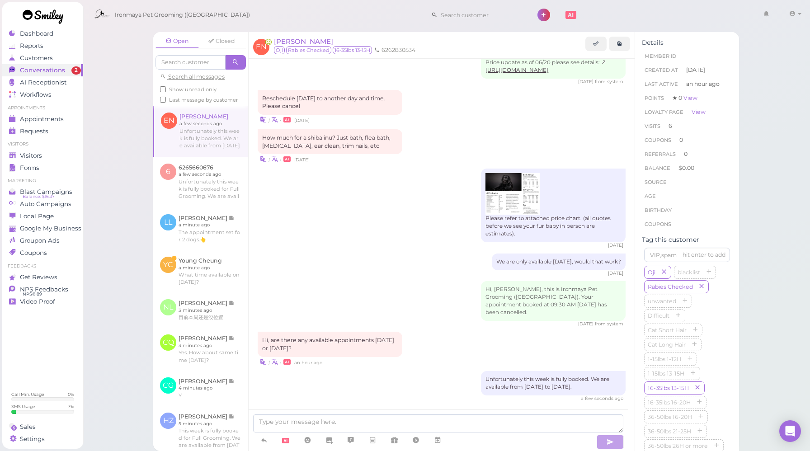
click at [383, 242] on div "[DATE]" at bounding box center [442, 245] width 368 height 6
click at [320, 243] on div "[DATE]" at bounding box center [442, 245] width 368 height 6
click at [226, 292] on link at bounding box center [200, 271] width 95 height 42
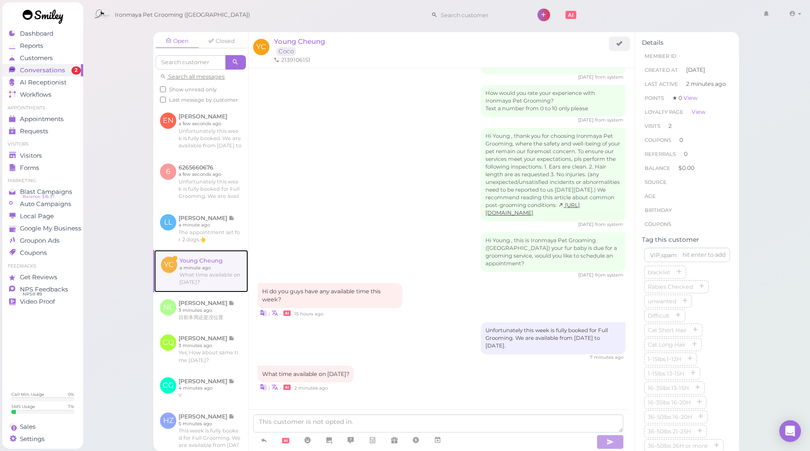
scroll to position [1037, 0]
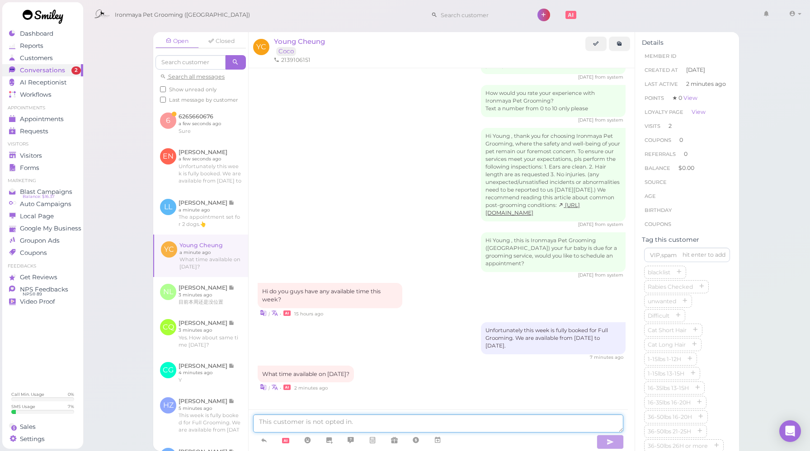
click at [393, 420] on textarea at bounding box center [438, 424] width 370 height 18
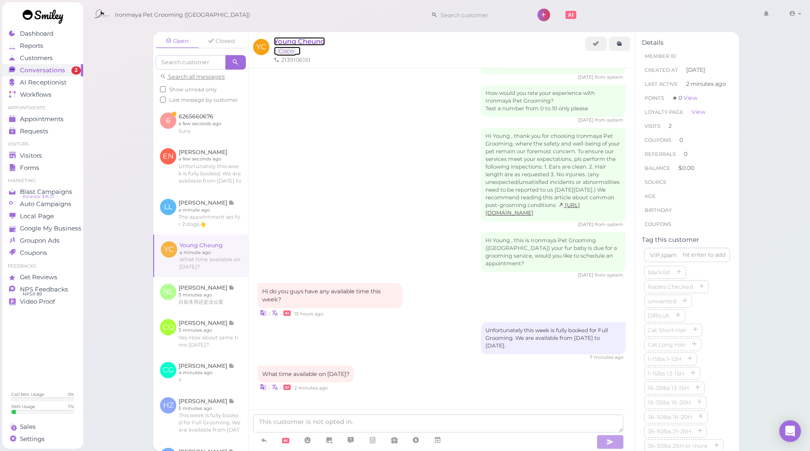
click at [307, 40] on span "Young Cheung" at bounding box center [299, 41] width 51 height 9
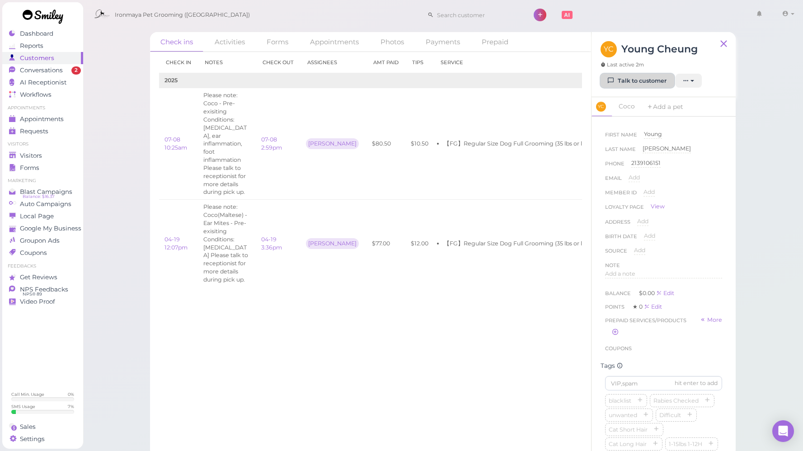
click at [628, 85] on link "Talk to customer" at bounding box center [638, 81] width 74 height 14
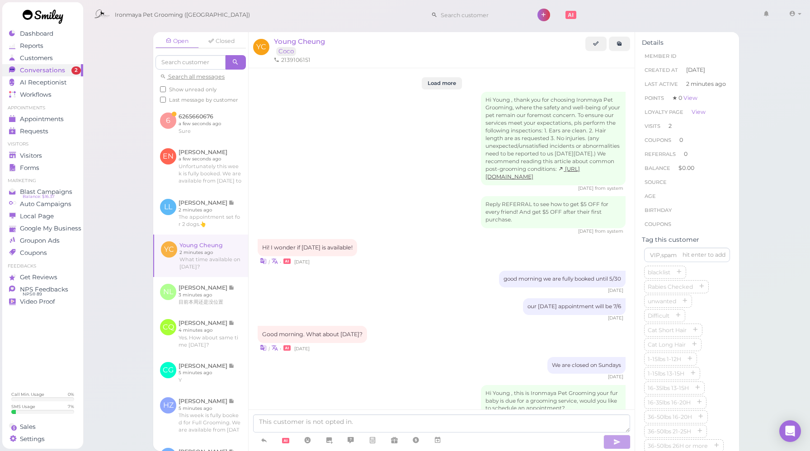
scroll to position [1037, 0]
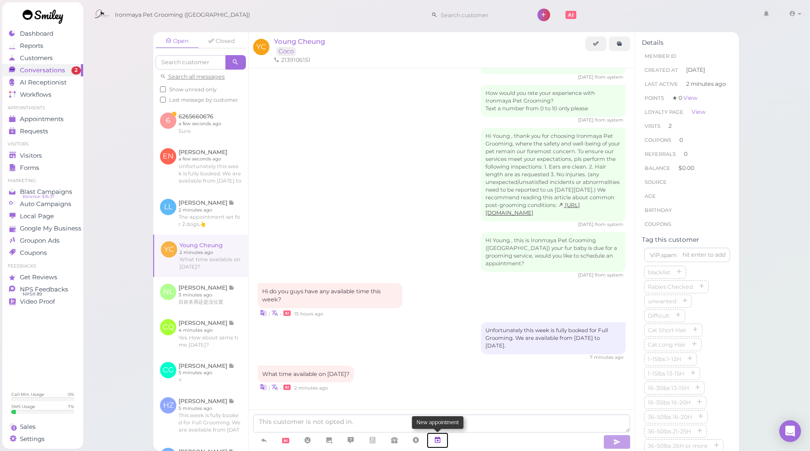
click at [438, 440] on icon at bounding box center [437, 440] width 7 height 9
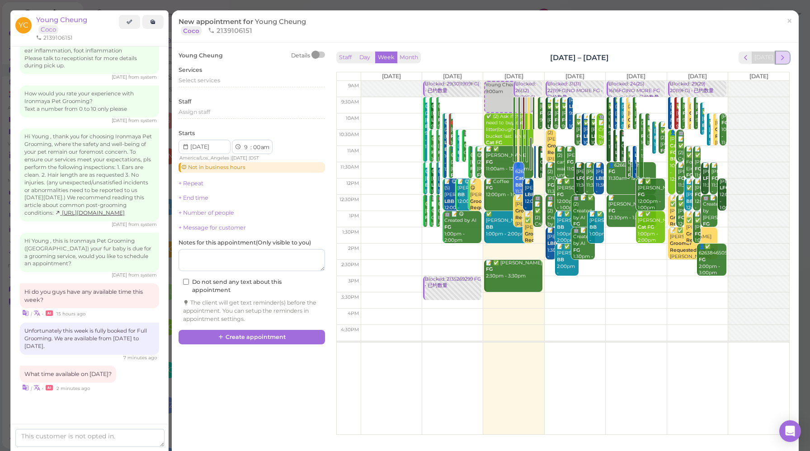
click at [779, 56] on span "next" at bounding box center [782, 57] width 9 height 9
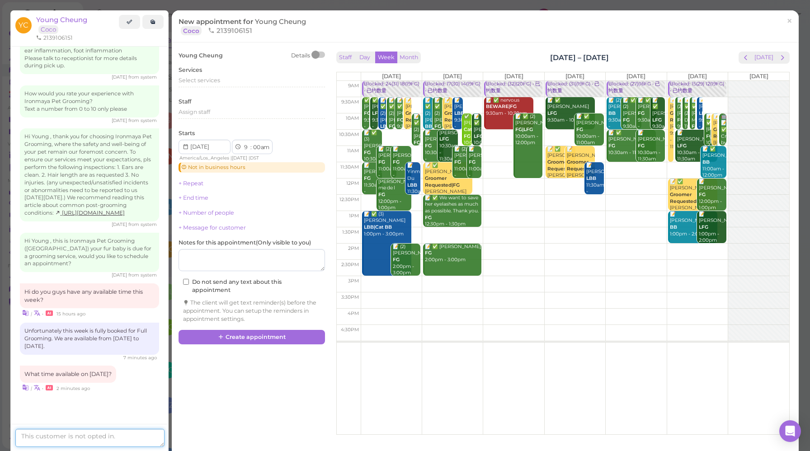
click at [116, 437] on textarea at bounding box center [89, 438] width 149 height 18
type textarea "How about 11 am?"
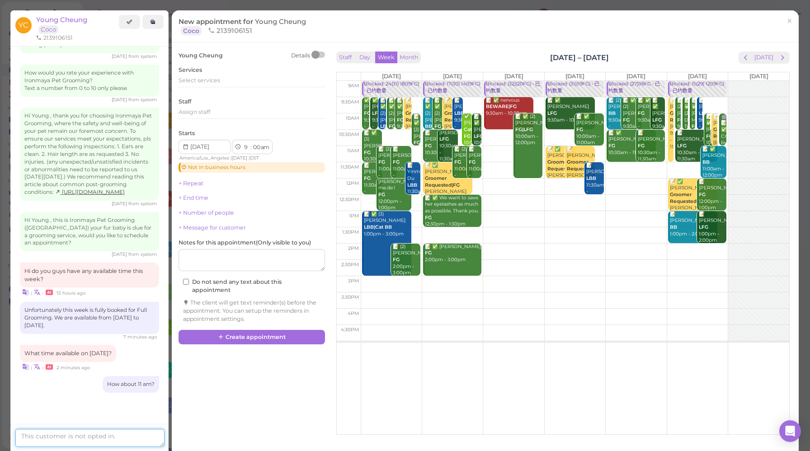
scroll to position [1099, 0]
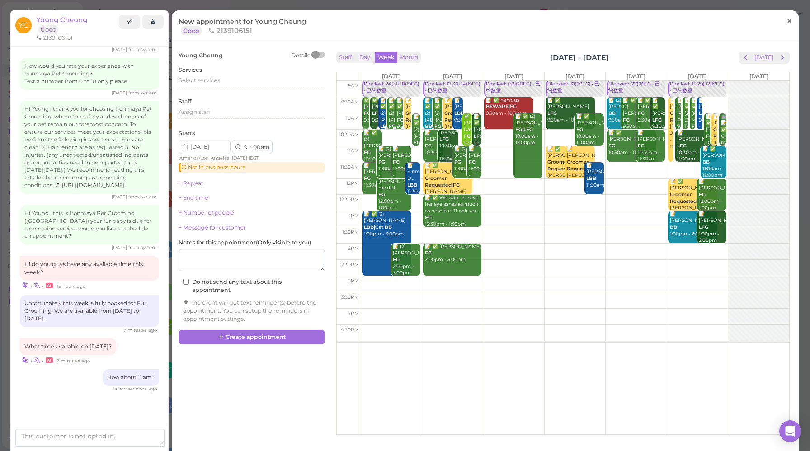
click at [787, 17] on span "×" at bounding box center [790, 20] width 6 height 13
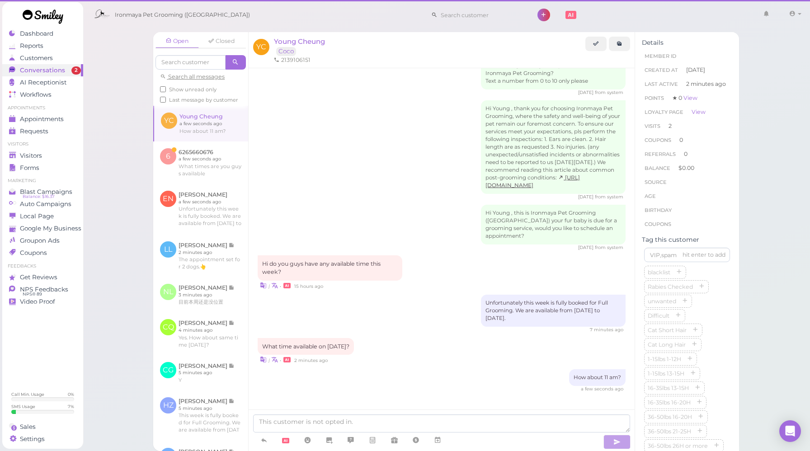
scroll to position [1060, 0]
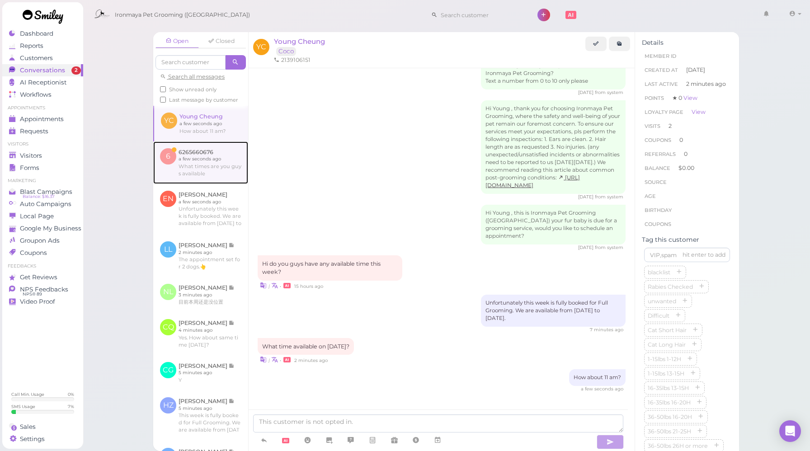
click at [209, 184] on link at bounding box center [200, 163] width 95 height 42
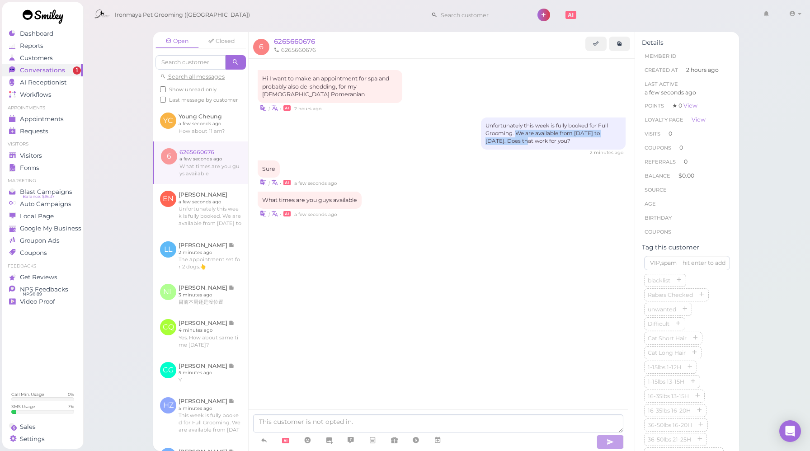
drag, startPoint x: 516, startPoint y: 131, endPoint x: 512, endPoint y: 143, distance: 12.9
click at [512, 143] on div "Unfortunately this week is fully booked for Full Grooming. We are available fro…" at bounding box center [553, 134] width 145 height 32
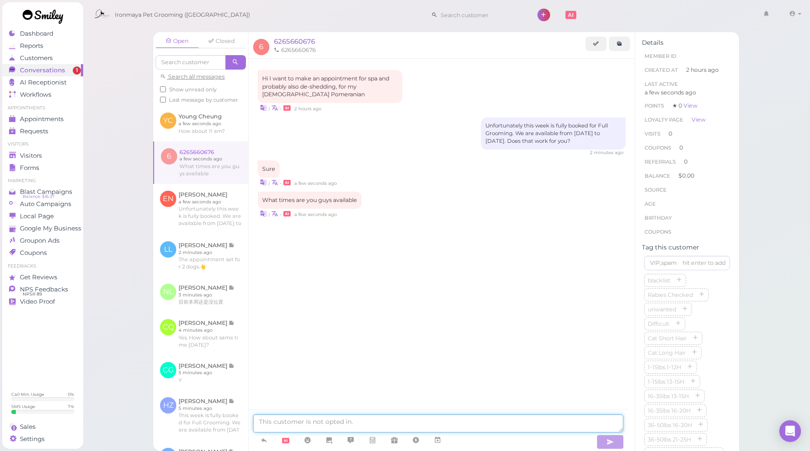
click at [336, 425] on textarea at bounding box center [438, 424] width 370 height 18
click at [335, 423] on textarea at bounding box center [438, 424] width 370 height 18
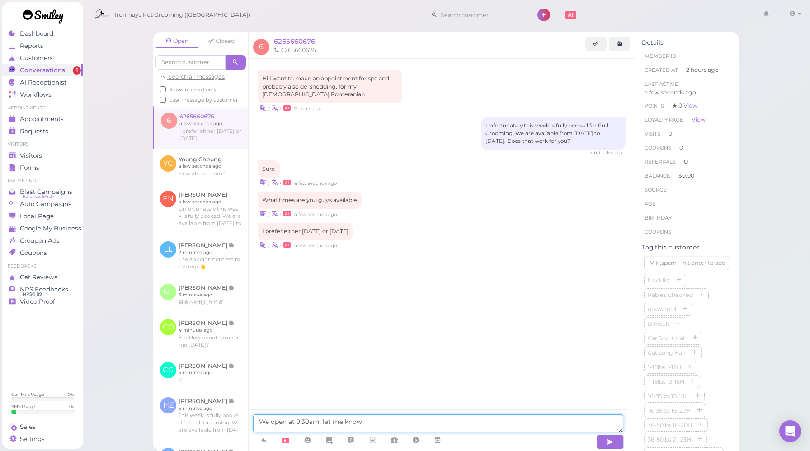
click at [396, 422] on textarea "We open at 9:30am, let me know" at bounding box center [438, 424] width 370 height 18
type textarea "We open at 9:30am, let me know which works for you and we'll let your know the …"
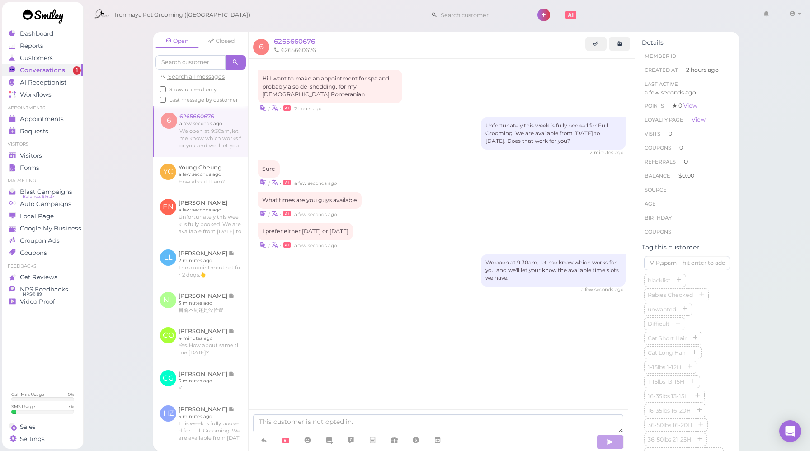
click at [436, 252] on div "Hi I want to make an appointment for spa and probably also de-shedding, for my …" at bounding box center [442, 200] width 386 height 282
click at [443, 439] on link at bounding box center [438, 441] width 22 height 16
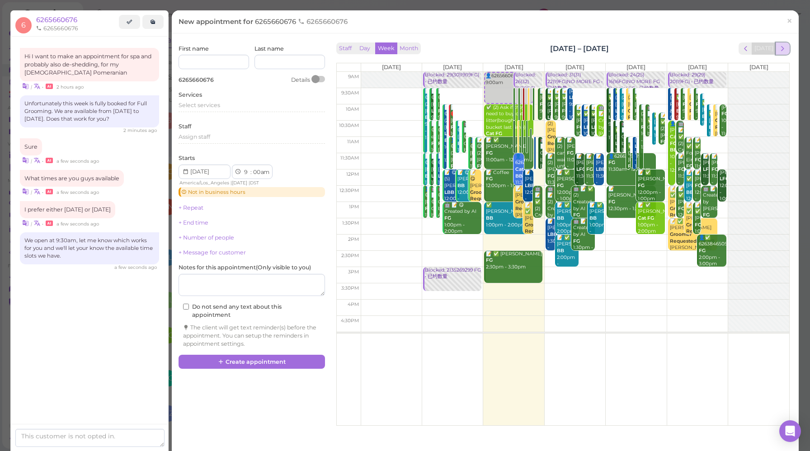
click at [779, 47] on span "next" at bounding box center [782, 48] width 9 height 9
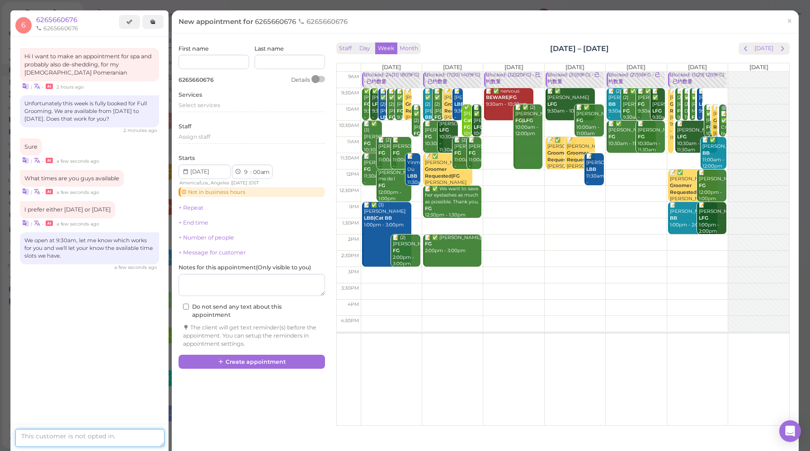
click at [62, 440] on textarea at bounding box center [89, 438] width 149 height 18
click at [103, 363] on div "Hi I want to make an appointment for spa and probably also de-shedding, for my …" at bounding box center [89, 236] width 157 height 398
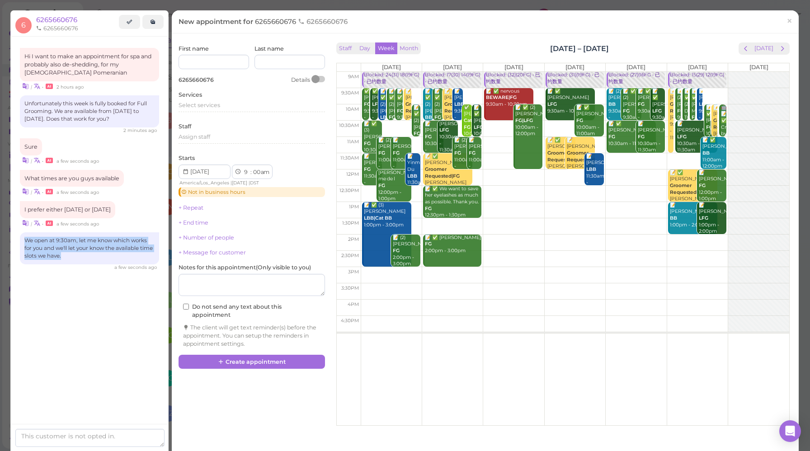
drag, startPoint x: 83, startPoint y: 261, endPoint x: 17, endPoint y: 244, distance: 68.2
click at [17, 244] on div "Hi I want to make an appointment for spa and probably also de-shedding, for my …" at bounding box center [89, 178] width 157 height 282
copy div "We open at 9:30am, let me know which works for you and we'll let your know the …"
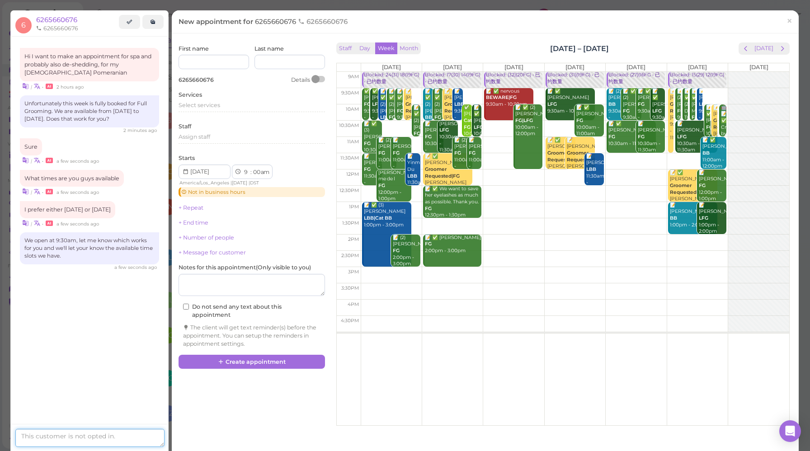
click at [83, 435] on textarea at bounding box center [89, 438] width 149 height 18
paste textarea "We open at 9:30am, let me know which works for you and we'll let your know the …"
click at [21, 421] on textarea "We open at 9:30am, let me know which works for you and we'll let your know the …" at bounding box center [89, 430] width 149 height 33
click at [20, 431] on textarea "*We open at 9:30am, let me know which works for you and we'll let your know the…" at bounding box center [89, 430] width 149 height 33
type textarea "*We open at 9:30am, let me know which day works for you and we'll let your know…"
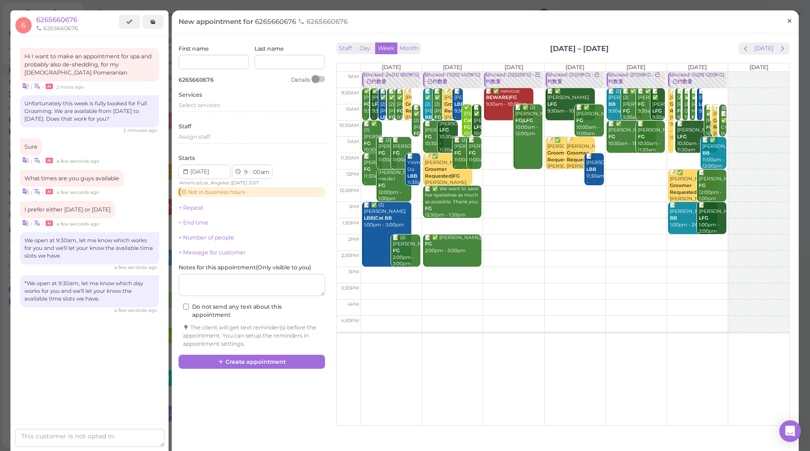
click at [787, 20] on span "×" at bounding box center [790, 20] width 6 height 13
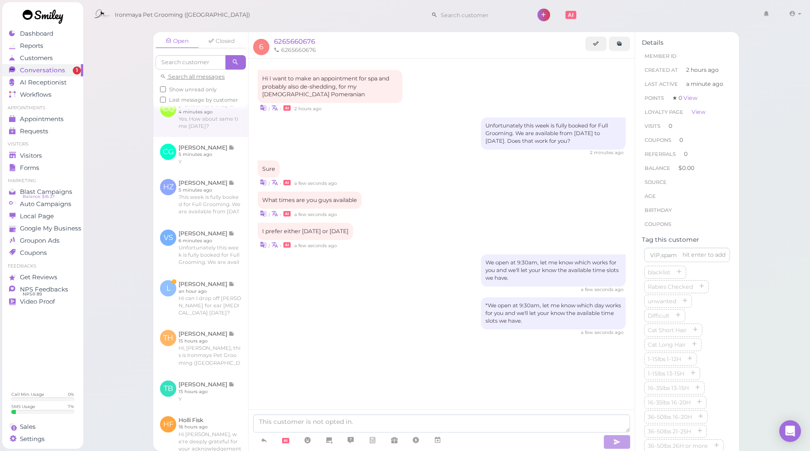
scroll to position [326, 0]
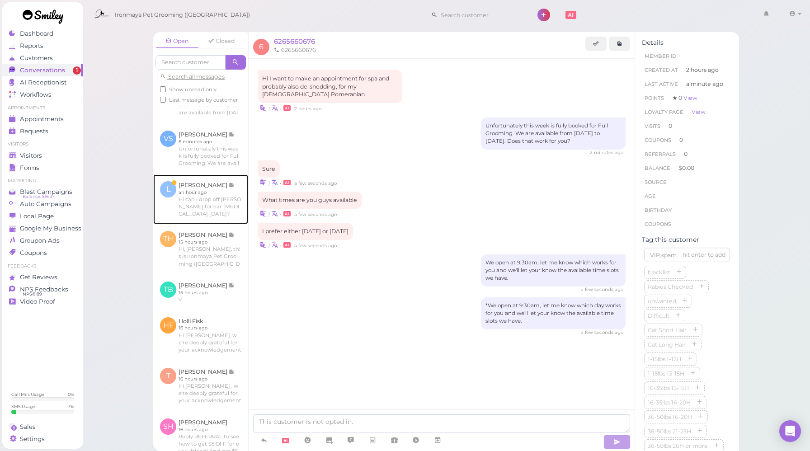
click at [213, 217] on link at bounding box center [200, 200] width 95 height 50
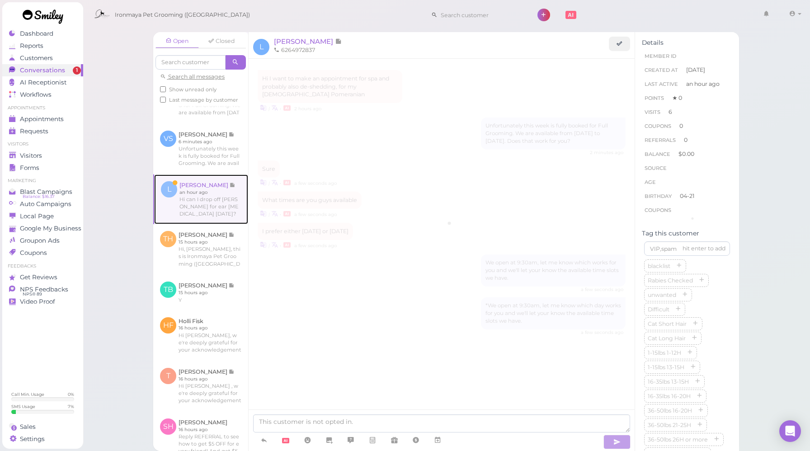
scroll to position [1124, 0]
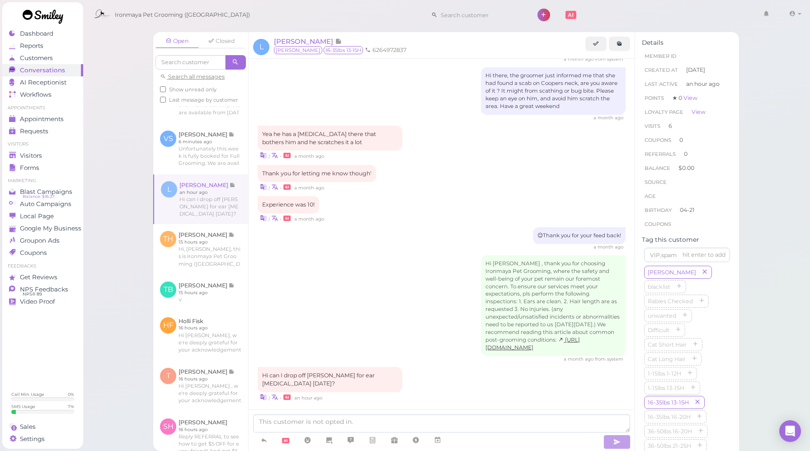
click at [384, 294] on div "Hi [PERSON_NAME] , thank you for choosing Ironmaya Pet Grooming, where the safe…" at bounding box center [442, 309] width 368 height 108
click at [295, 39] on span "[PERSON_NAME]" at bounding box center [304, 41] width 61 height 9
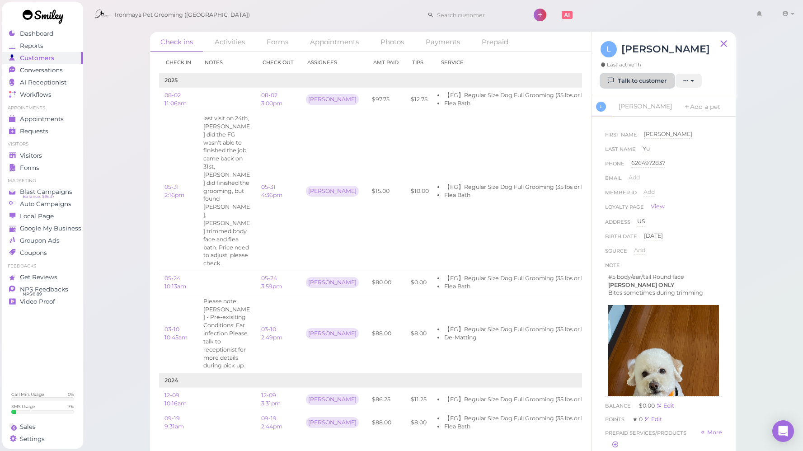
click at [624, 81] on link "Talk to customer" at bounding box center [638, 81] width 74 height 14
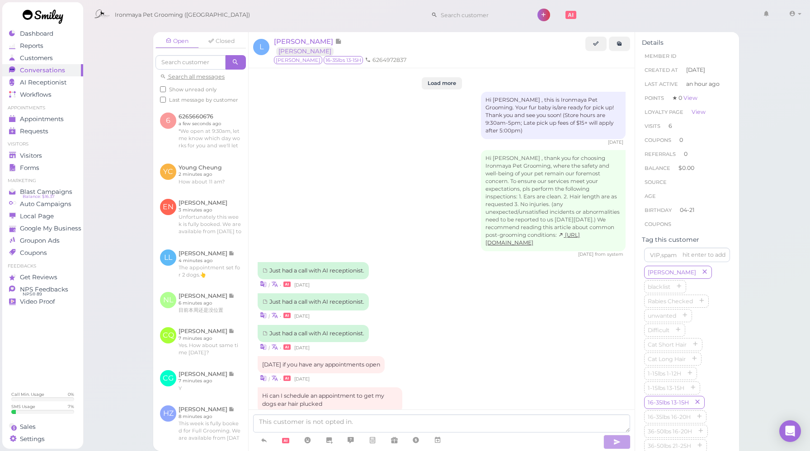
scroll to position [1124, 0]
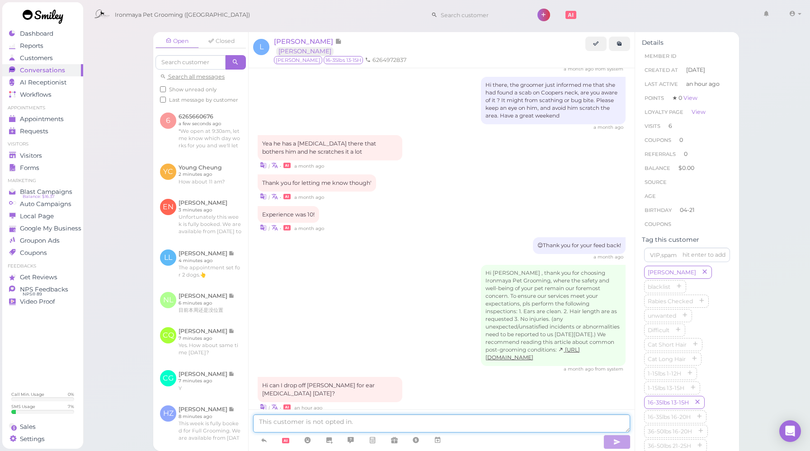
click at [330, 424] on textarea at bounding box center [441, 424] width 377 height 18
paste textarea "We open at 9:30am, let me know which works for you and we'll let your know the …"
type textarea "We open at 9:30am, let me know which works for you and we'll let your know the …"
drag, startPoint x: 609, startPoint y: 423, endPoint x: 259, endPoint y: 419, distance: 349.9
click at [259, 418] on textarea "We open at 9:30am, let me know which works for you and we'll let your know the …" at bounding box center [441, 424] width 377 height 18
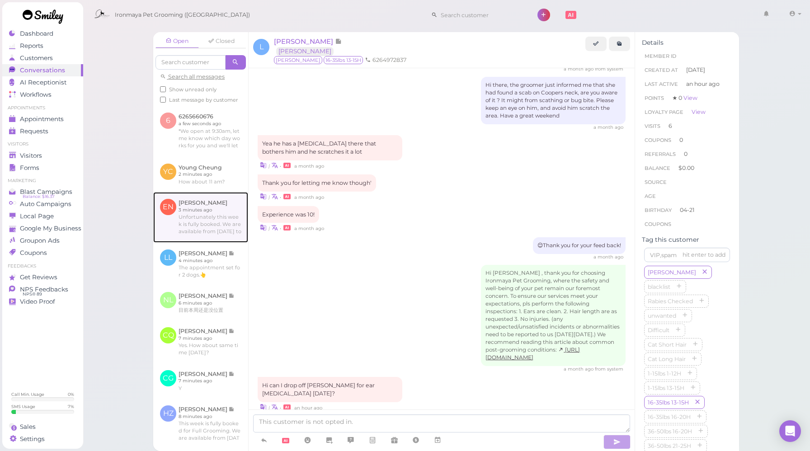
click at [189, 231] on link at bounding box center [200, 217] width 95 height 51
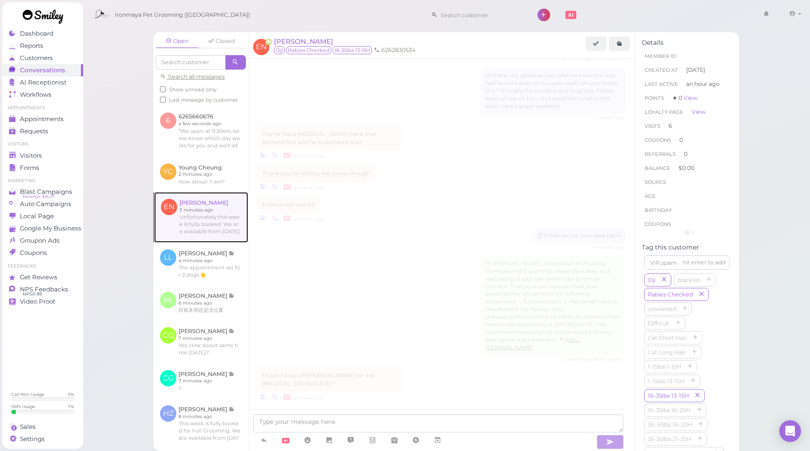
scroll to position [1115, 0]
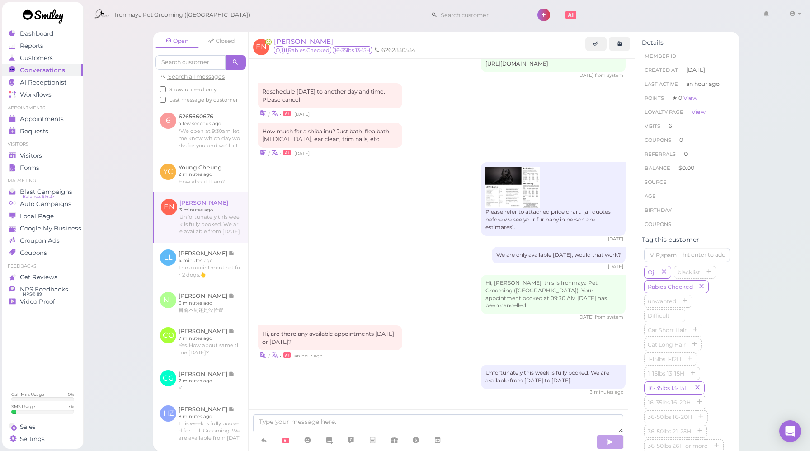
drag, startPoint x: 596, startPoint y: 368, endPoint x: 476, endPoint y: 362, distance: 120.4
click at [481, 365] on div "Unfortunately this week is fully booked. We are available from [DATE] to [DATE]." at bounding box center [553, 377] width 145 height 24
copy div "Unfortunately this week is fully booked. We are available from [DATE] to [DATE]."
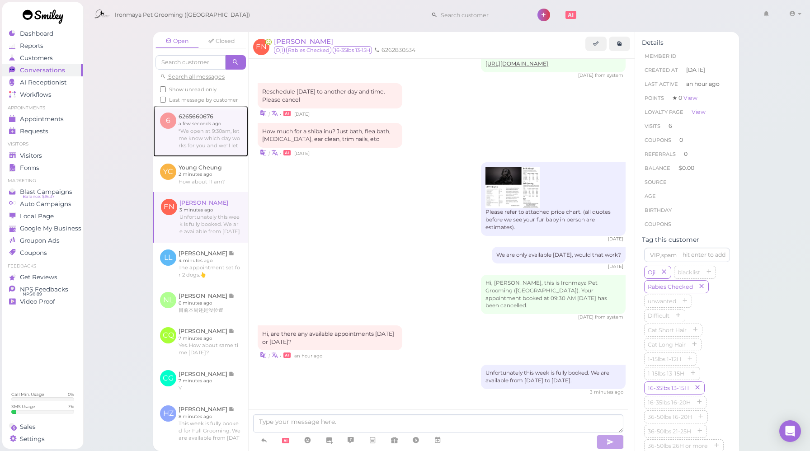
click at [207, 151] on link at bounding box center [200, 131] width 95 height 51
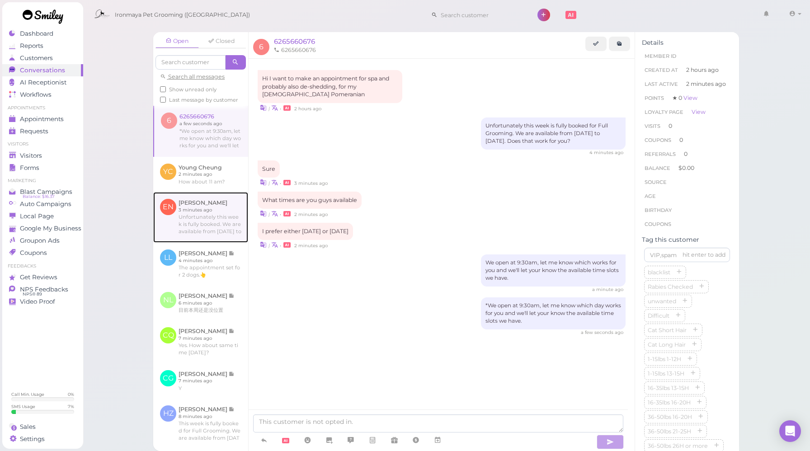
click at [216, 236] on link at bounding box center [200, 217] width 95 height 51
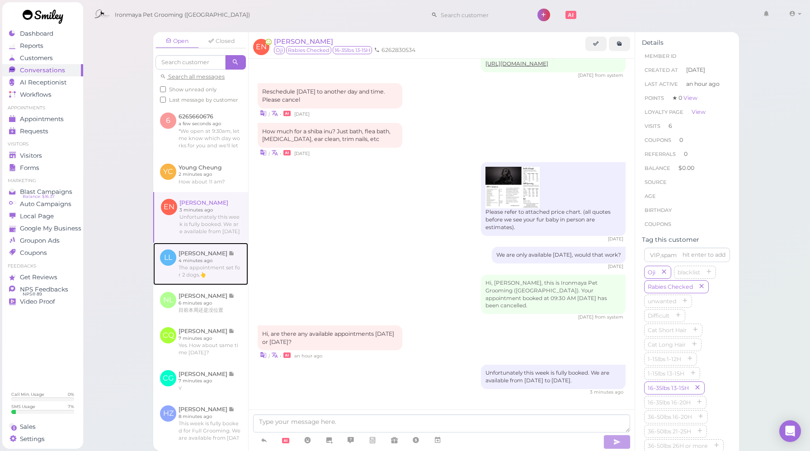
click at [217, 284] on link at bounding box center [200, 264] width 95 height 42
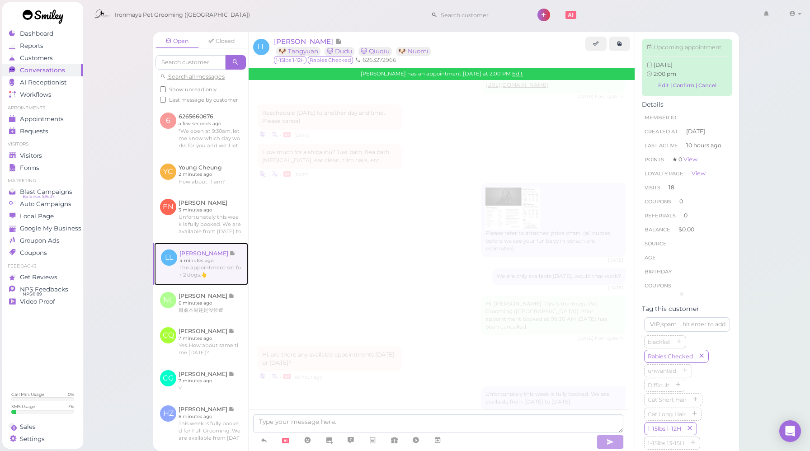
scroll to position [1152, 0]
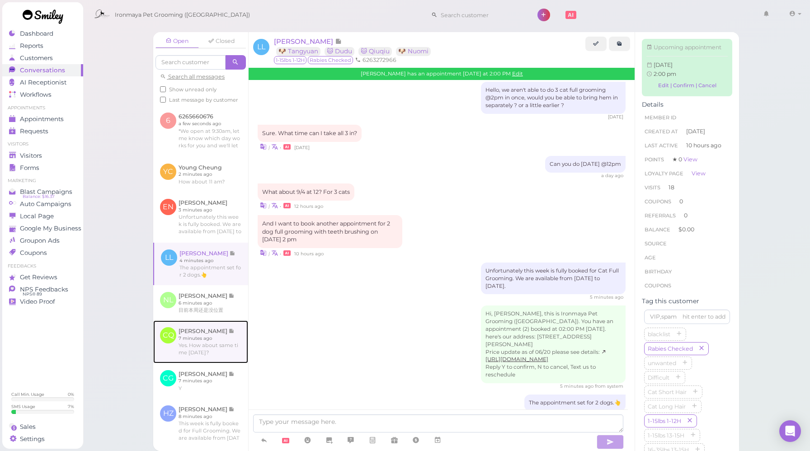
click at [217, 359] on link at bounding box center [200, 342] width 95 height 42
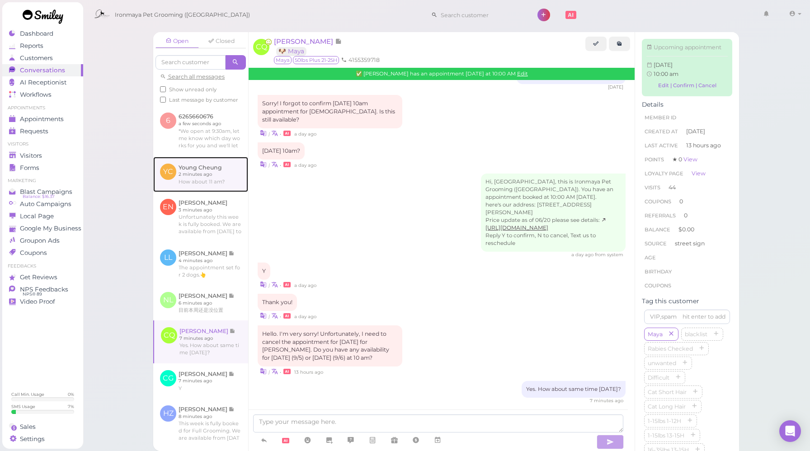
click at [221, 185] on link at bounding box center [200, 174] width 95 height 35
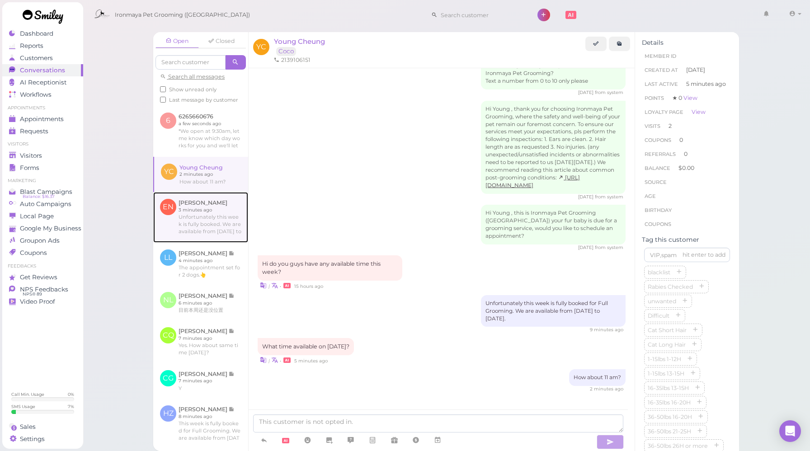
click at [217, 233] on link at bounding box center [200, 217] width 95 height 51
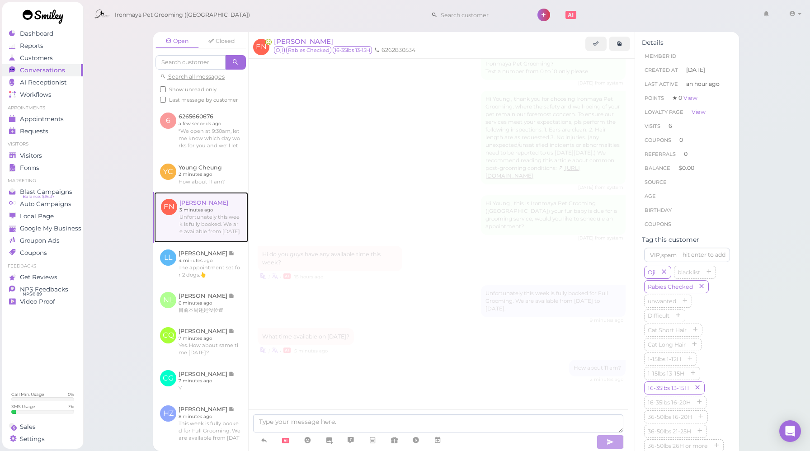
scroll to position [1115, 0]
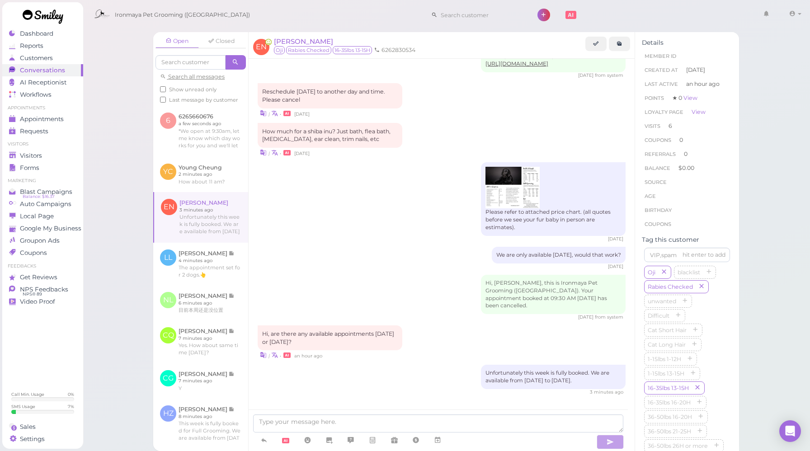
click at [198, 102] on span "Last message by customer" at bounding box center [203, 100] width 69 height 6
click at [166, 102] on input "Last message by customer" at bounding box center [163, 100] width 6 height 6
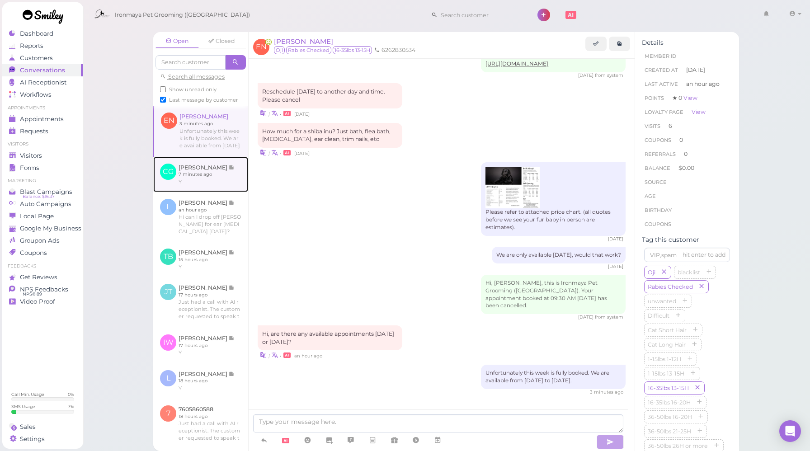
click at [200, 184] on link at bounding box center [200, 174] width 95 height 35
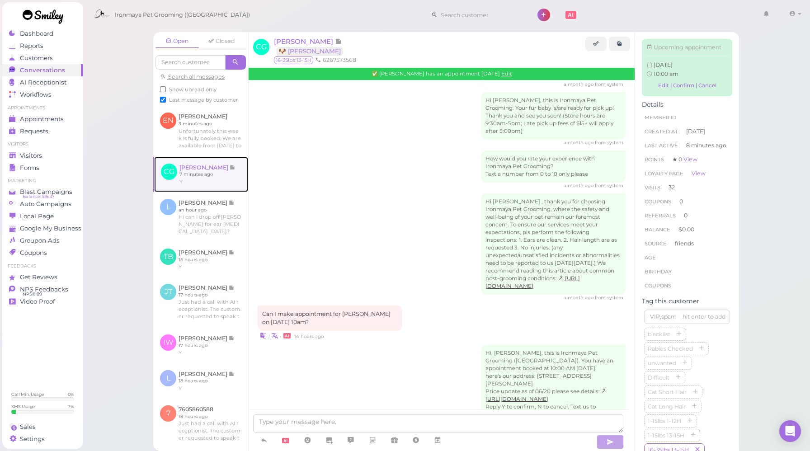
scroll to position [1172, 0]
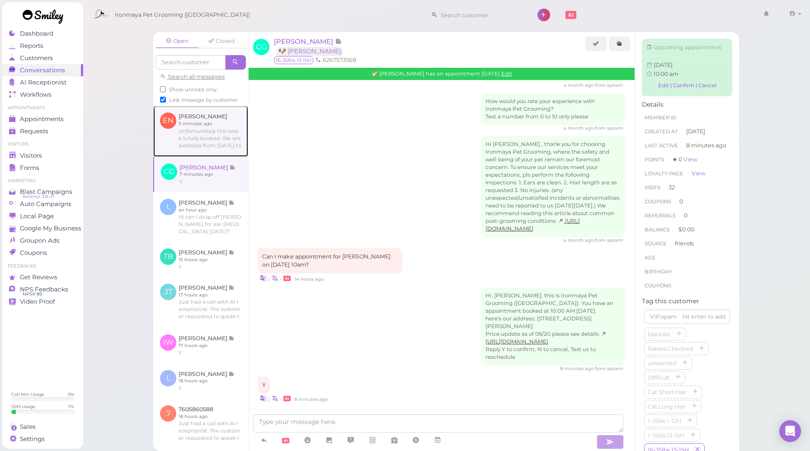
click at [203, 151] on link at bounding box center [200, 131] width 95 height 51
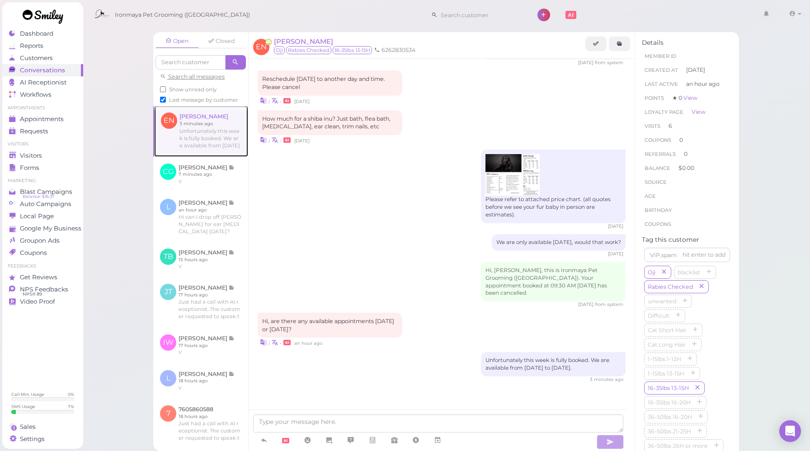
scroll to position [1115, 0]
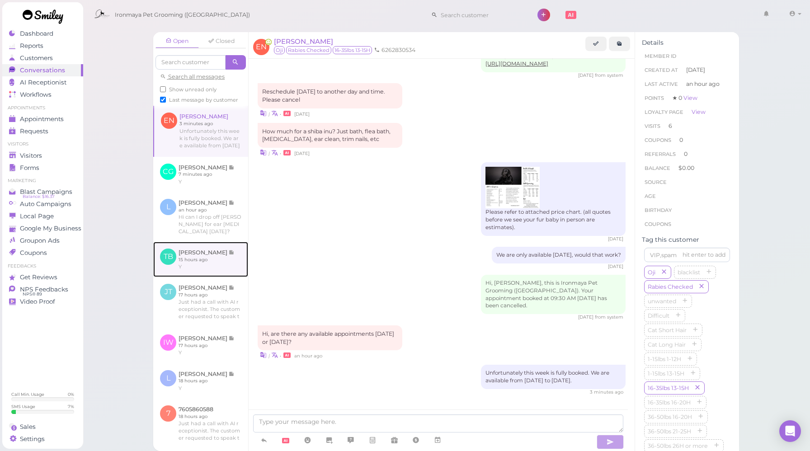
click at [204, 275] on link at bounding box center [200, 259] width 95 height 35
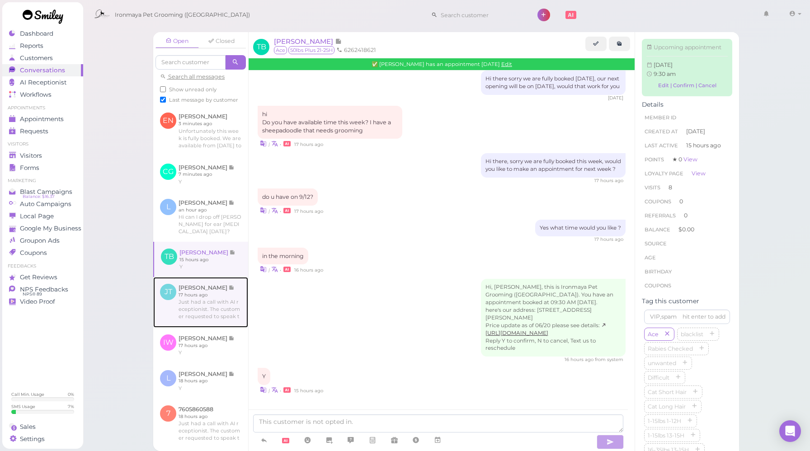
click at [209, 328] on link at bounding box center [200, 302] width 95 height 51
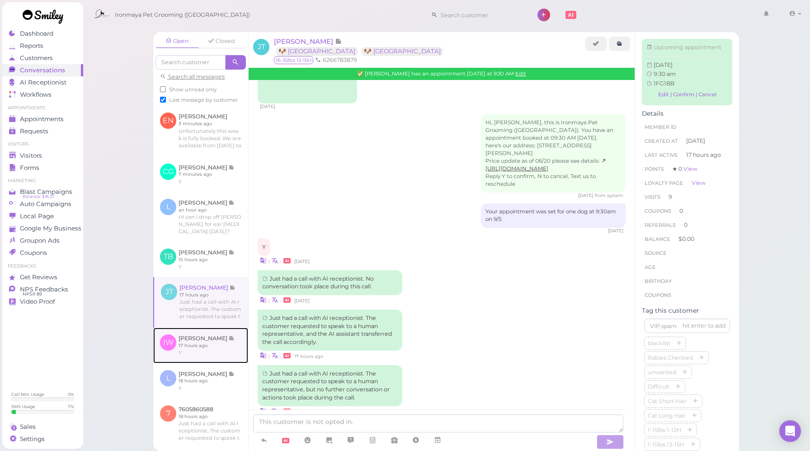
click at [215, 354] on link at bounding box center [200, 345] width 95 height 35
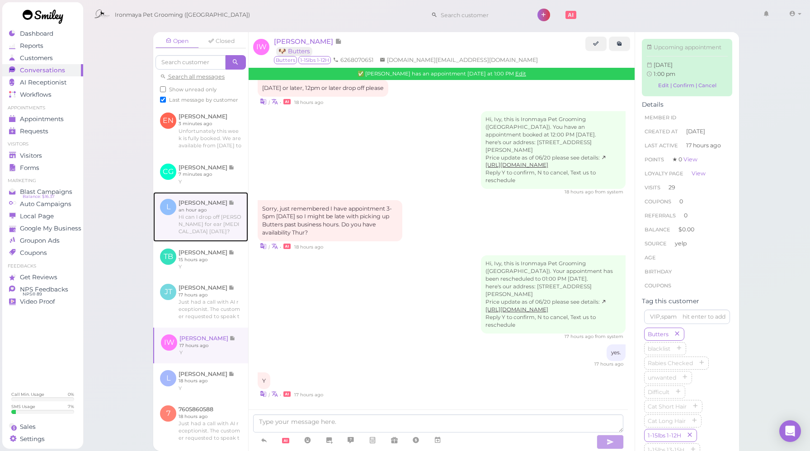
click at [206, 235] on link at bounding box center [200, 217] width 95 height 50
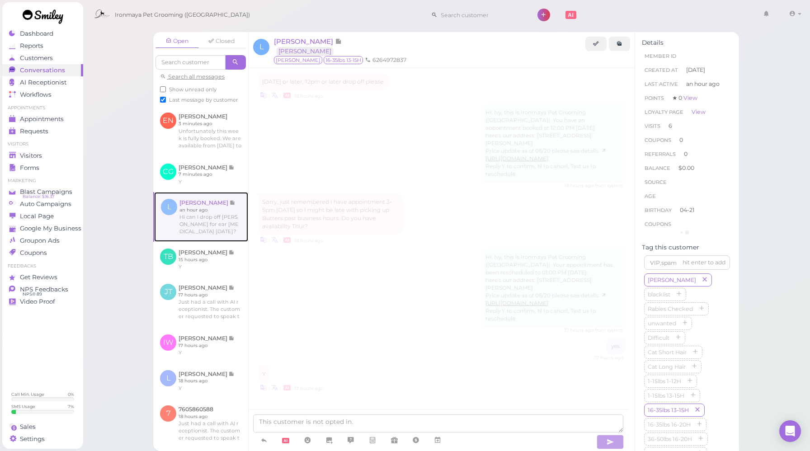
scroll to position [1124, 0]
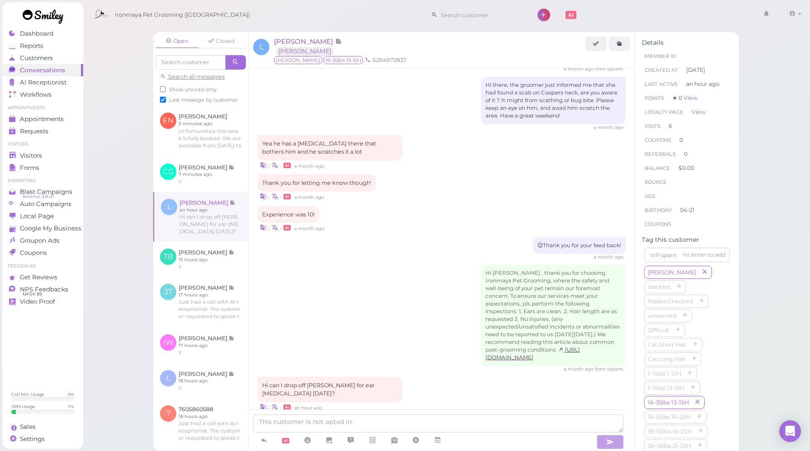
click at [198, 100] on span "Last message by customer" at bounding box center [203, 100] width 69 height 6
click at [166, 100] on input "Last message by customer" at bounding box center [163, 100] width 6 height 6
checkbox input "false"
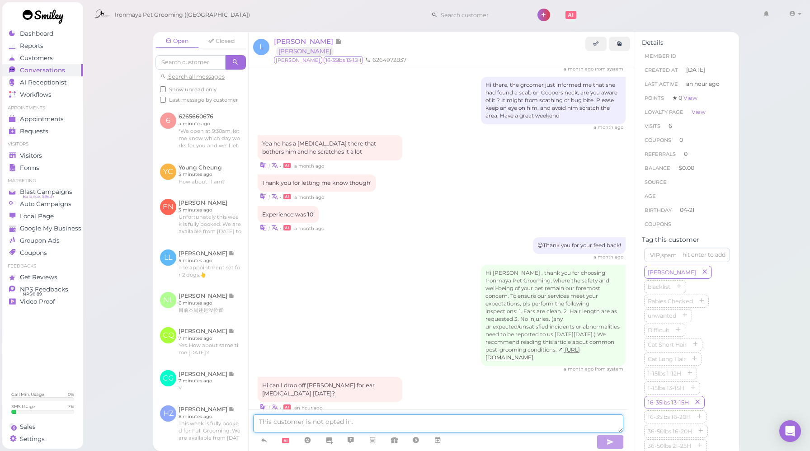
click at [382, 420] on textarea at bounding box center [438, 424] width 370 height 18
paste textarea "Unfortunately this week is fully booked. We are available from [DATE] to [DATE]."
type textarea "Unfortunately this week is fully booked. We are available from [DATE] to [DATE]."
drag, startPoint x: 550, startPoint y: 422, endPoint x: 243, endPoint y: 421, distance: 307.0
click at [243, 421] on div "Open Closed Search all messages Show unread only Last message by customer 6 626…" at bounding box center [446, 241] width 586 height 419
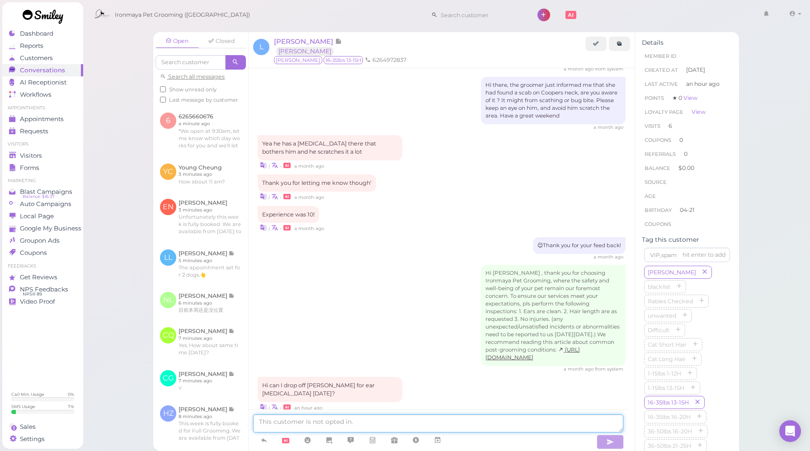
click at [324, 418] on textarea at bounding box center [438, 424] width 370 height 18
paste textarea "Unfortunately this week is fully booked. We are available from [DATE] to [DATE]."
click at [572, 424] on textarea "Unfortunately this week is fully booked. We are available from [DATE] to [DATE]." at bounding box center [438, 424] width 370 height 18
type textarea "Unfortunately this week is fully booked. We are available from [DATE] to [DATE]."
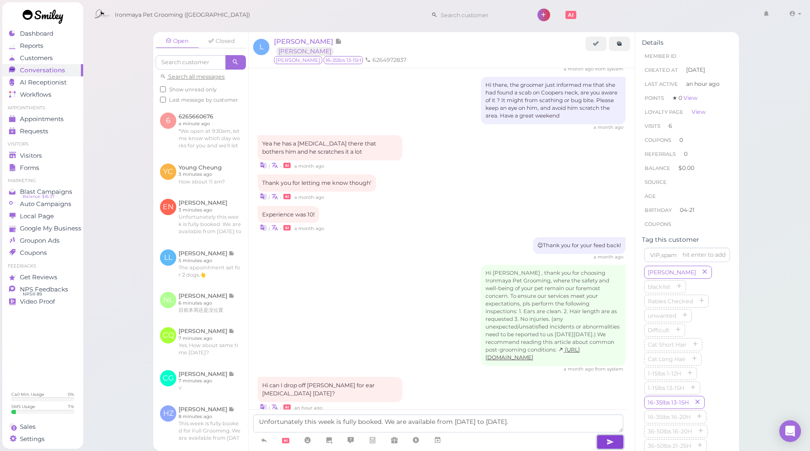
click at [617, 443] on button "button" at bounding box center [610, 442] width 27 height 14
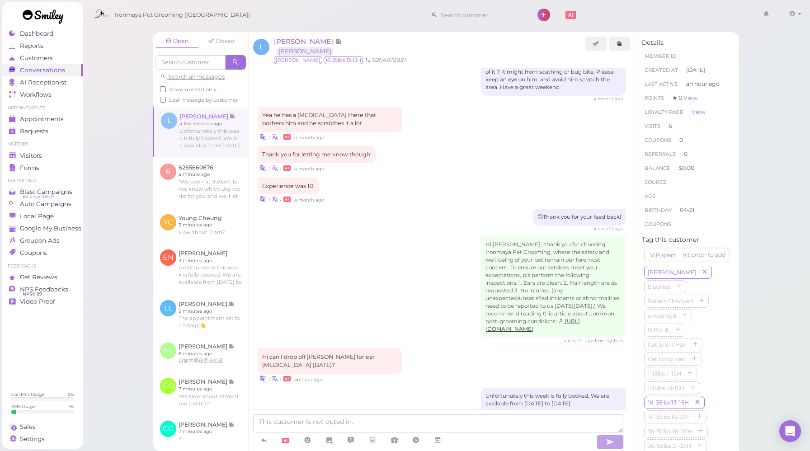
click at [397, 388] on div "Unfortunately this week is fully booked. We are available from [DATE] to [DATE]." at bounding box center [442, 400] width 368 height 24
click at [325, 388] on div "Unfortunately this week is fully booked. We are available from [DATE] to [DATE]…" at bounding box center [442, 403] width 368 height 31
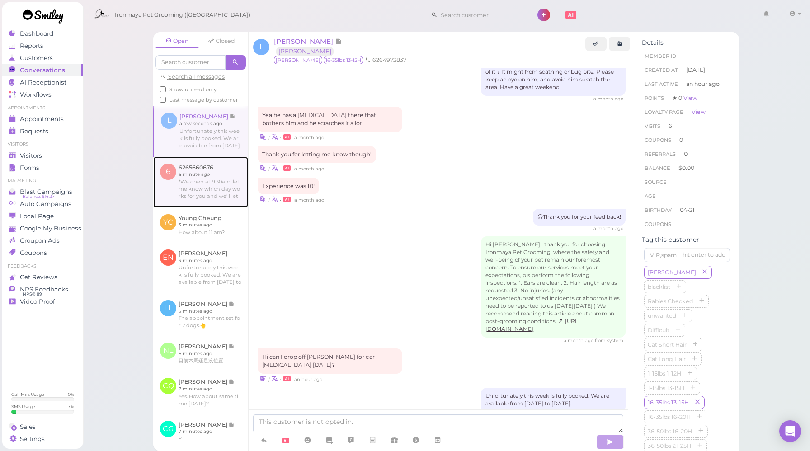
click at [176, 187] on link at bounding box center [200, 182] width 95 height 51
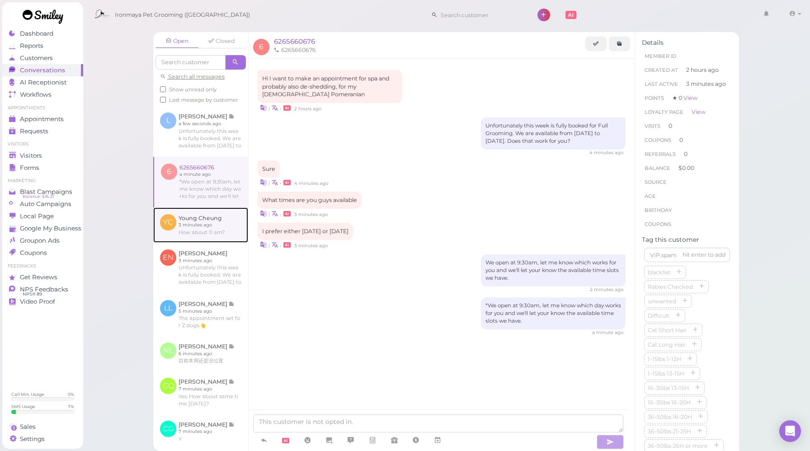
click at [193, 235] on link at bounding box center [200, 225] width 95 height 35
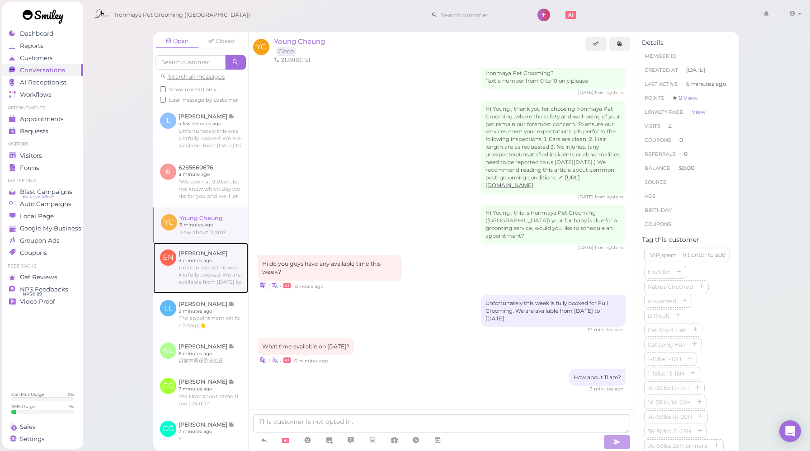
click at [194, 279] on link at bounding box center [200, 268] width 95 height 51
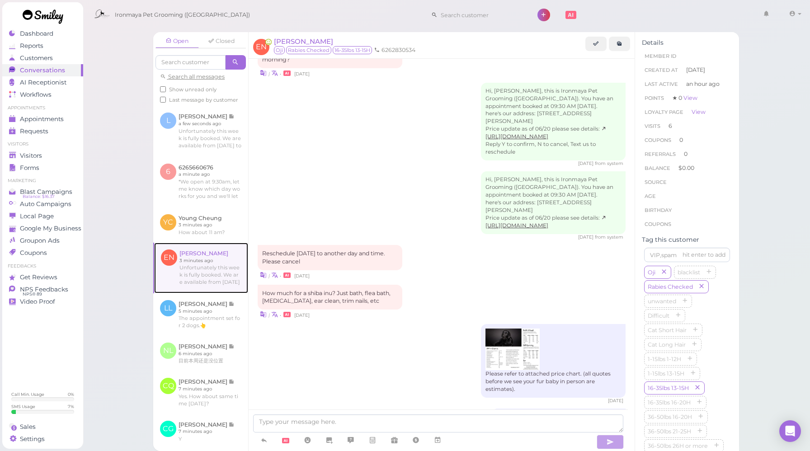
scroll to position [1115, 0]
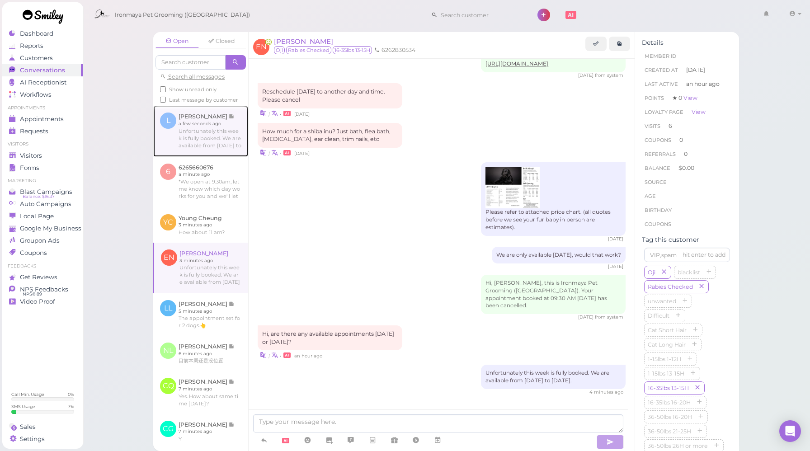
click at [197, 155] on link at bounding box center [200, 131] width 95 height 51
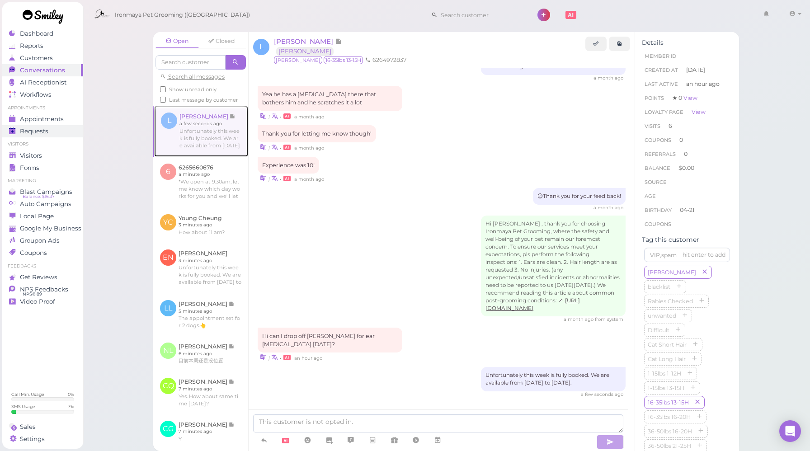
scroll to position [1109, 0]
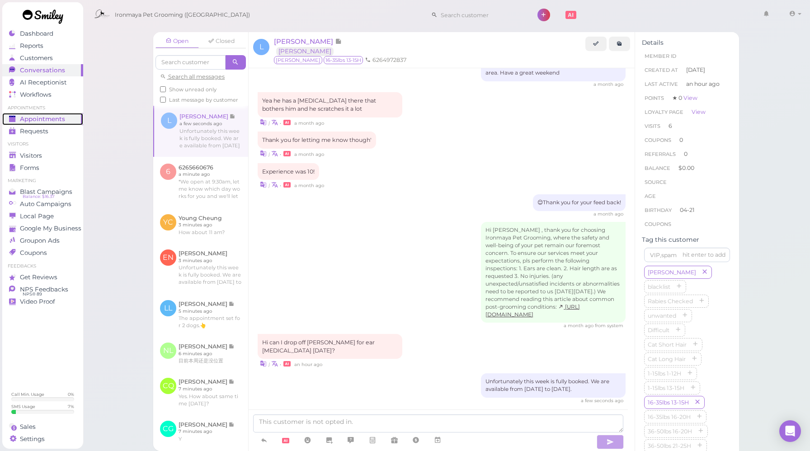
click at [41, 120] on span "Appointments" at bounding box center [42, 119] width 45 height 8
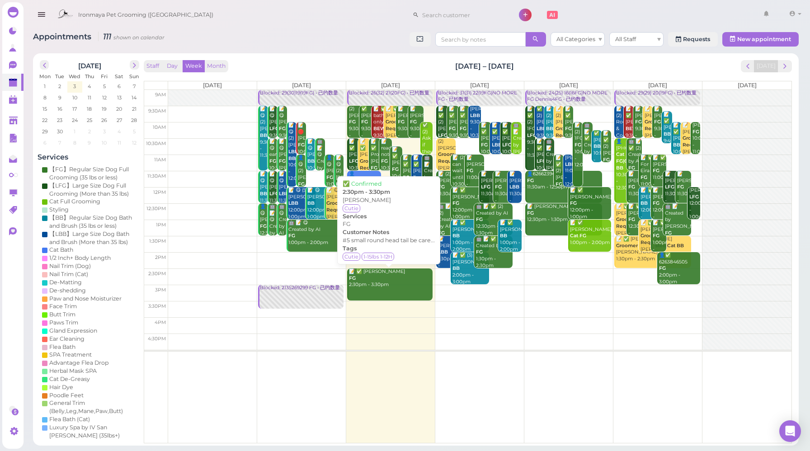
click at [383, 276] on div "📝 ✅ [PERSON_NAME] FG 2:30pm - 3:30pm" at bounding box center [391, 279] width 84 height 20
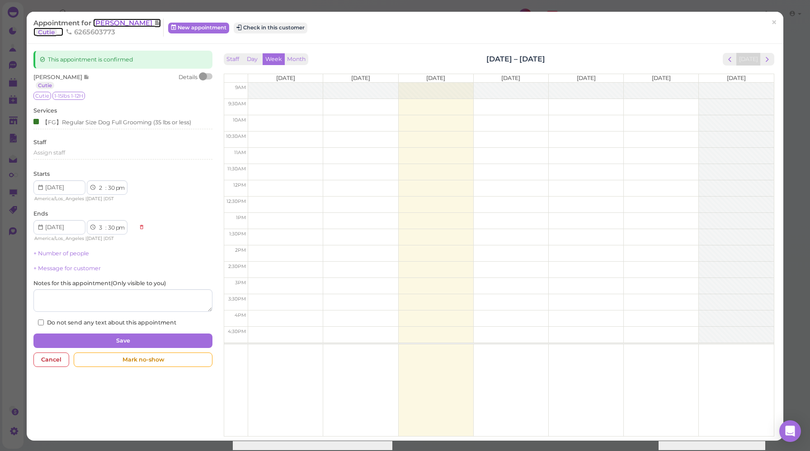
click at [116, 25] on span "[PERSON_NAME]" at bounding box center [123, 23] width 61 height 9
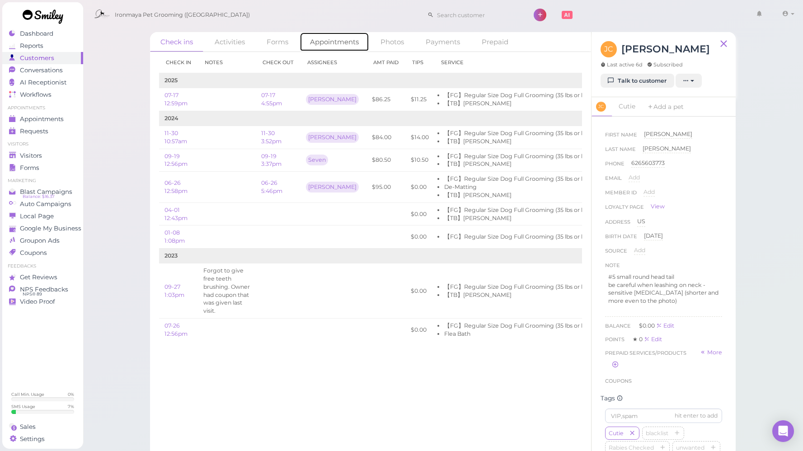
click at [338, 47] on link "Appointments" at bounding box center [335, 41] width 70 height 19
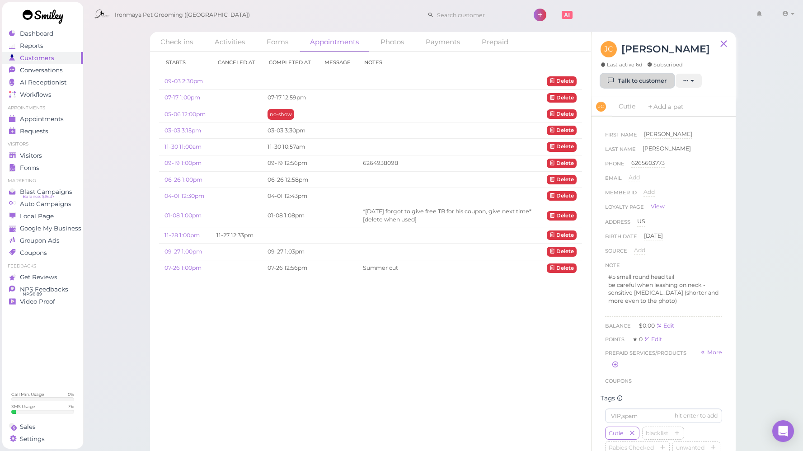
click at [621, 82] on link "Talk to customer" at bounding box center [638, 81] width 74 height 14
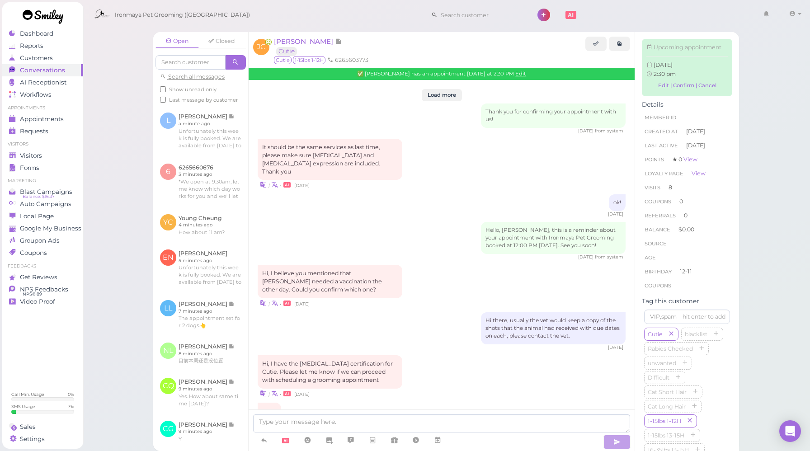
scroll to position [1162, 0]
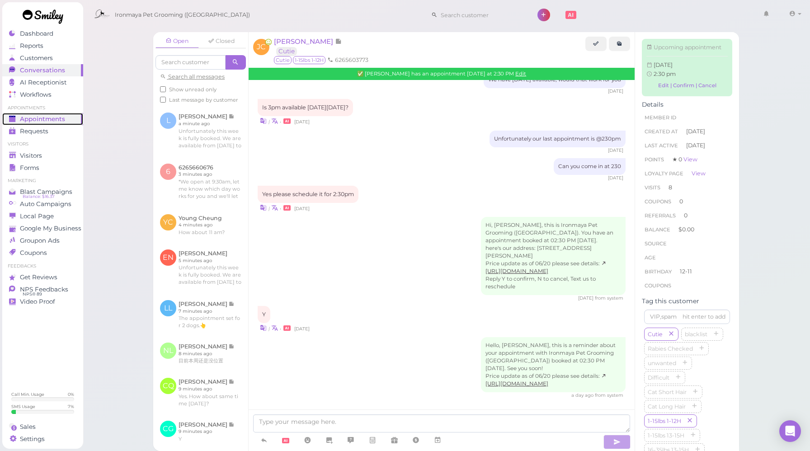
click at [46, 119] on span "Appointments" at bounding box center [42, 119] width 45 height 8
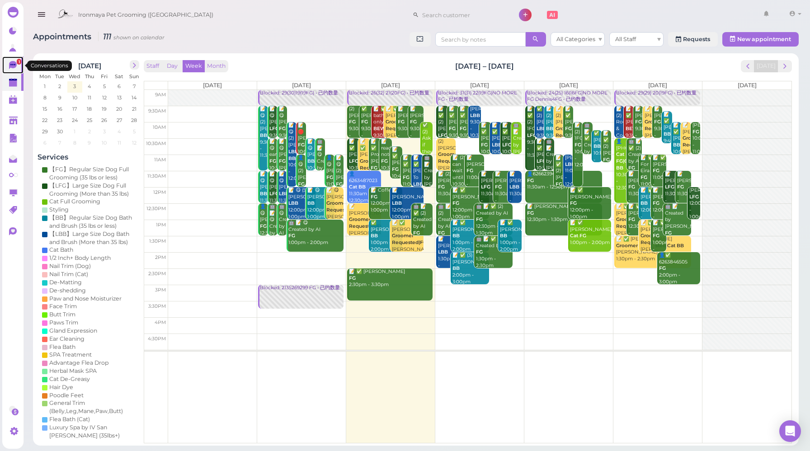
click at [8, 65] on link "1" at bounding box center [12, 65] width 21 height 17
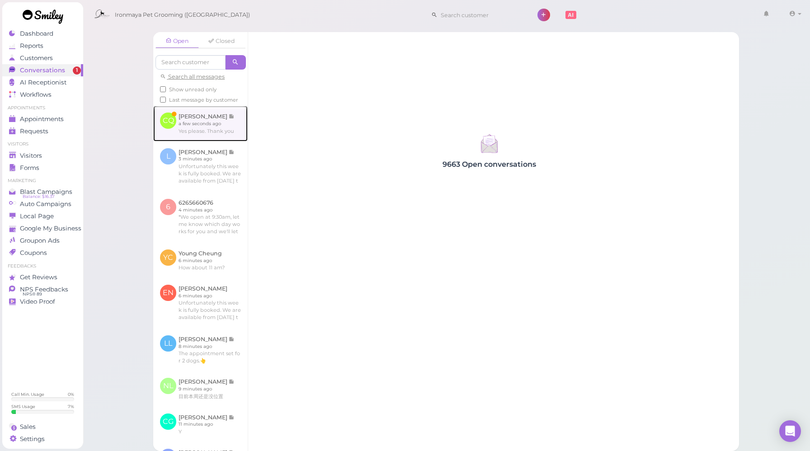
click at [214, 138] on link at bounding box center [200, 123] width 94 height 35
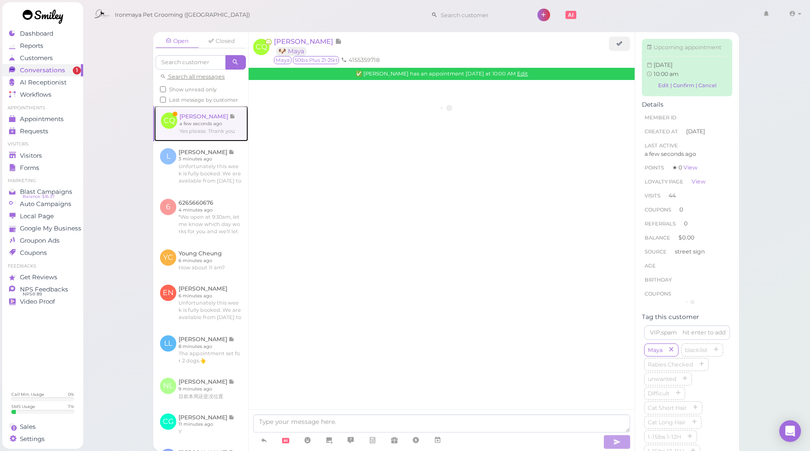
scroll to position [1128, 0]
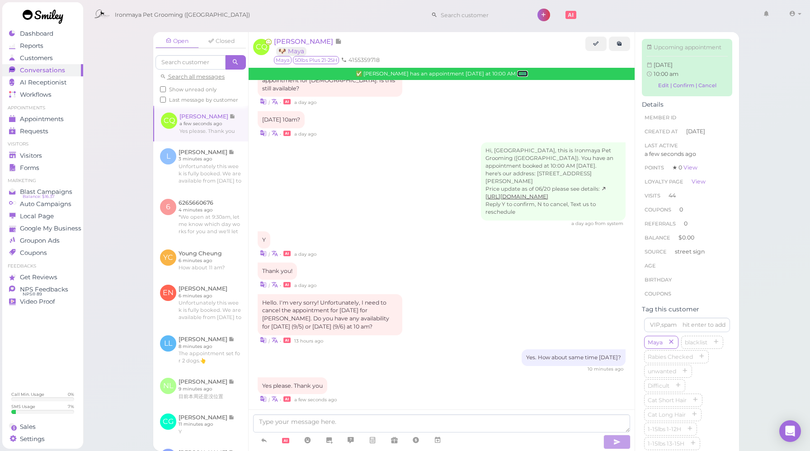
click at [524, 73] on link "Edit" at bounding box center [522, 74] width 11 height 6
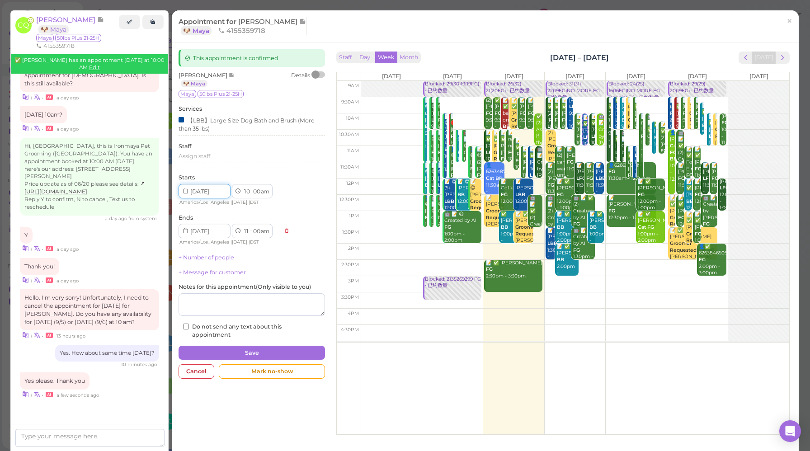
click at [214, 193] on input at bounding box center [205, 191] width 52 height 14
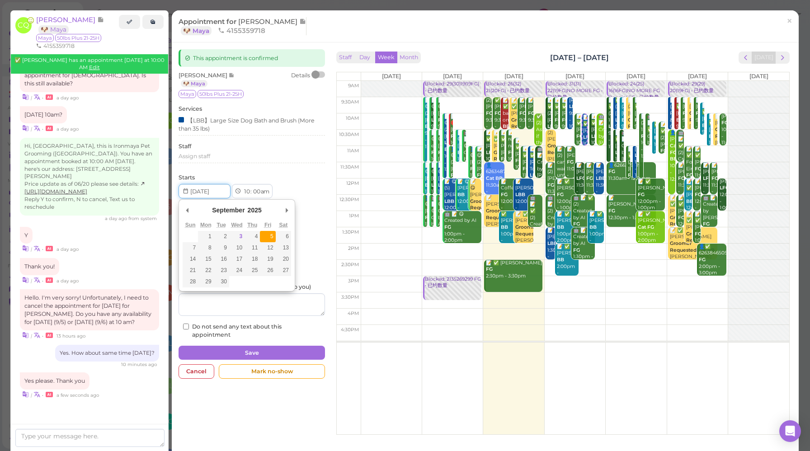
type input "[DATE]"
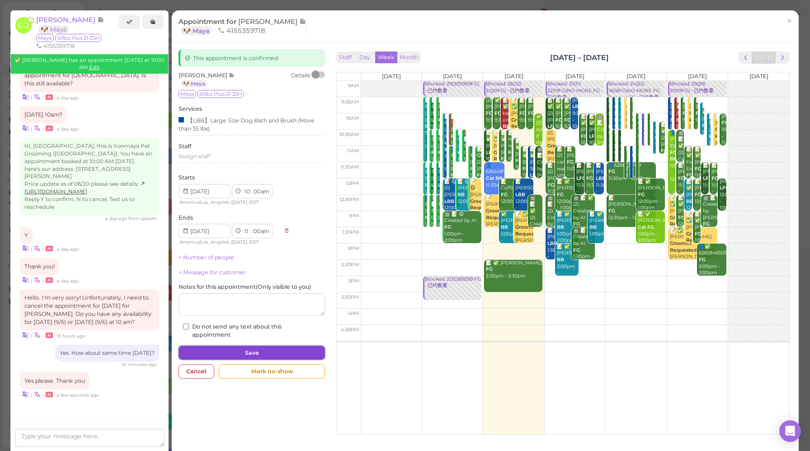
click at [250, 349] on button "Save" at bounding box center [252, 353] width 146 height 14
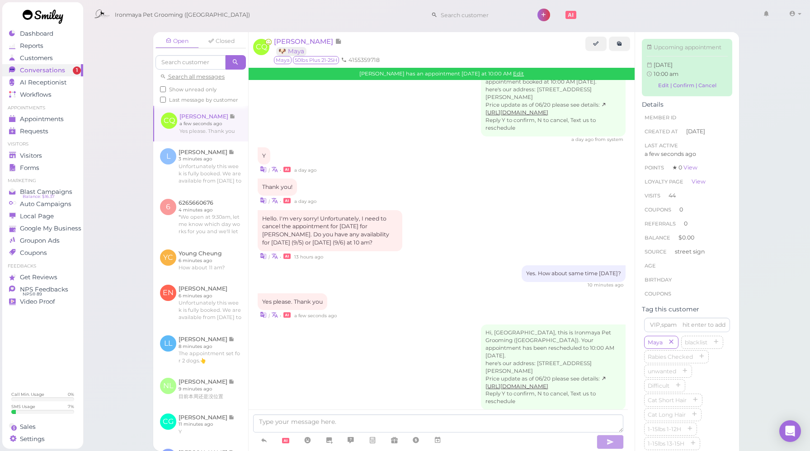
scroll to position [1217, 0]
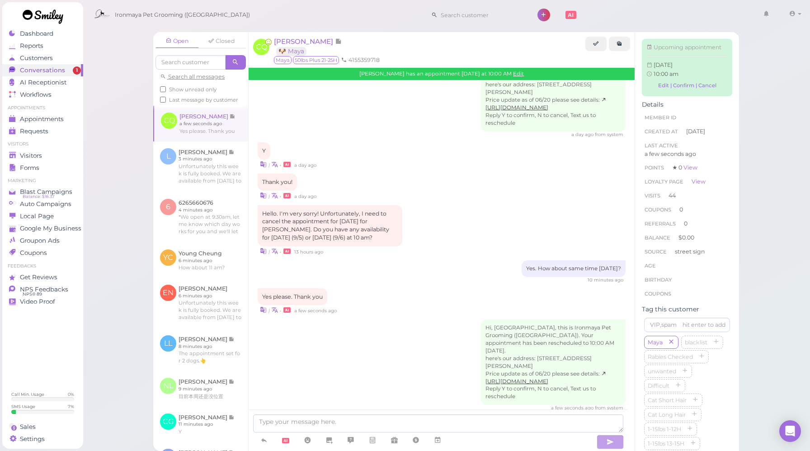
click at [187, 92] on span "Show unread only" at bounding box center [192, 89] width 47 height 6
click at [166, 92] on input "Show unread only" at bounding box center [163, 89] width 6 height 6
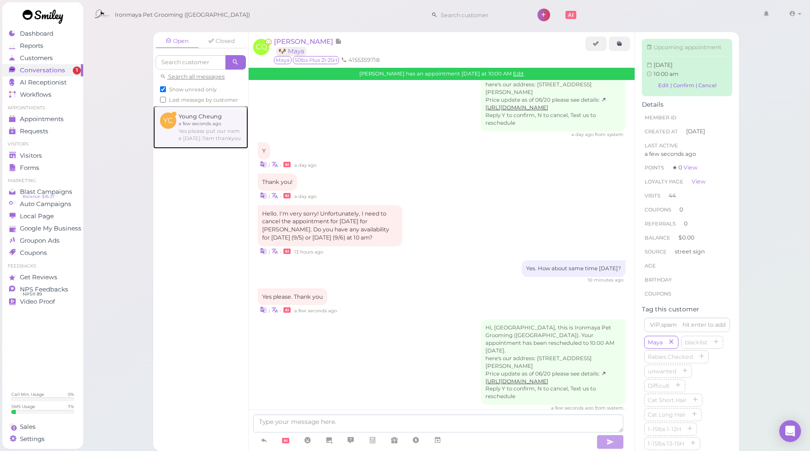
click at [218, 148] on link at bounding box center [200, 127] width 95 height 42
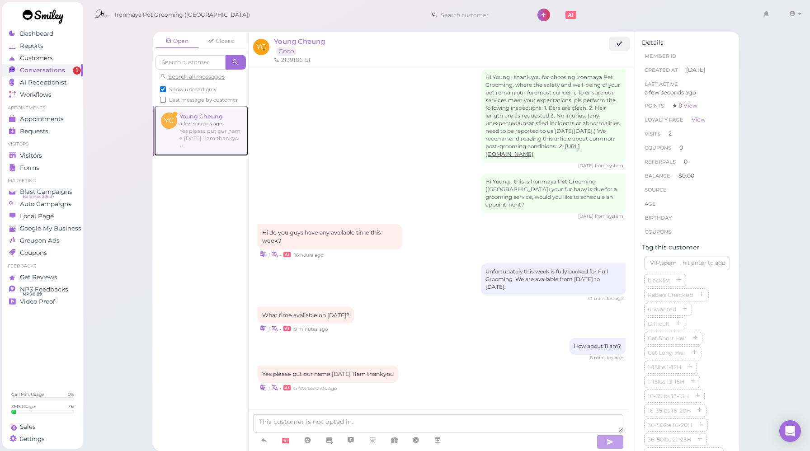
scroll to position [949, 0]
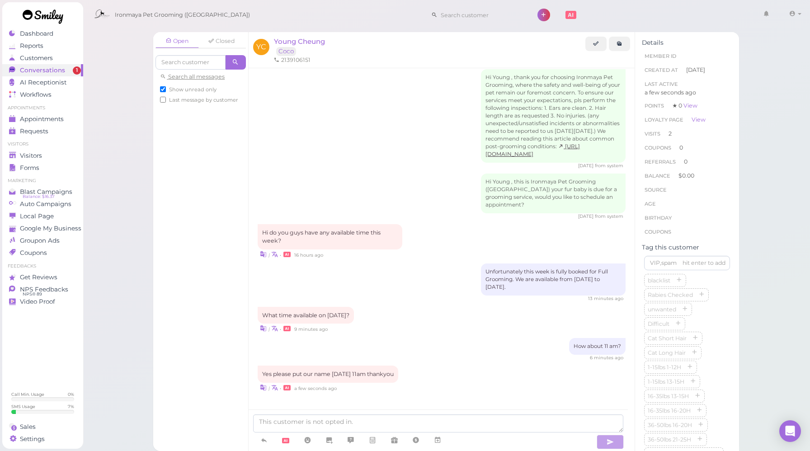
click at [192, 91] on span "Show unread only" at bounding box center [192, 89] width 47 height 6
click at [166, 91] on input "Show unread only" at bounding box center [163, 89] width 6 height 6
checkbox input "false"
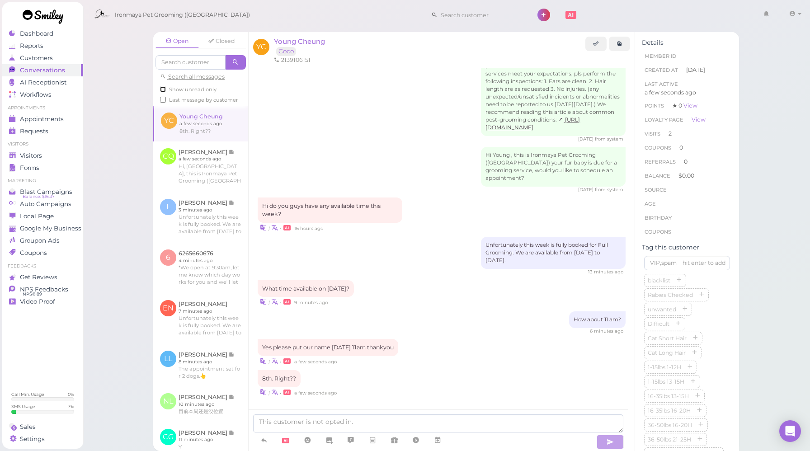
scroll to position [981, 0]
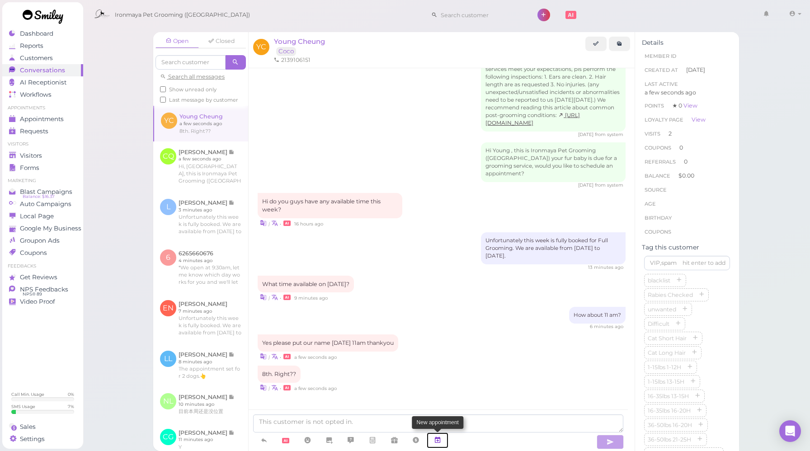
click at [437, 440] on icon at bounding box center [437, 440] width 7 height 9
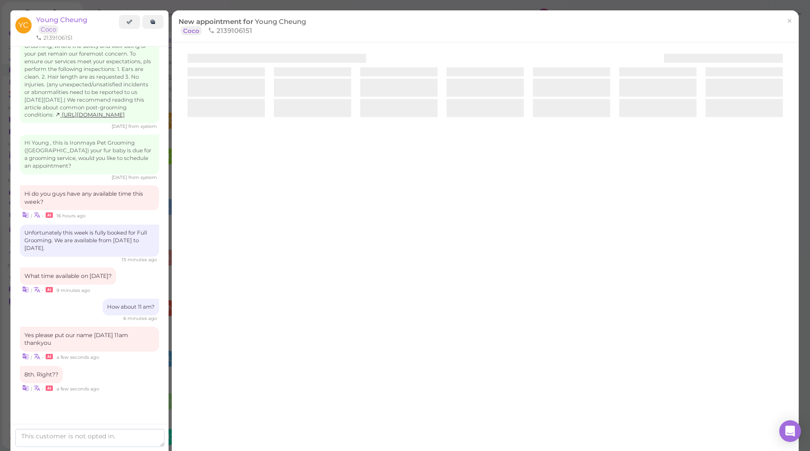
scroll to position [1005, 0]
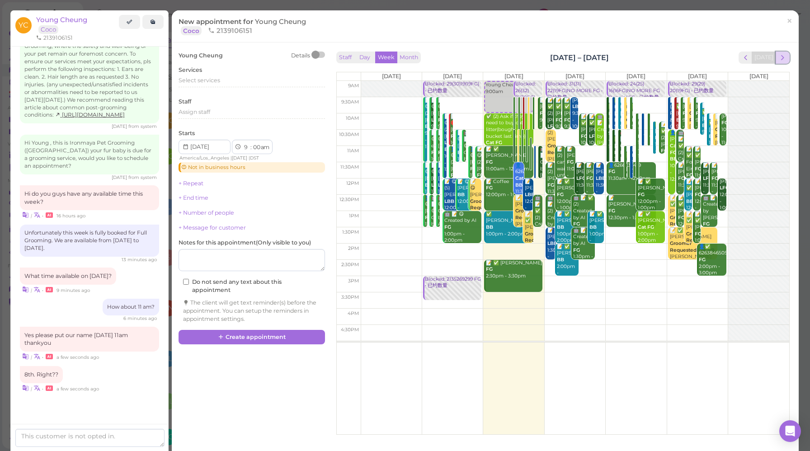
click at [778, 59] on span "next" at bounding box center [782, 57] width 9 height 9
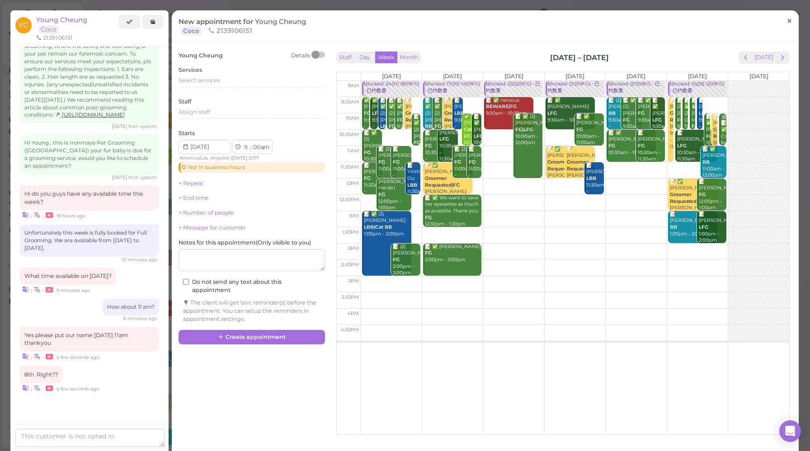
click at [787, 27] on span "×" at bounding box center [790, 20] width 6 height 13
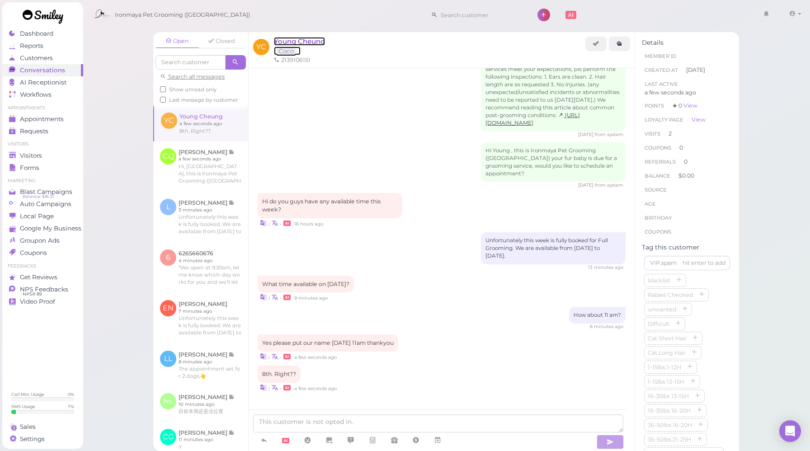
click at [308, 38] on span "Young Cheung" at bounding box center [299, 41] width 51 height 9
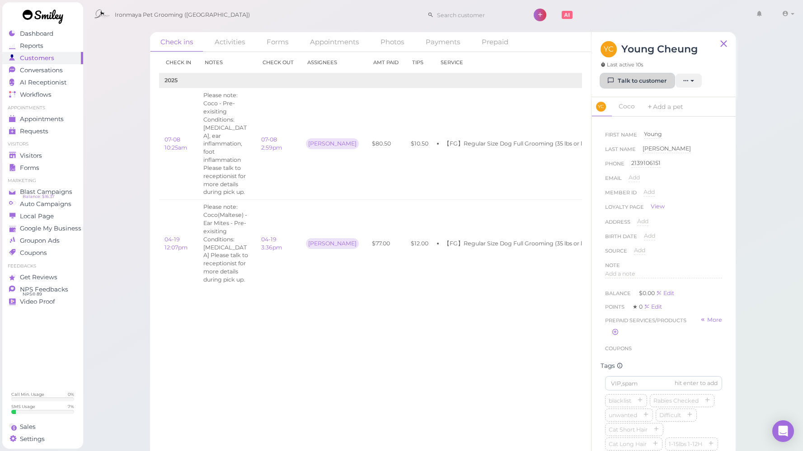
click at [623, 80] on link "Talk to customer" at bounding box center [638, 81] width 74 height 14
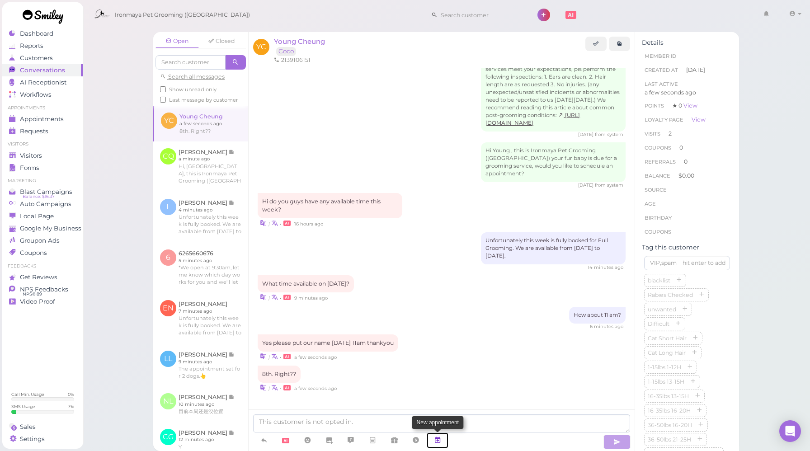
click at [440, 442] on icon at bounding box center [437, 440] width 7 height 9
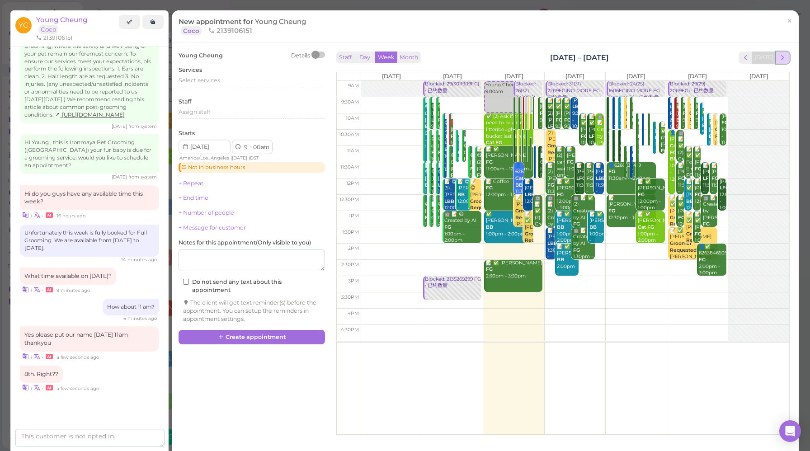
click at [778, 60] on span "next" at bounding box center [782, 57] width 9 height 9
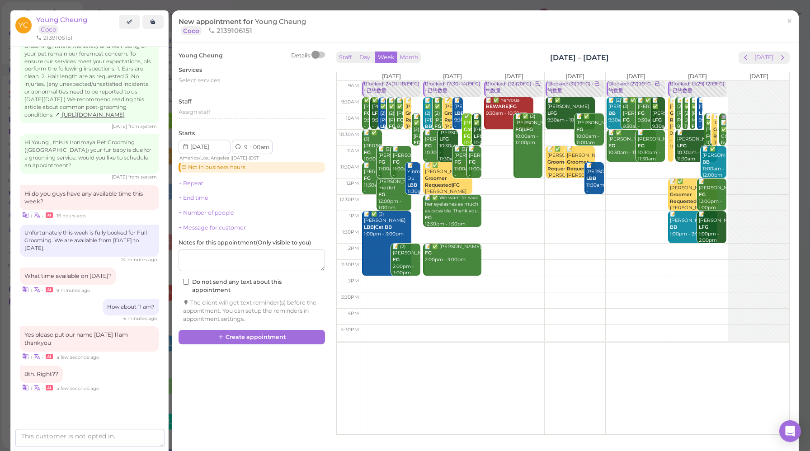
click at [412, 149] on td at bounding box center [575, 154] width 429 height 16
type input "[DATE]"
select select "11"
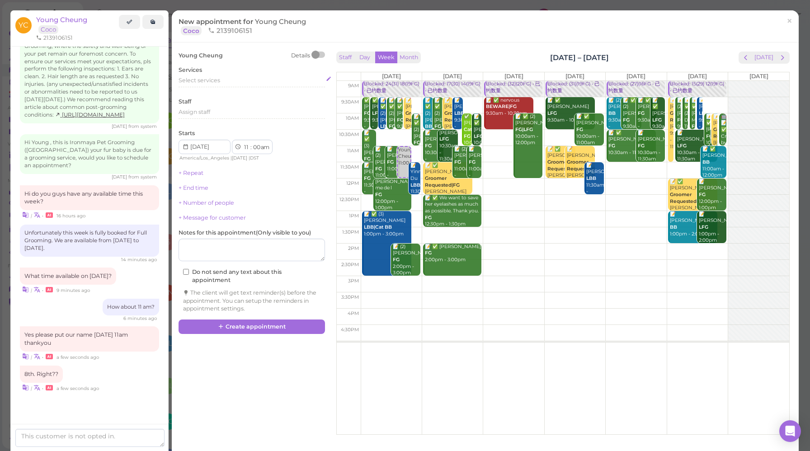
click at [222, 81] on div "Select services" at bounding box center [252, 80] width 146 height 8
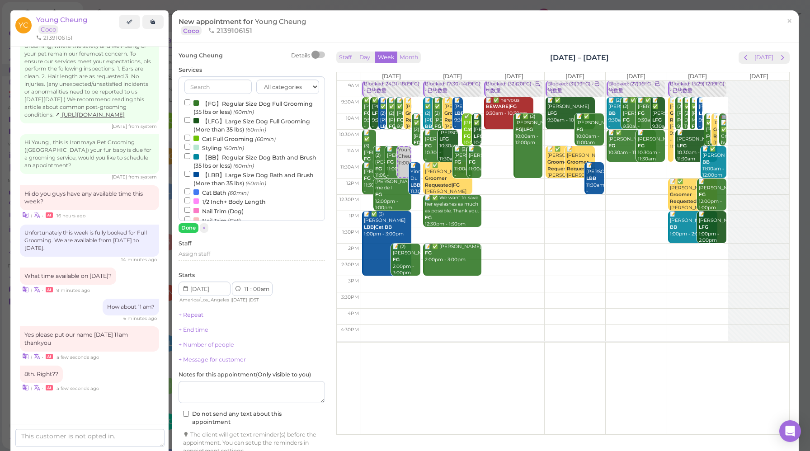
click at [205, 104] on label "【FG】Regular Size Dog Full Grooming (35 lbs or less) (60min)" at bounding box center [251, 108] width 135 height 18
click at [190, 104] on input "【FG】Regular Size Dog Full Grooming (35 lbs or less) (60min)" at bounding box center [187, 102] width 6 height 6
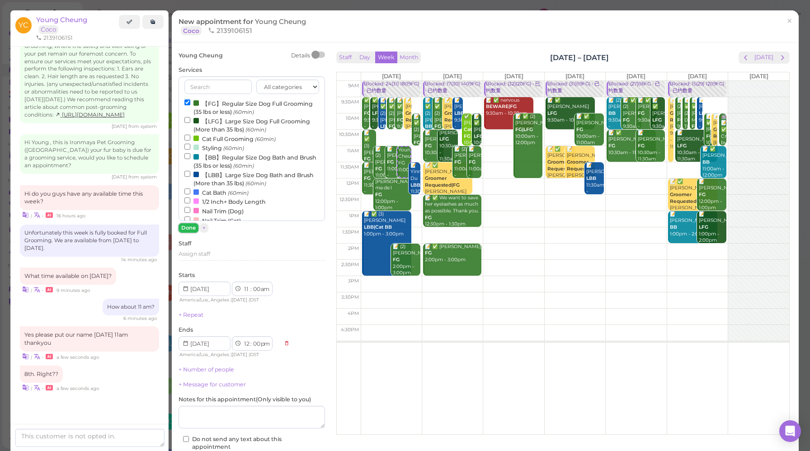
click at [189, 230] on button "Done" at bounding box center [189, 227] width 20 height 9
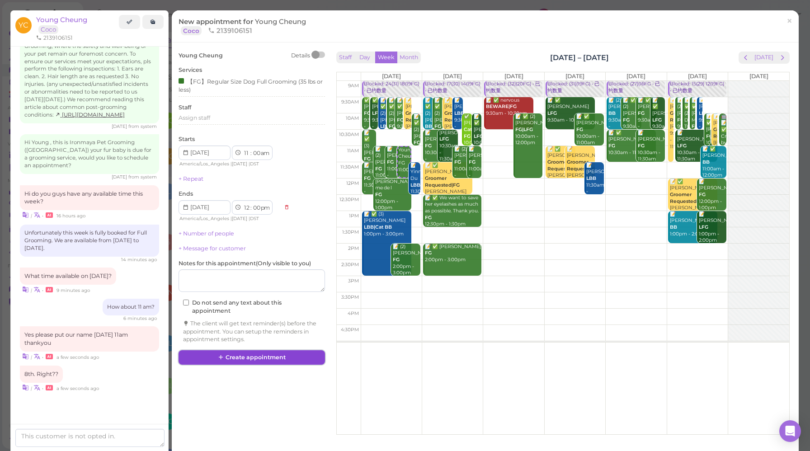
click at [236, 361] on button "Create appointment" at bounding box center [252, 357] width 146 height 14
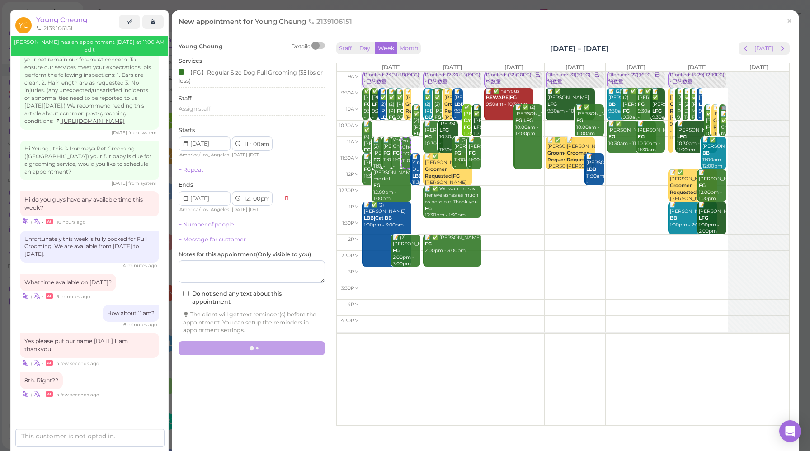
scroll to position [949, 0]
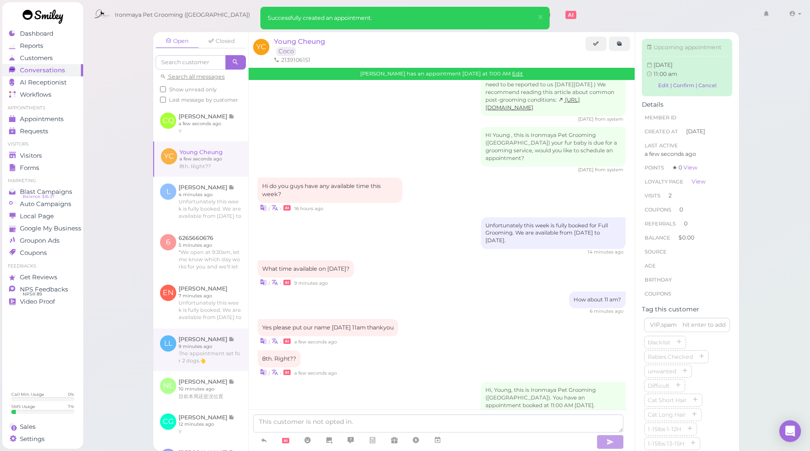
scroll to position [1043, 0]
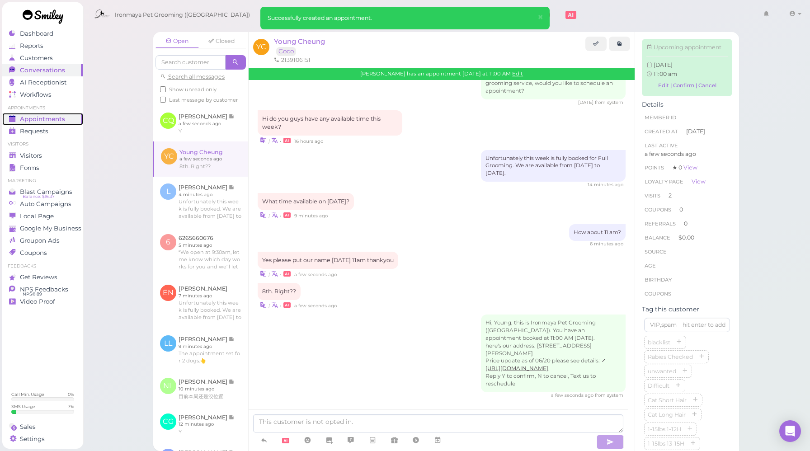
click at [44, 123] on link "Appointments" at bounding box center [42, 119] width 81 height 12
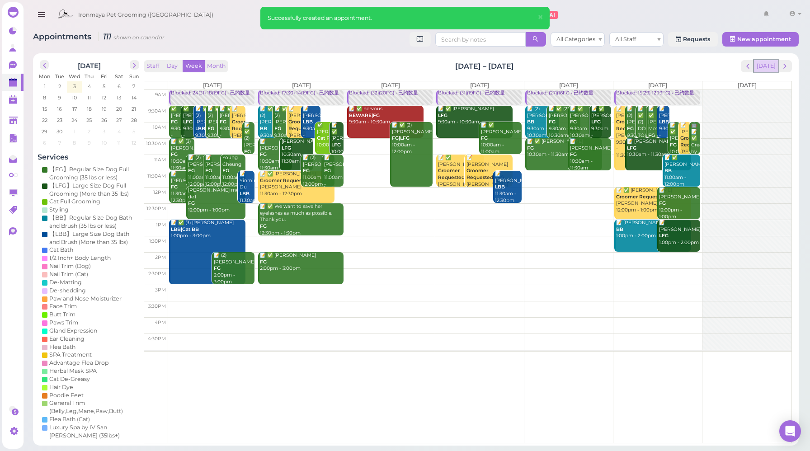
click at [769, 69] on button "[DATE]" at bounding box center [766, 66] width 24 height 12
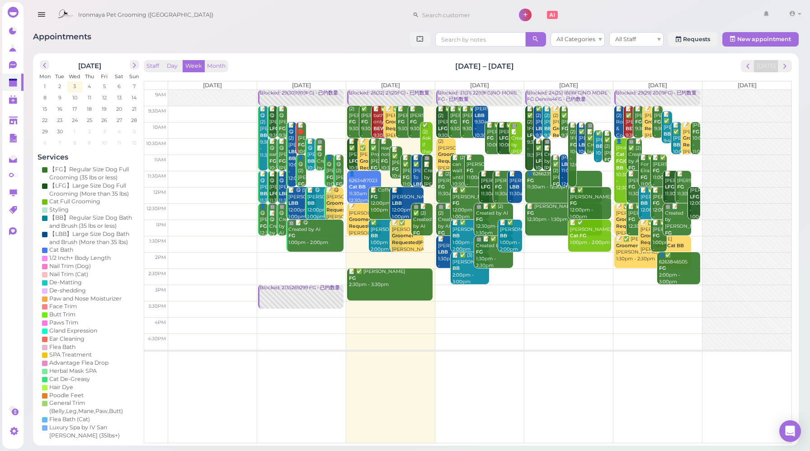
click at [498, 99] on div "Blocked: 31(31) 22(19FG)NO MORE FG • 已约数量" at bounding box center [480, 96] width 84 height 13
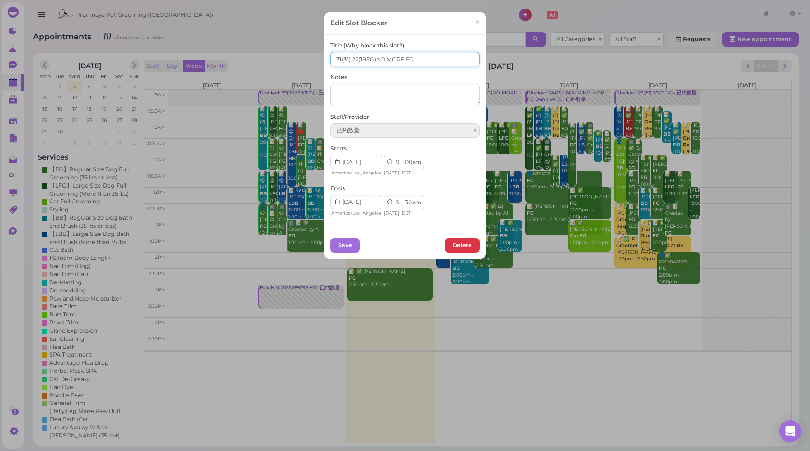
click at [337, 59] on input "31(31) 22(19FG)NO MORE FG" at bounding box center [404, 59] width 149 height 14
type input "30(31) 22(19FG)NO MORE FG"
click at [346, 248] on button "Save" at bounding box center [344, 245] width 29 height 14
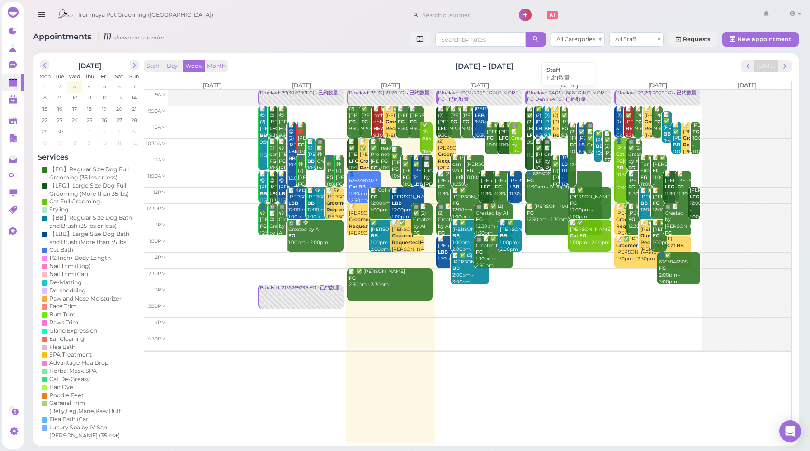
click at [564, 94] on div "Blocked: 24(25) 16(16FG)NO MORE FG Dennis4FG • 已约数量" at bounding box center [569, 96] width 84 height 13
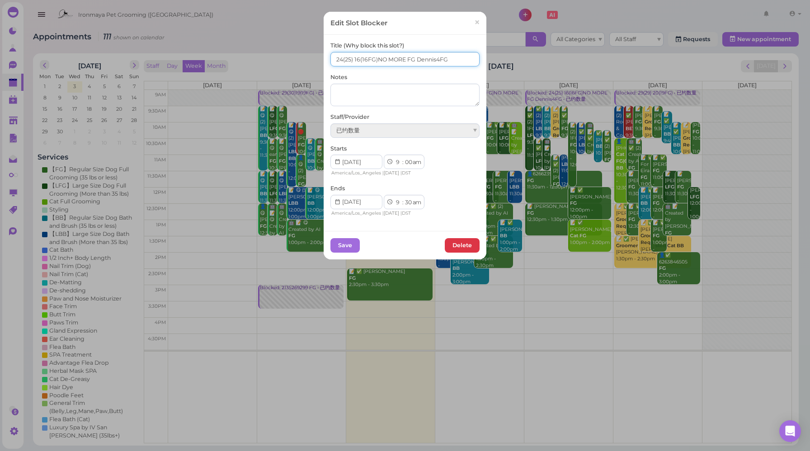
click at [339, 58] on input "24(25) 16(16FG)NO MORE FG Dennis4FG" at bounding box center [404, 59] width 149 height 14
type input "25(25) 16(16FG)NO MORE FG Dennis4FG"
click at [349, 245] on button "Save" at bounding box center [344, 245] width 29 height 14
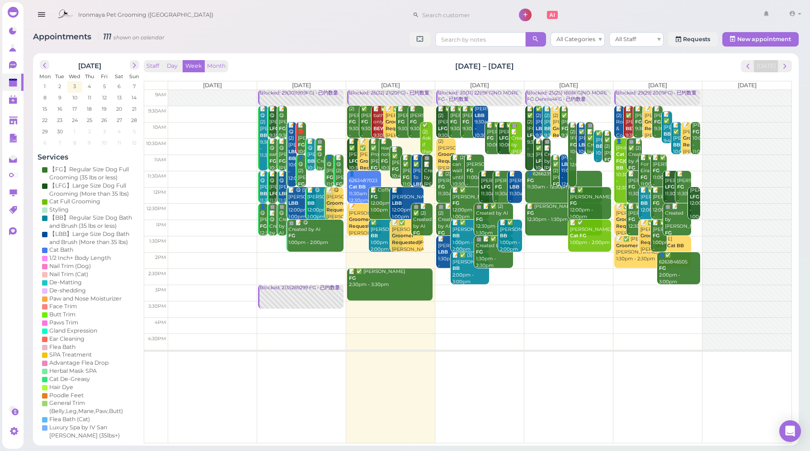
click at [576, 66] on div "Staff Day Week Month [DATE] – [DATE] [DATE]" at bounding box center [468, 66] width 648 height 12
click at [14, 63] on icon at bounding box center [13, 65] width 8 height 8
